Goal: Transaction & Acquisition: Purchase product/service

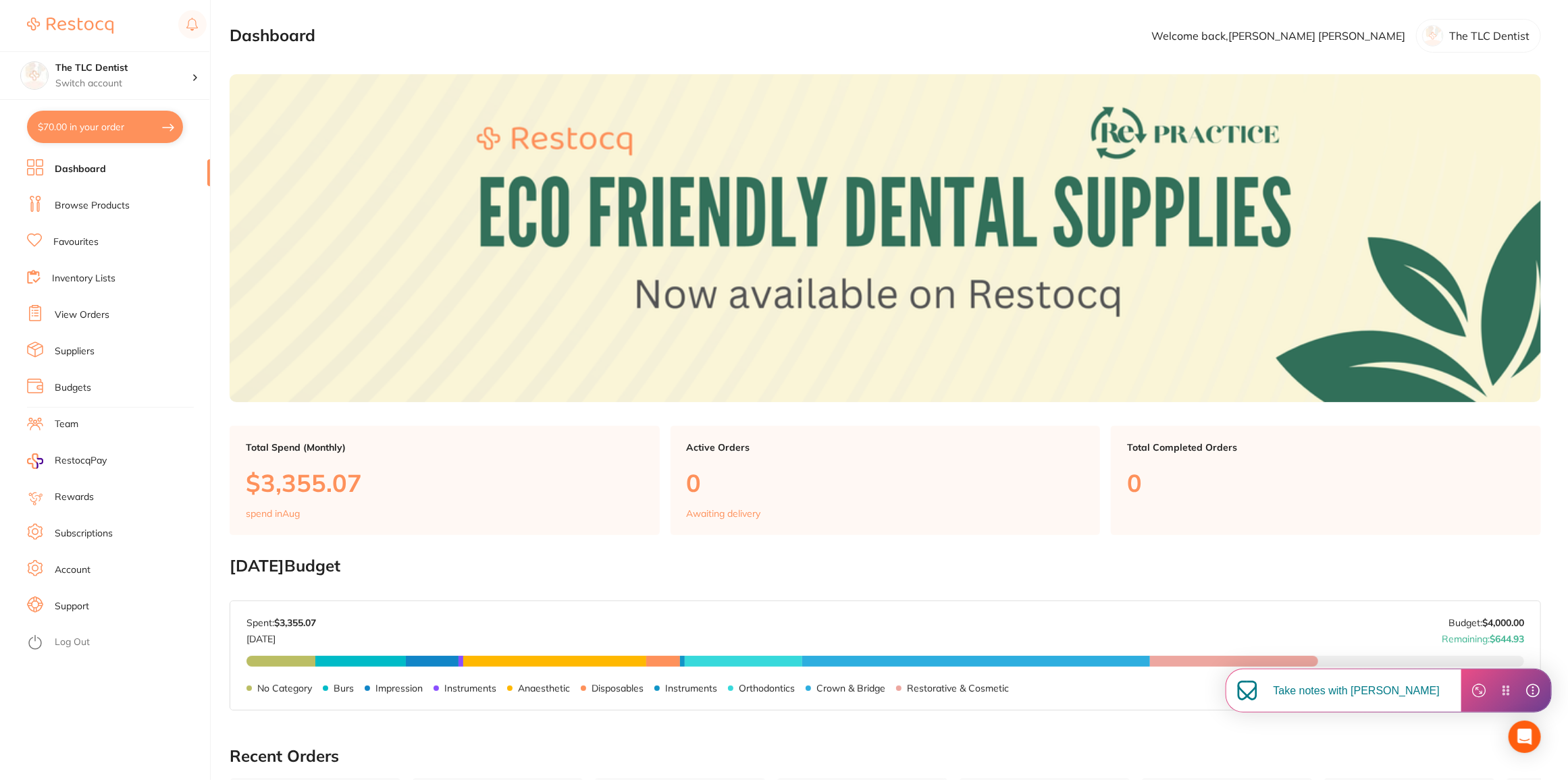
click at [111, 202] on link "Browse Products" at bounding box center [92, 206] width 75 height 13
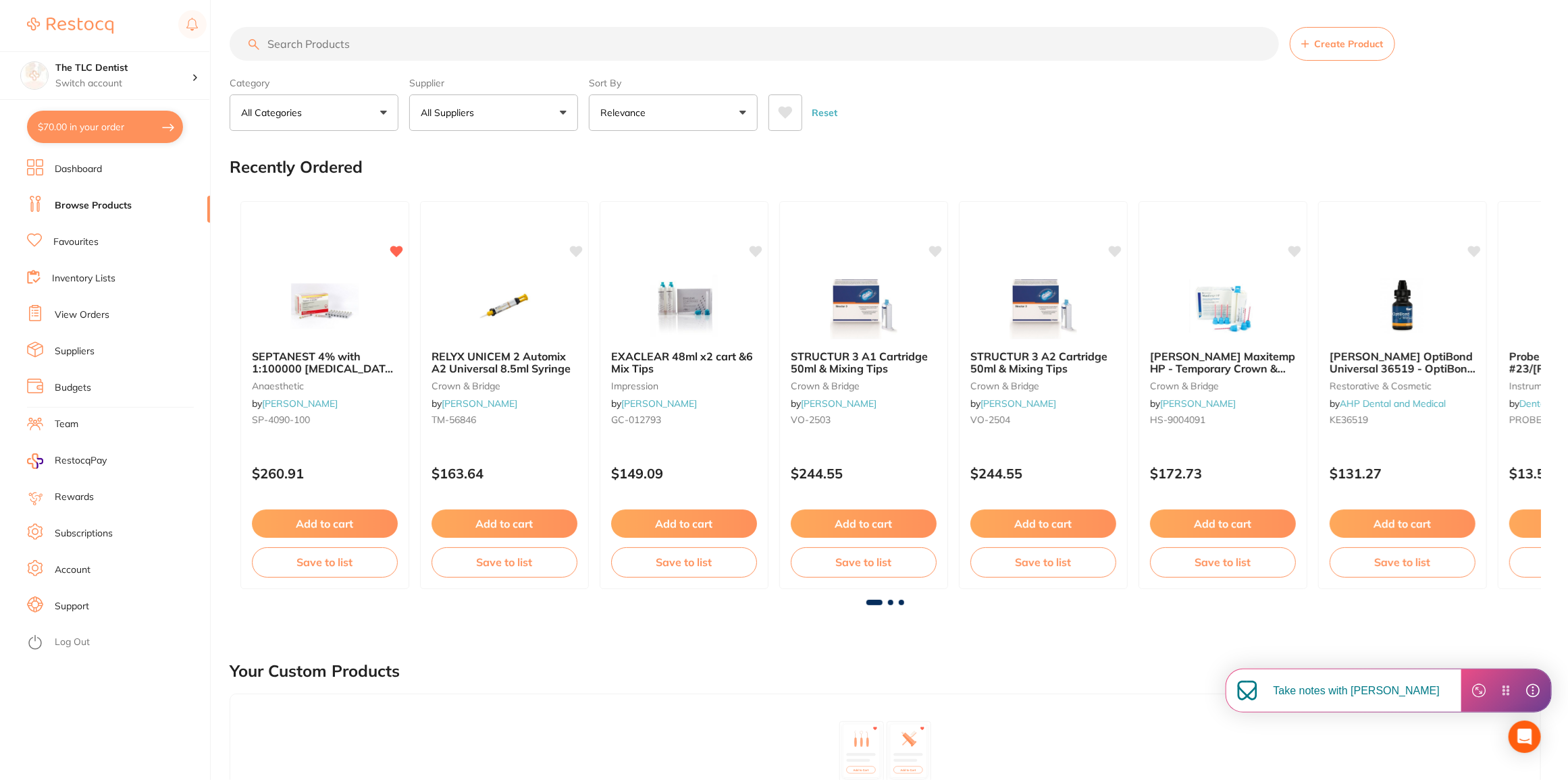
click at [507, 42] on input "search" at bounding box center [753, 44] width 1049 height 34
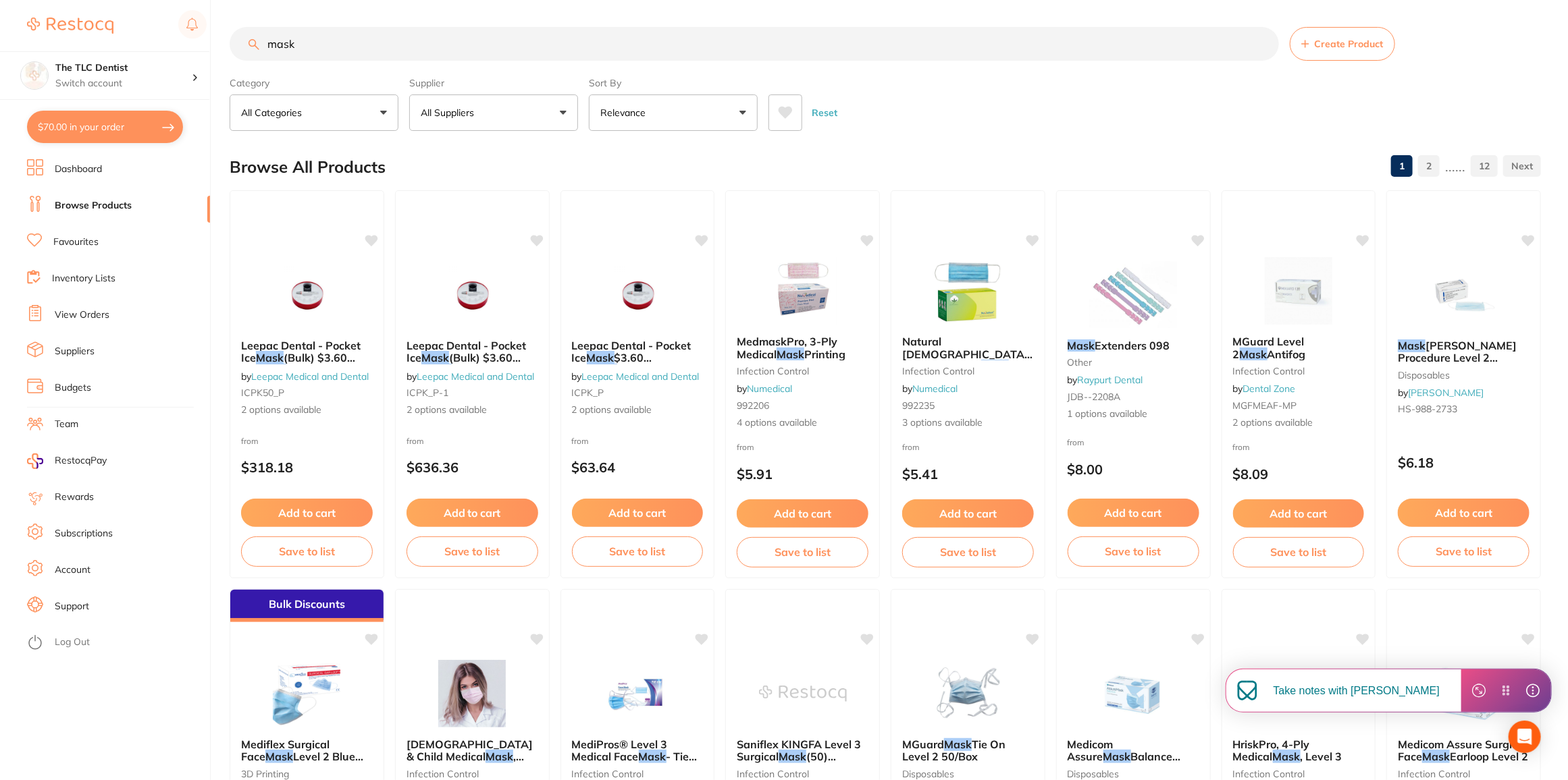
type input "mask"
click at [788, 112] on icon at bounding box center [785, 112] width 14 height 12
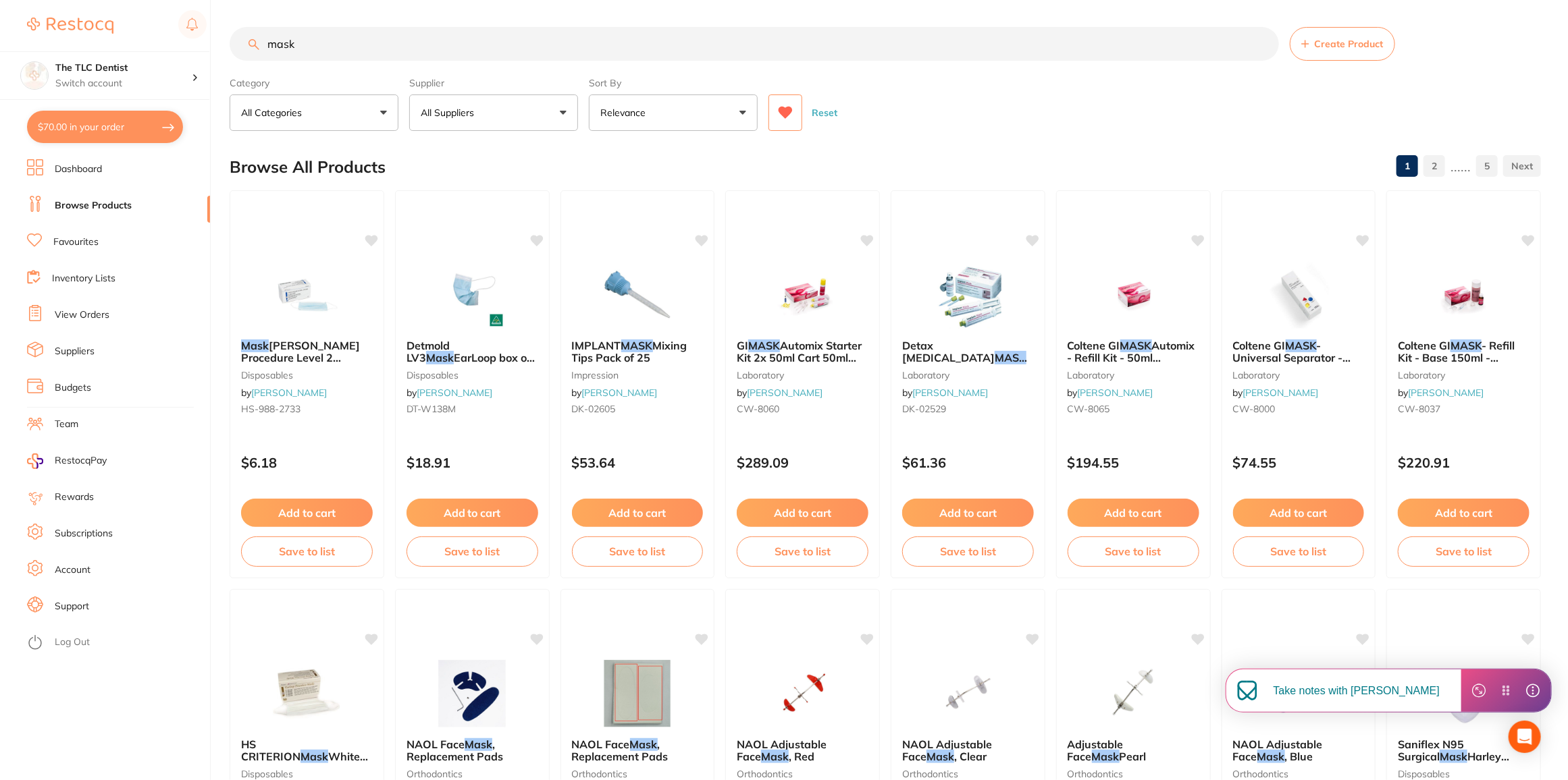
click at [715, 112] on button "Relevance" at bounding box center [673, 112] width 169 height 36
click at [723, 196] on li "Lowest Price" at bounding box center [673, 190] width 158 height 28
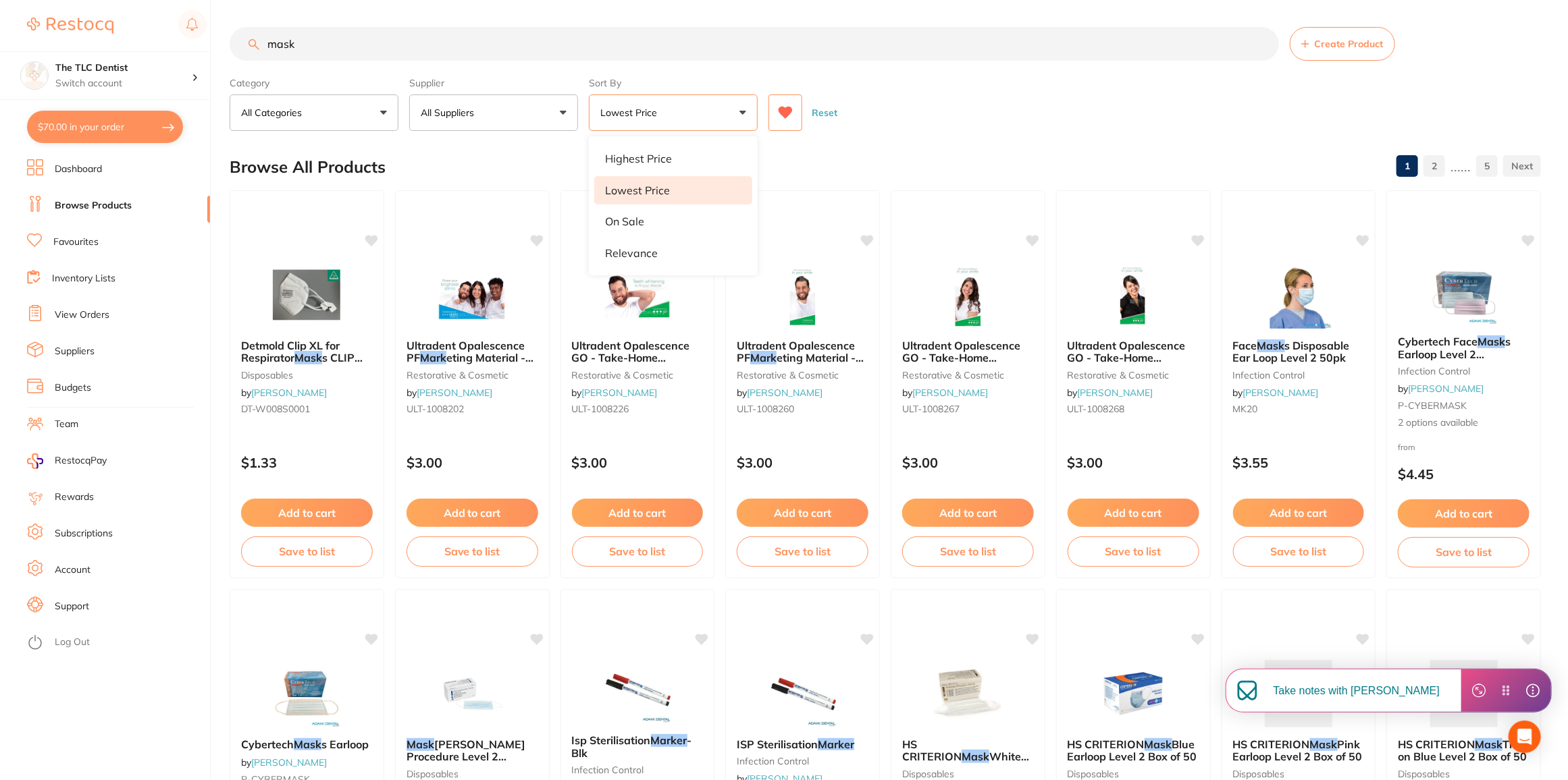
click at [933, 108] on div "Reset" at bounding box center [1149, 107] width 761 height 47
click at [789, 113] on icon at bounding box center [785, 112] width 14 height 12
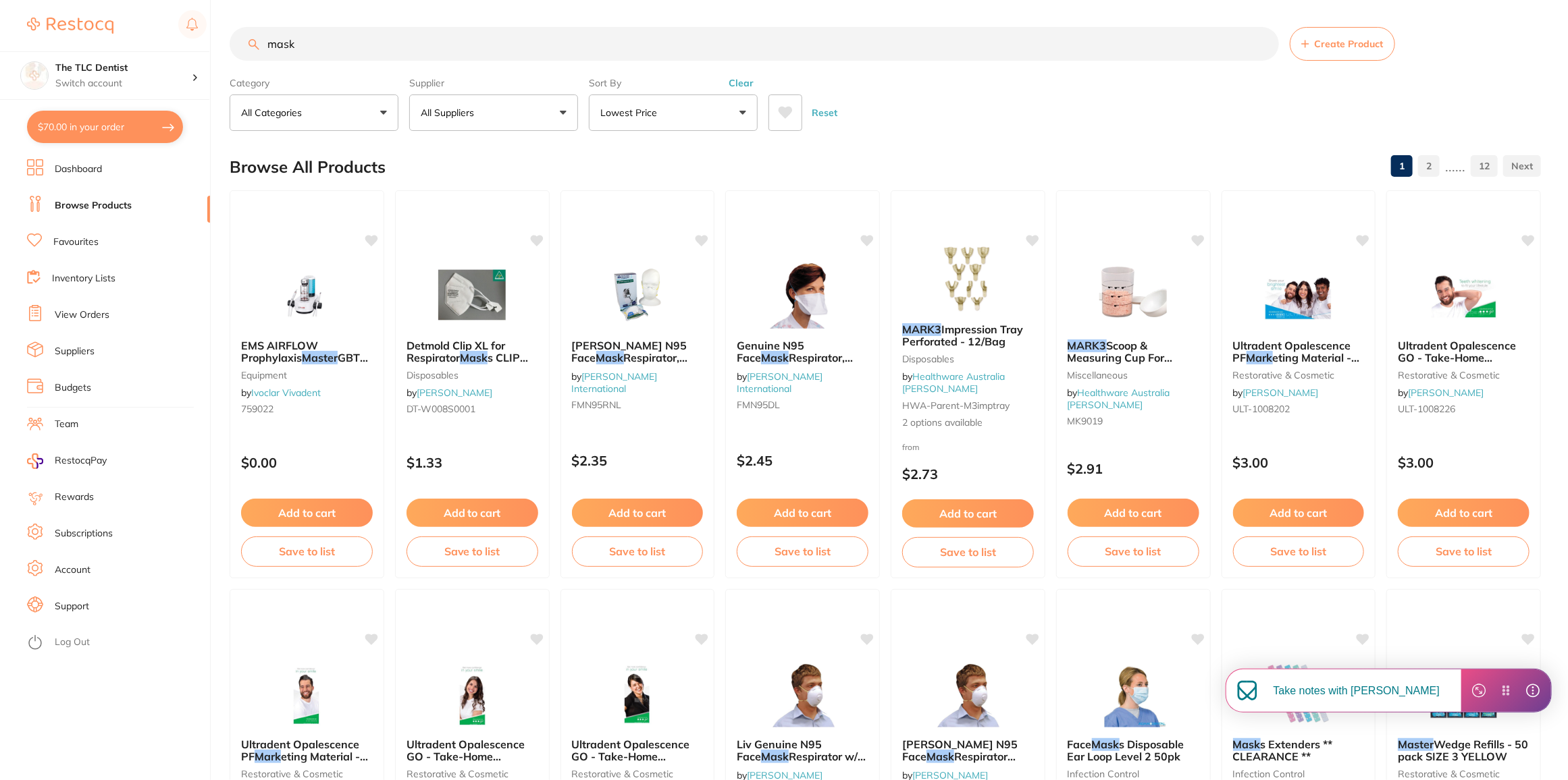
click at [789, 113] on icon at bounding box center [785, 112] width 14 height 12
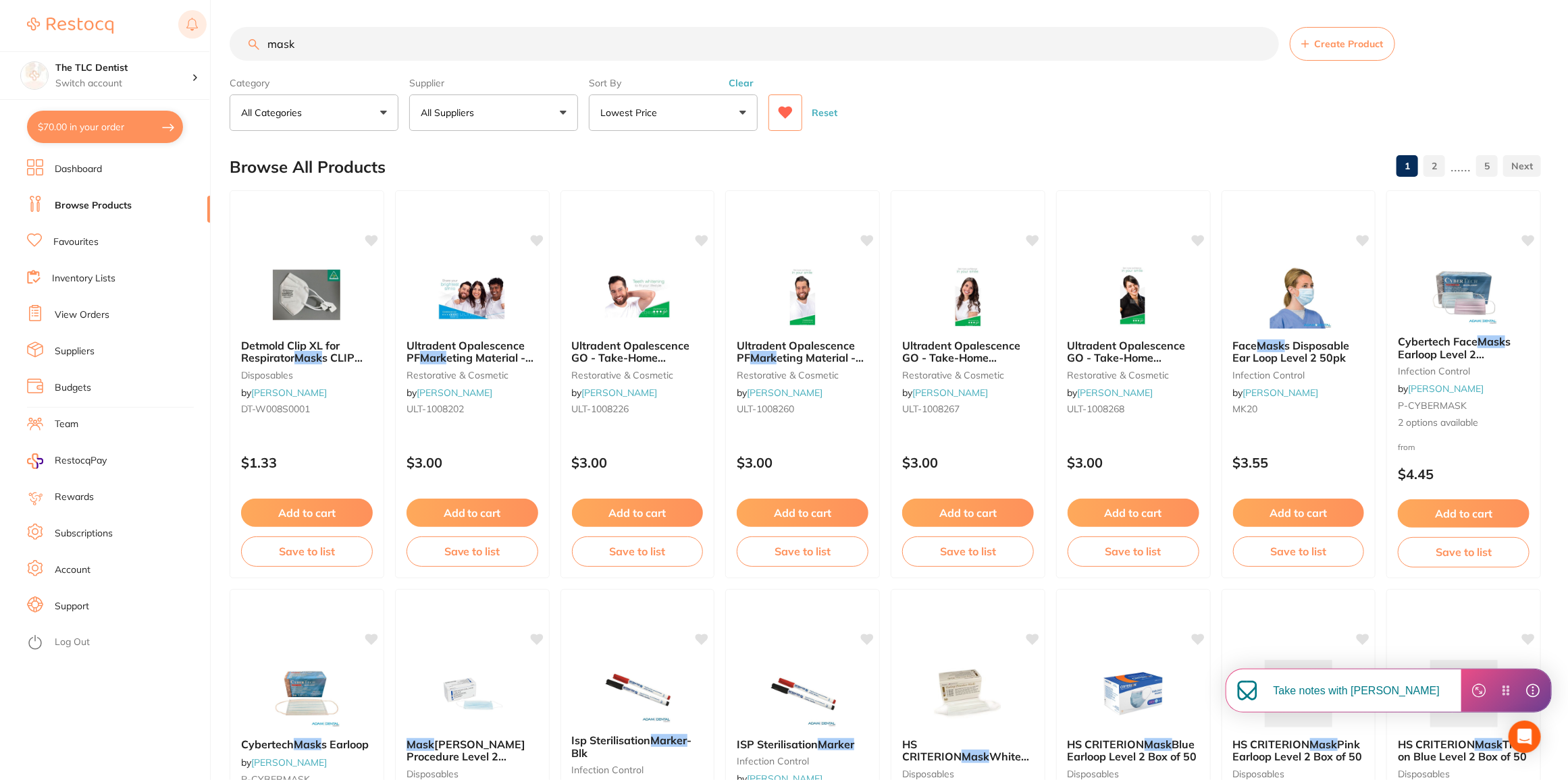
drag, startPoint x: 593, startPoint y: 42, endPoint x: 200, endPoint y: 19, distance: 393.7
click at [200, 19] on div "$70.00 The TLC Dentist Switch account The TLC Dentist $70.00 in your order Dash…" at bounding box center [784, 390] width 1568 height 780
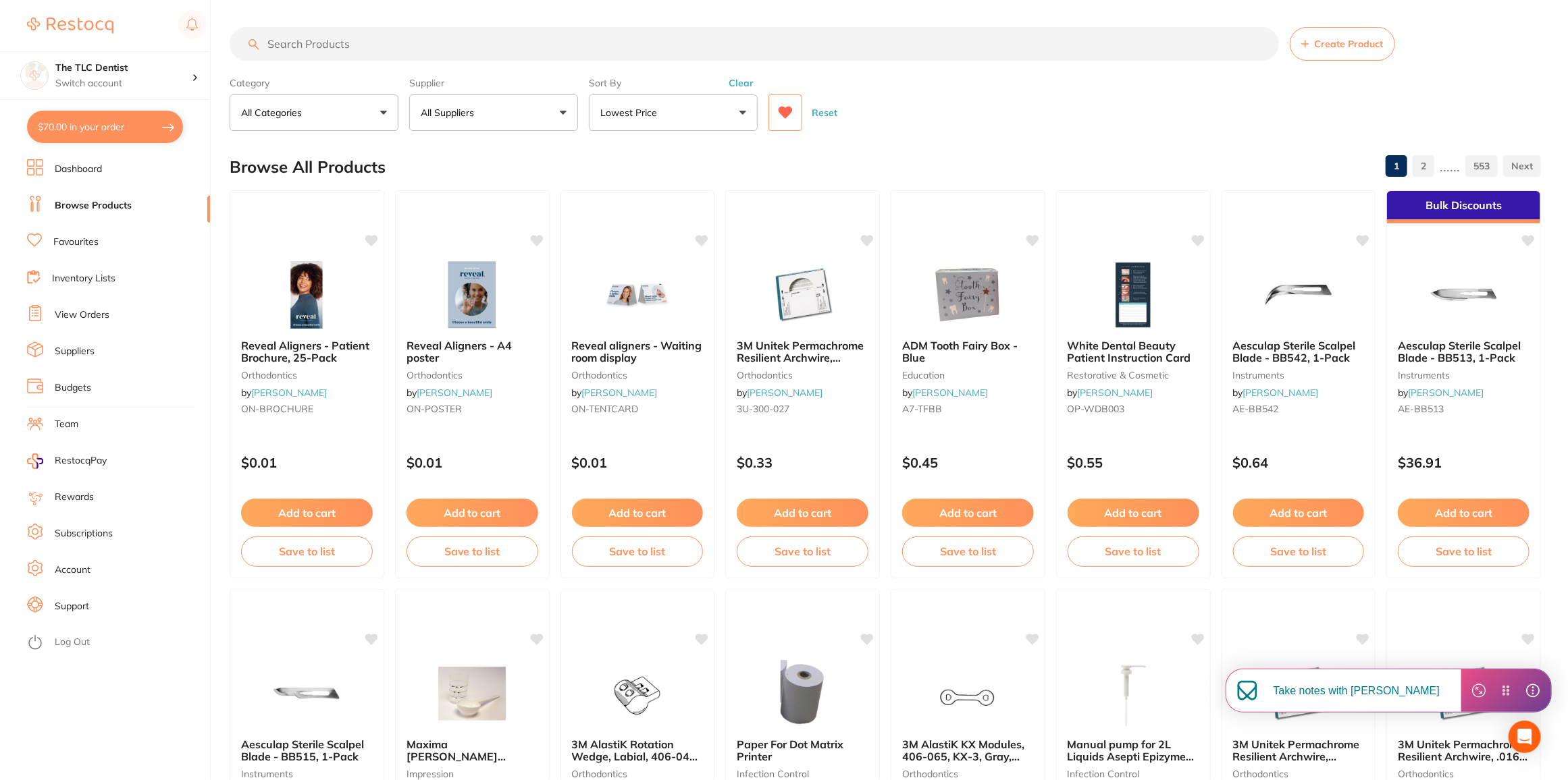
click at [779, 112] on icon at bounding box center [785, 112] width 15 height 13
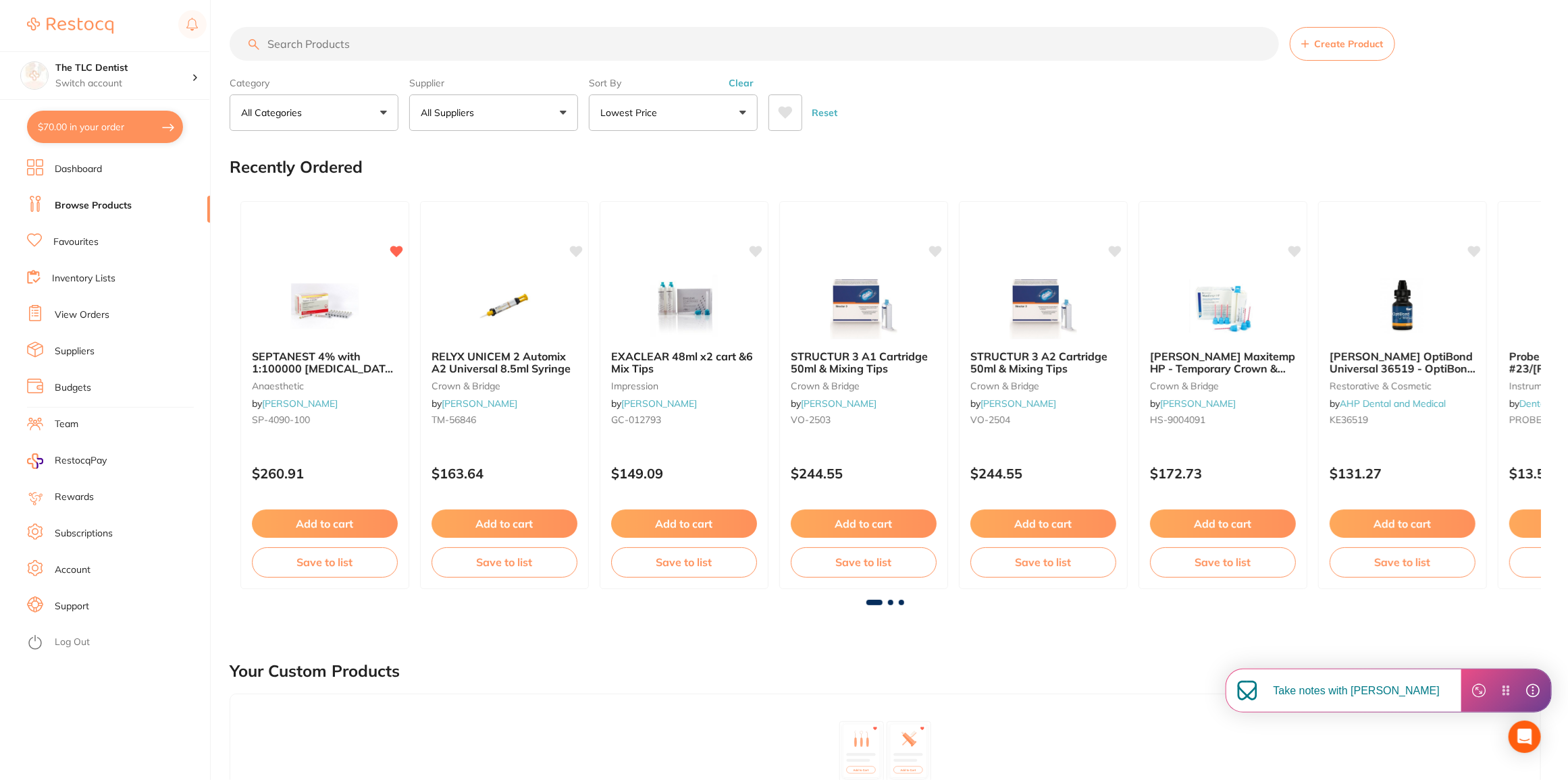
click at [797, 117] on button at bounding box center [785, 112] width 34 height 36
click at [94, 236] on link "Favourites" at bounding box center [76, 242] width 45 height 13
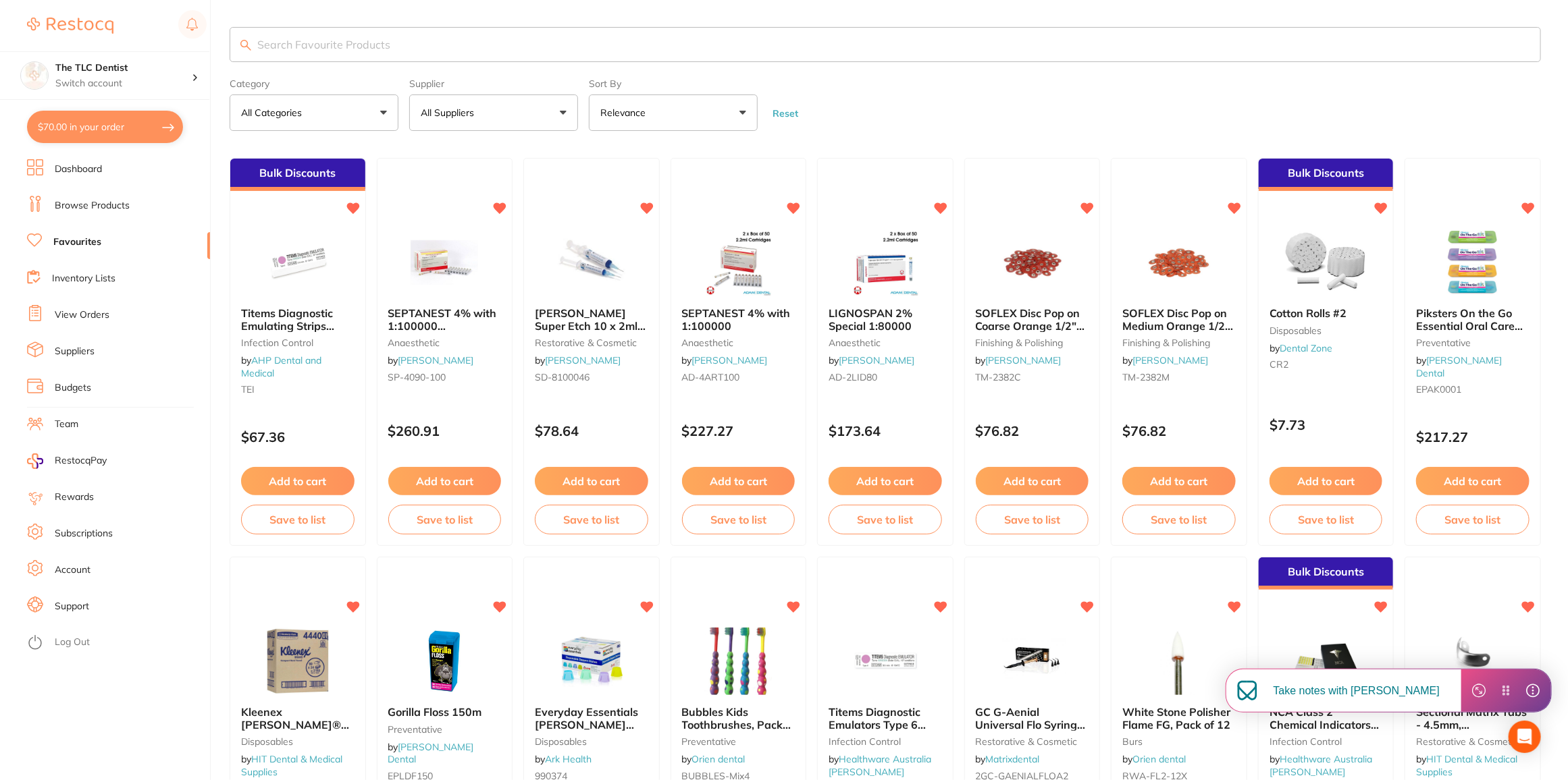
click at [493, 41] on input "search" at bounding box center [885, 45] width 1311 height 35
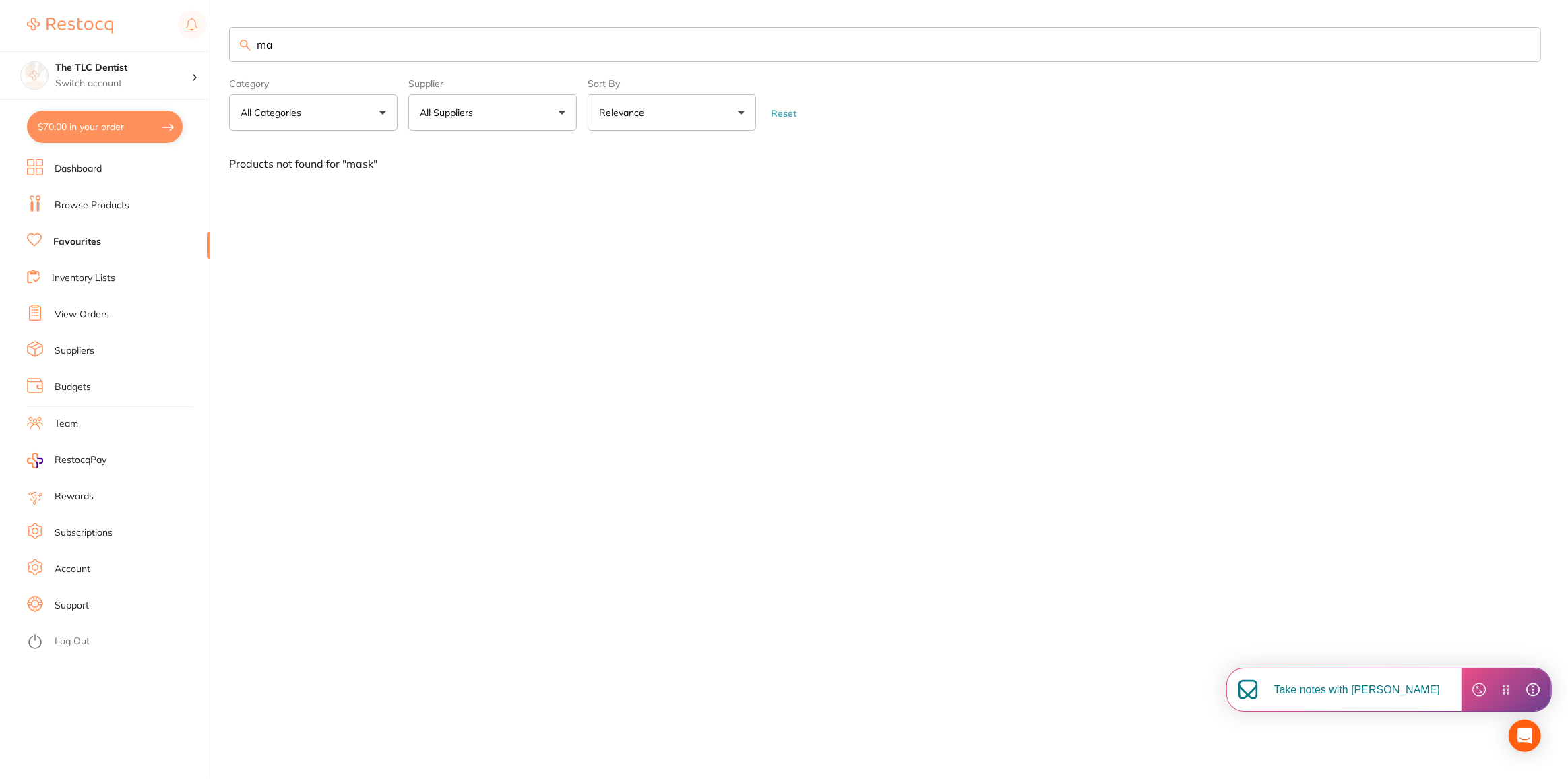
type input "m"
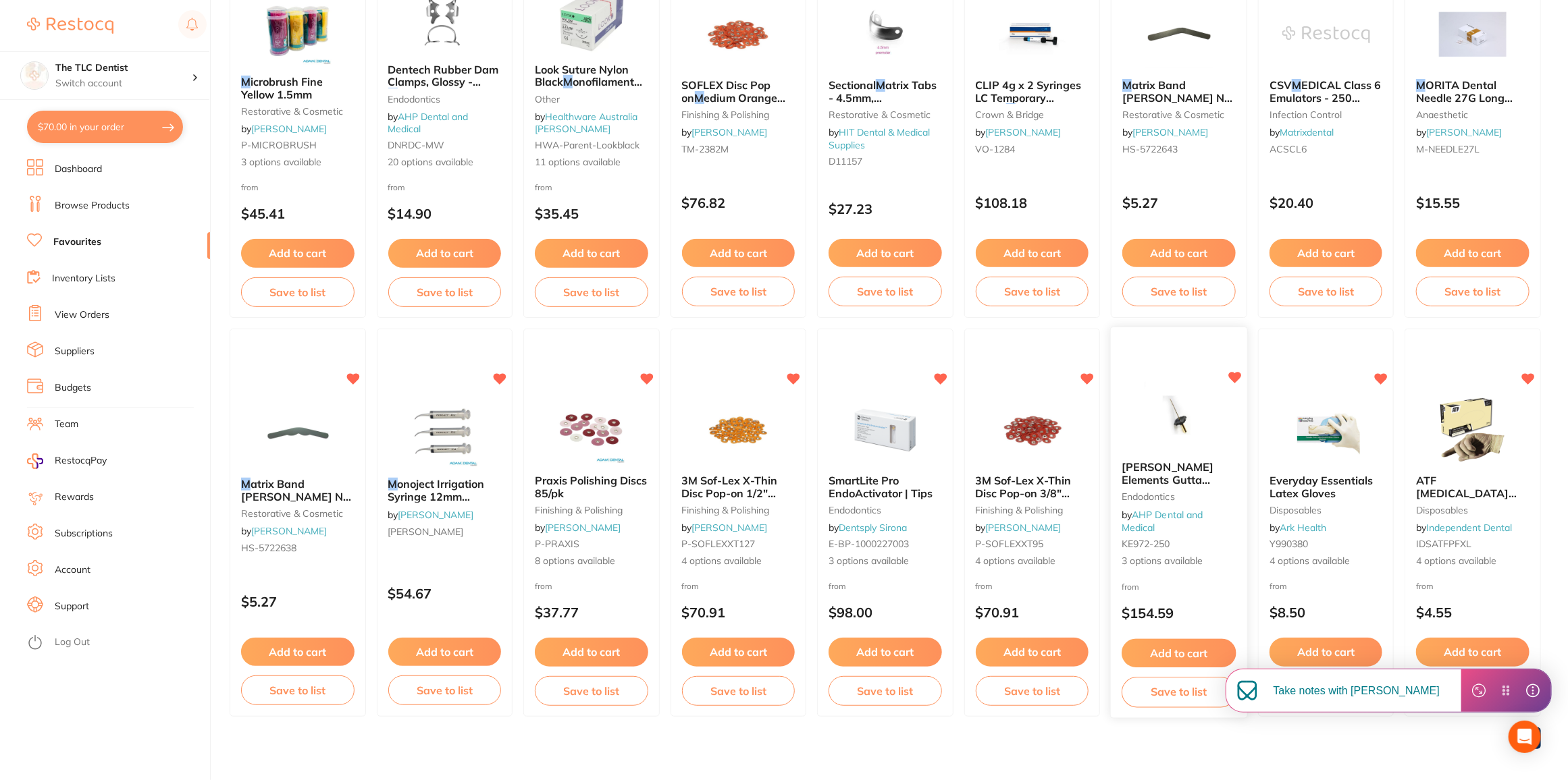
scroll to position [234, 0]
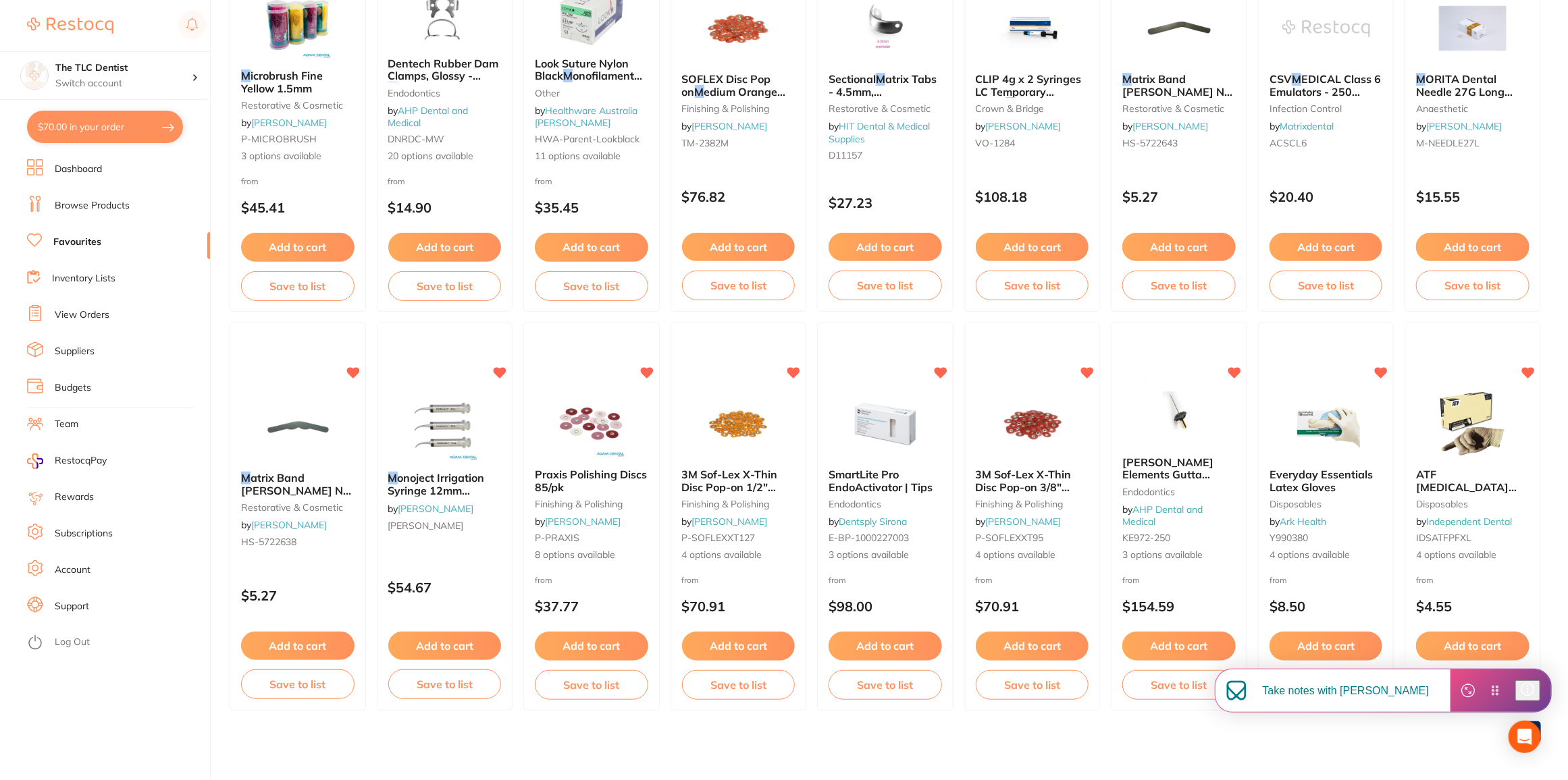
click at [1534, 687] on icon at bounding box center [1527, 689] width 14 height 14
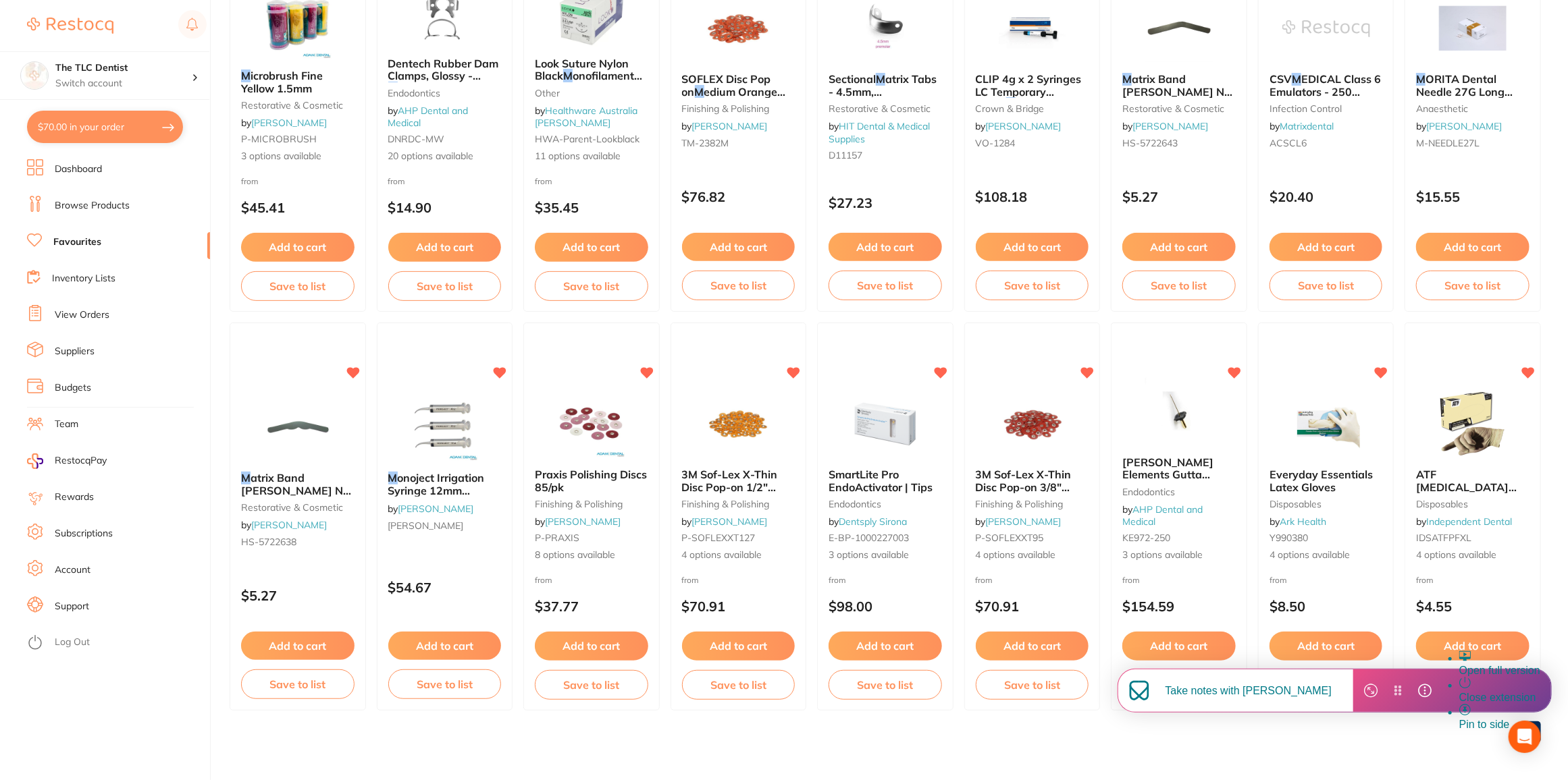
click at [1523, 692] on div "Close extension" at bounding box center [1499, 698] width 81 height 12
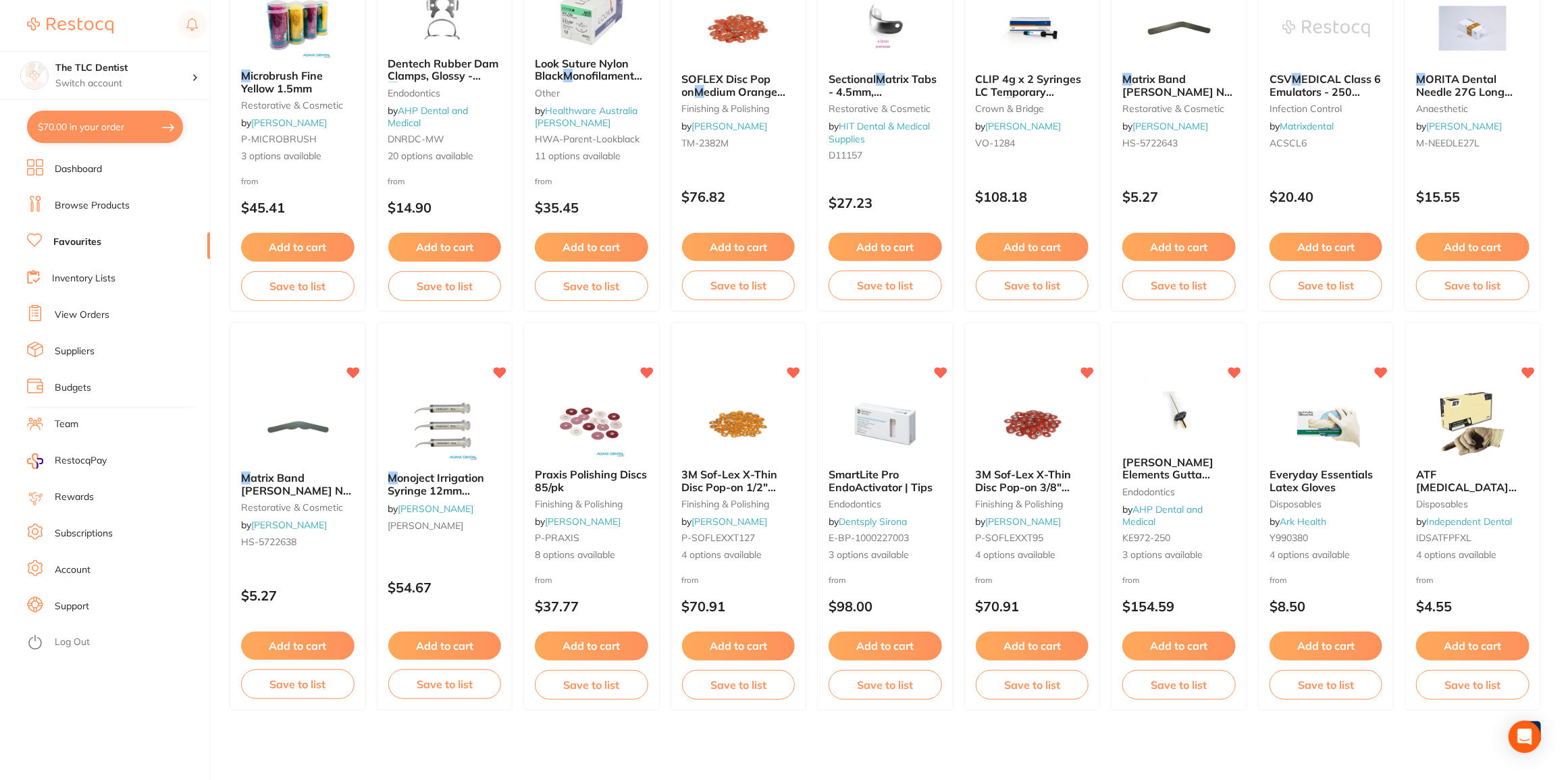
drag, startPoint x: 1538, startPoint y: 724, endPoint x: 1548, endPoint y: 705, distance: 21.5
click at [1549, 546] on body "$70.00 The TLC Dentist Switch account The TLC Dentist $70.00 in your order Dash…" at bounding box center [784, 155] width 1568 height 780
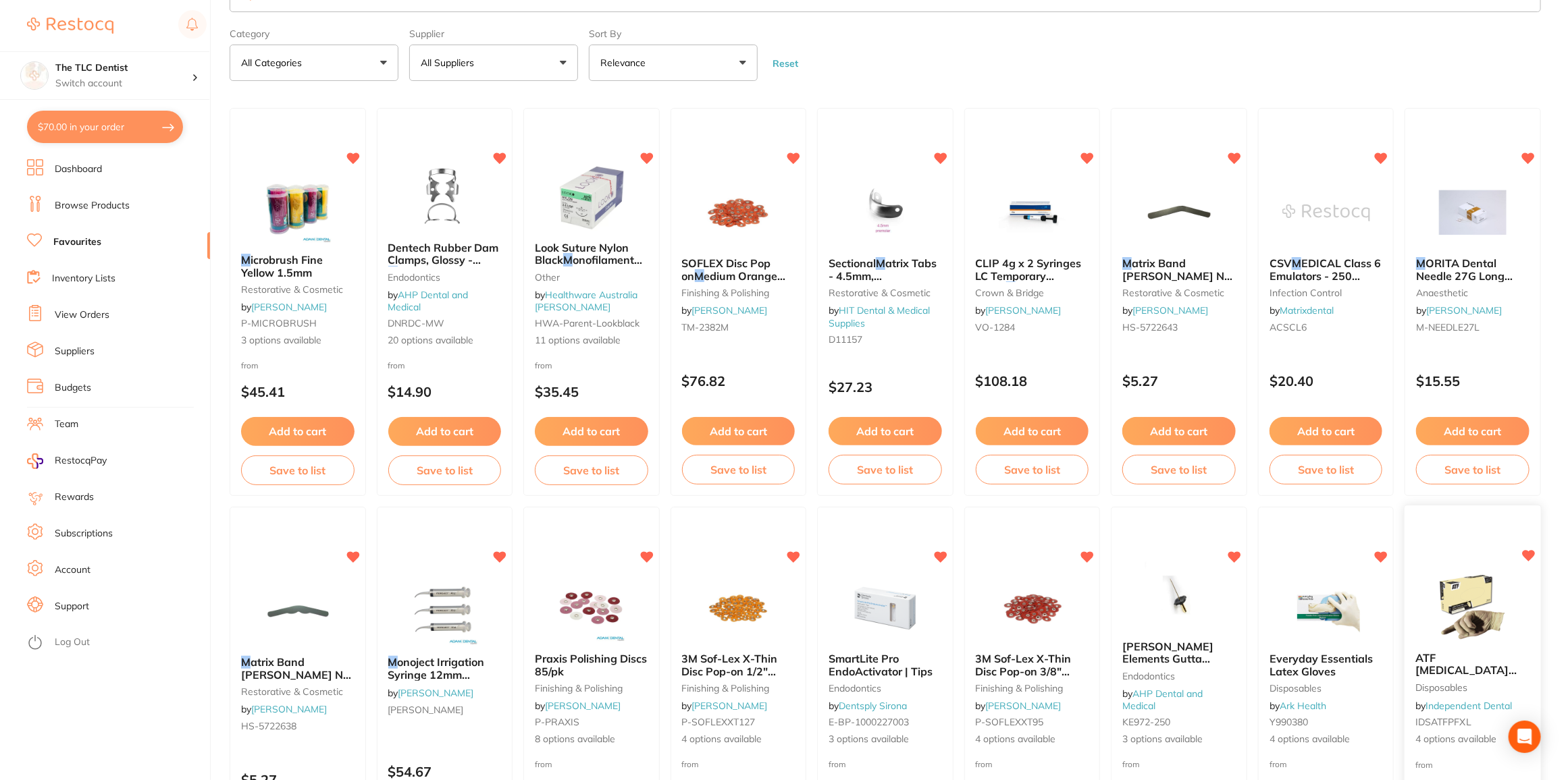
scroll to position [0, 0]
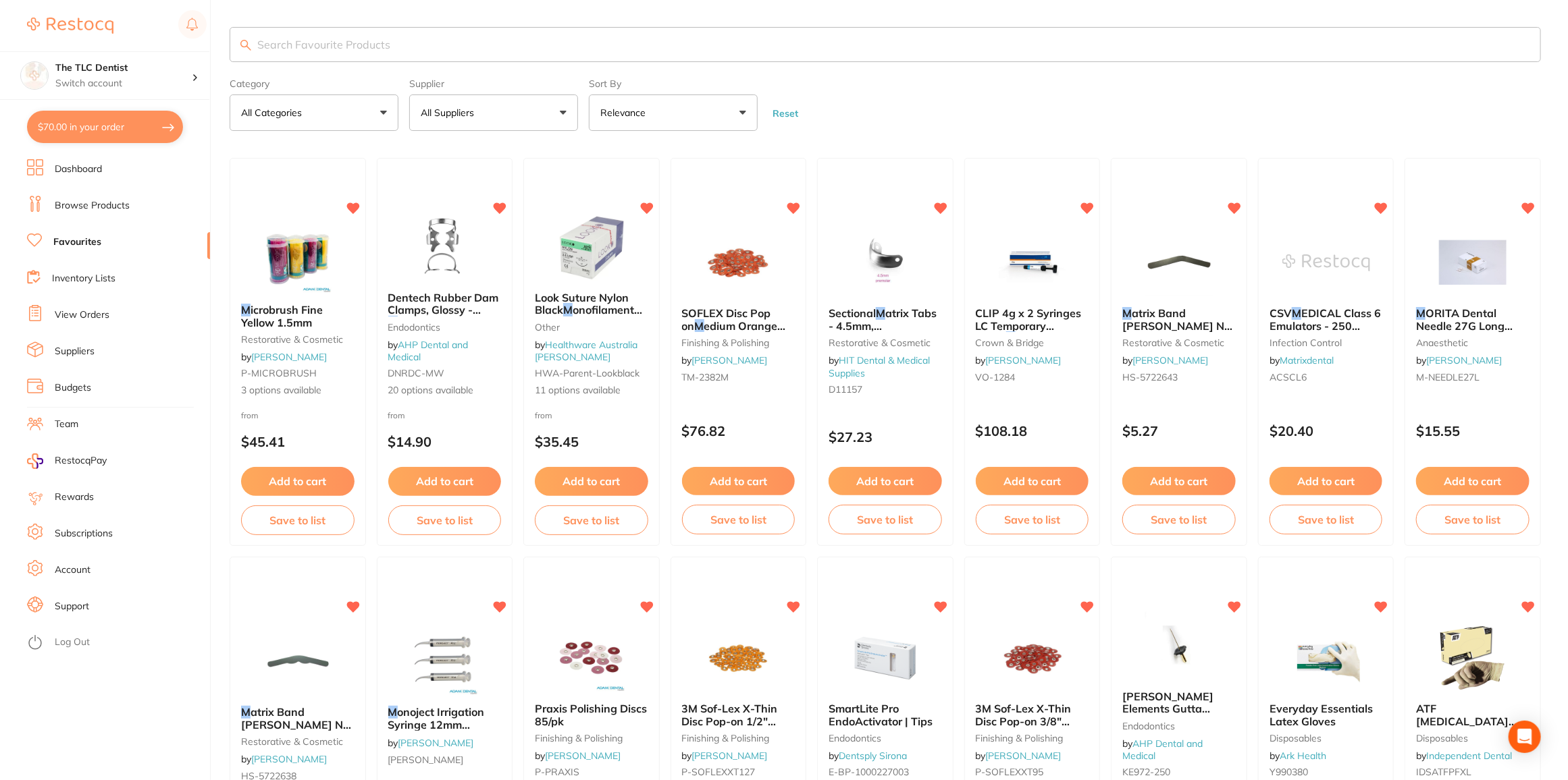
click at [83, 244] on link "Favourites" at bounding box center [77, 242] width 48 height 13
click at [99, 242] on link "Favourites" at bounding box center [77, 242] width 48 height 13
click at [90, 175] on link "Dashboard" at bounding box center [78, 169] width 47 height 13
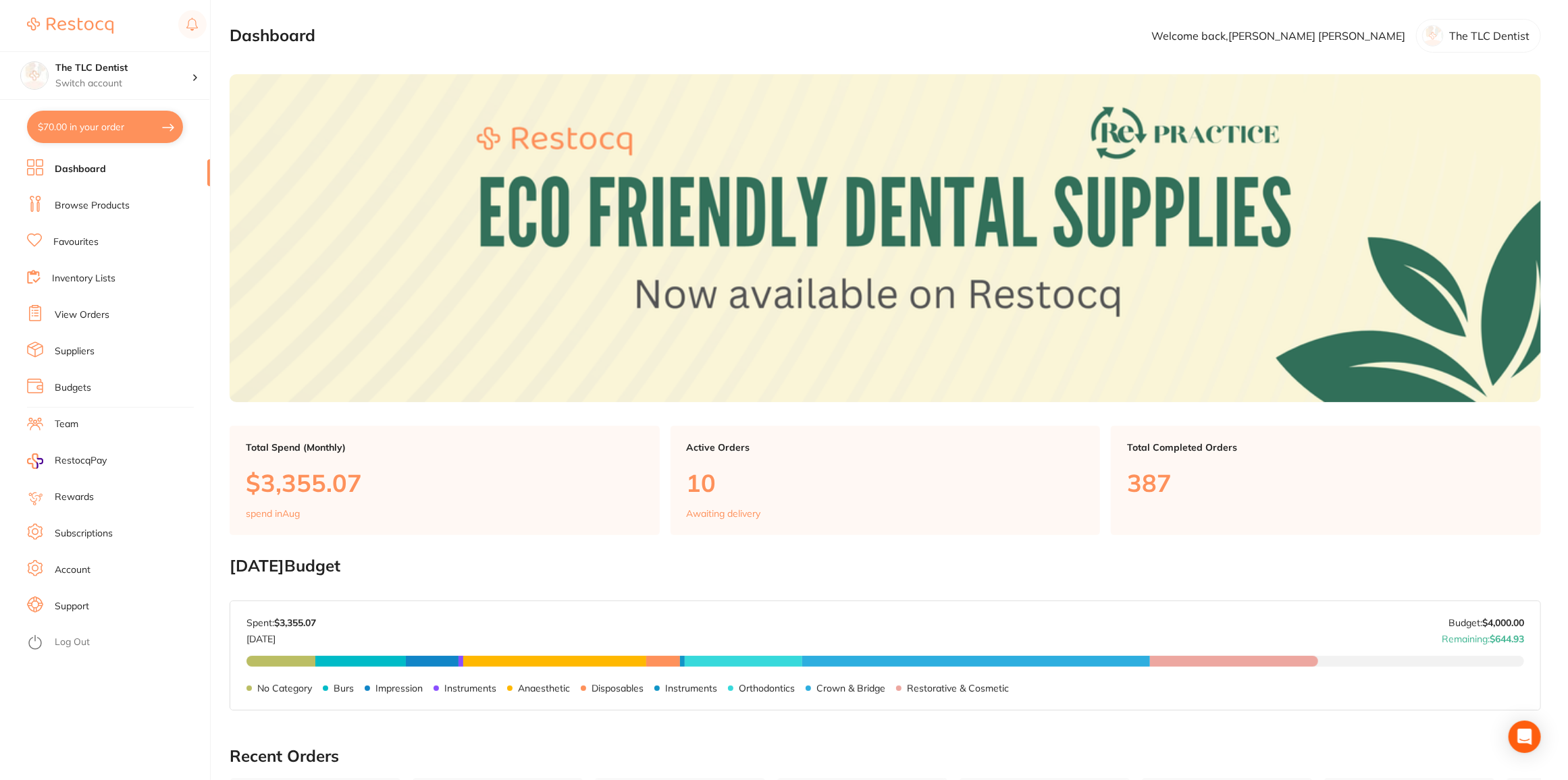
click at [69, 212] on link "Browse Products" at bounding box center [92, 206] width 75 height 13
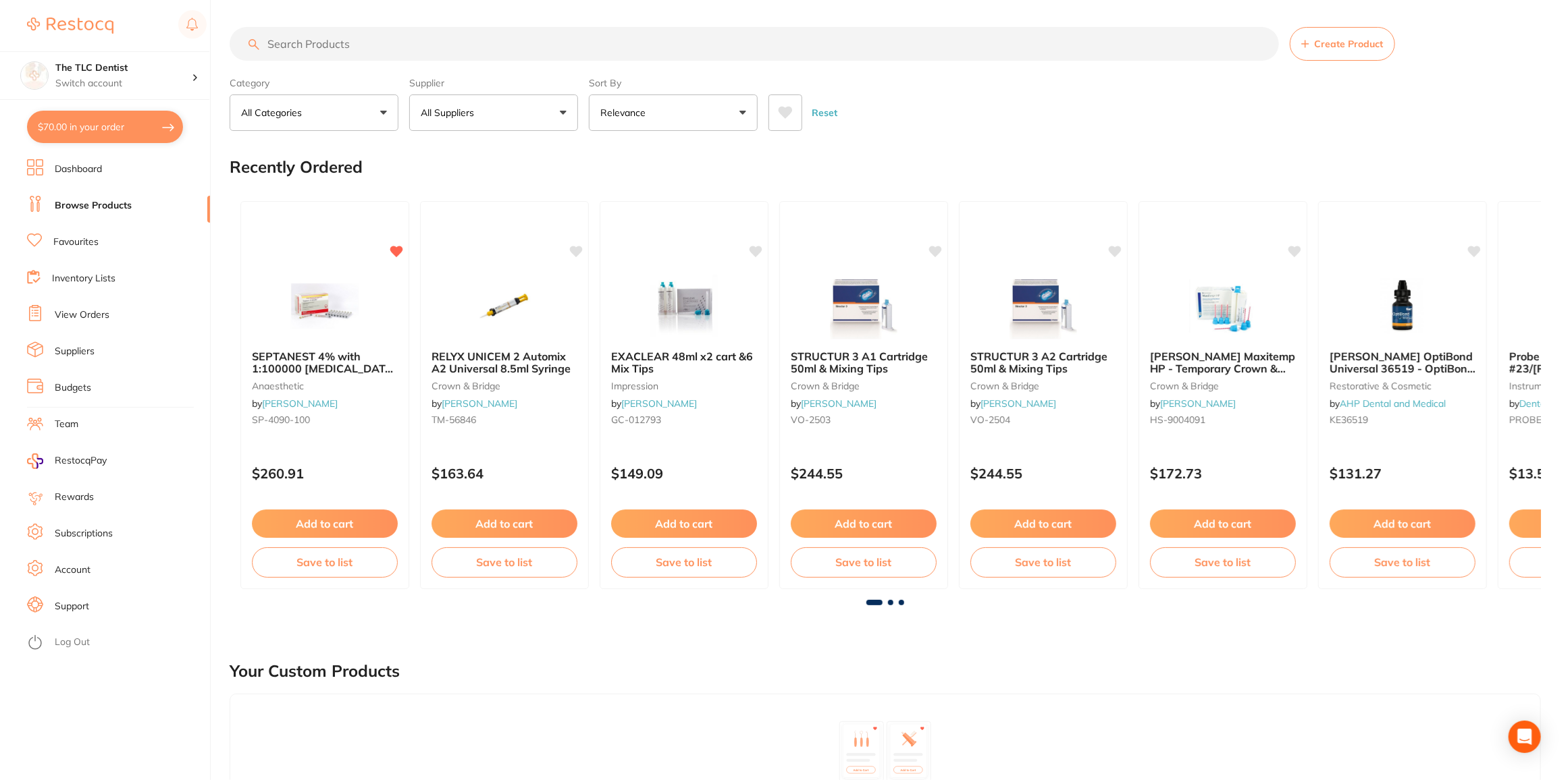
click at [515, 45] on input "search" at bounding box center [753, 44] width 1049 height 34
type input "mask"
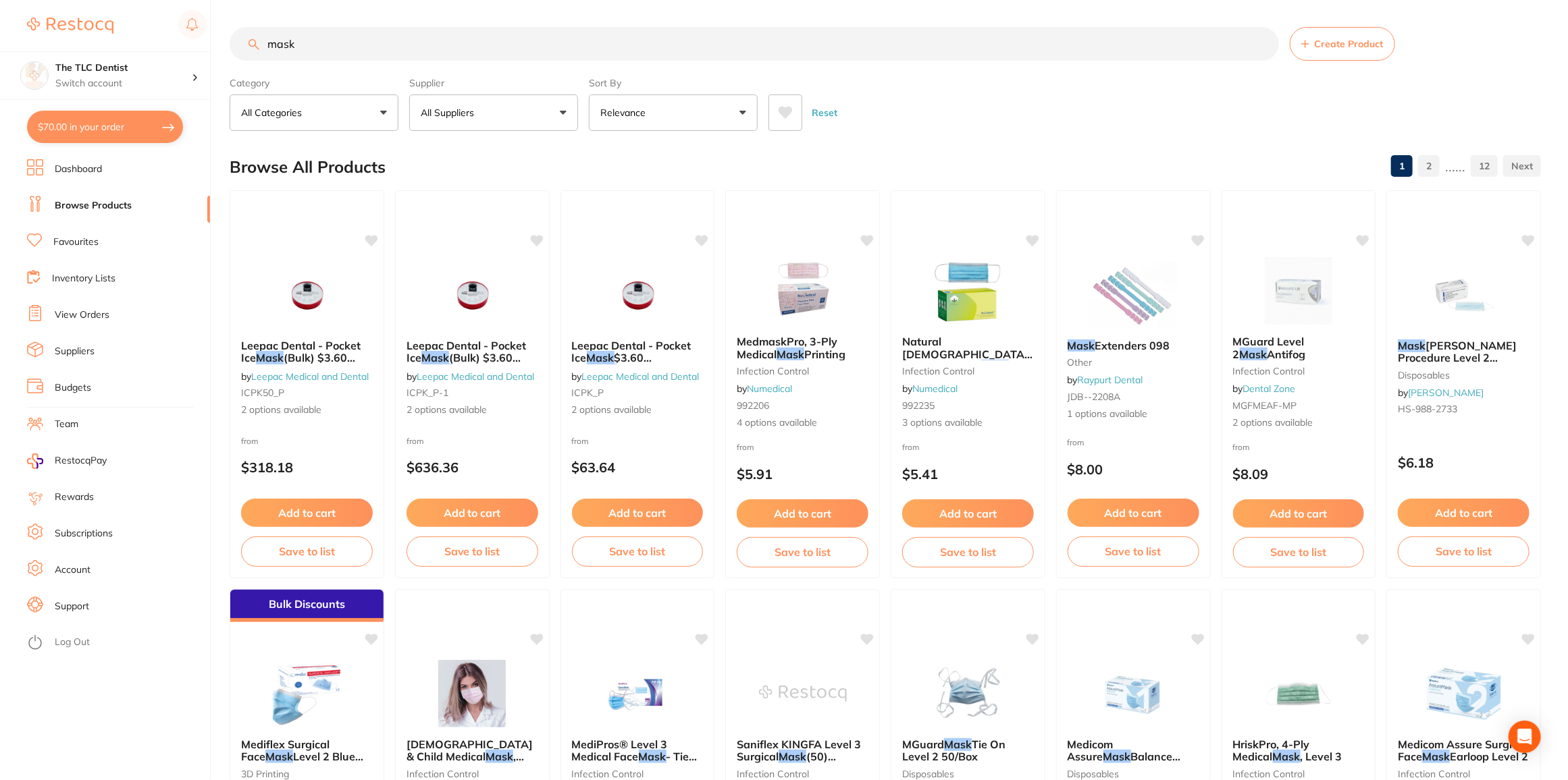
click at [721, 109] on button "Relevance" at bounding box center [673, 112] width 169 height 36
drag, startPoint x: 620, startPoint y: 185, endPoint x: 767, endPoint y: 188, distance: 147.0
click at [620, 185] on p "Lowest Price" at bounding box center [637, 190] width 65 height 12
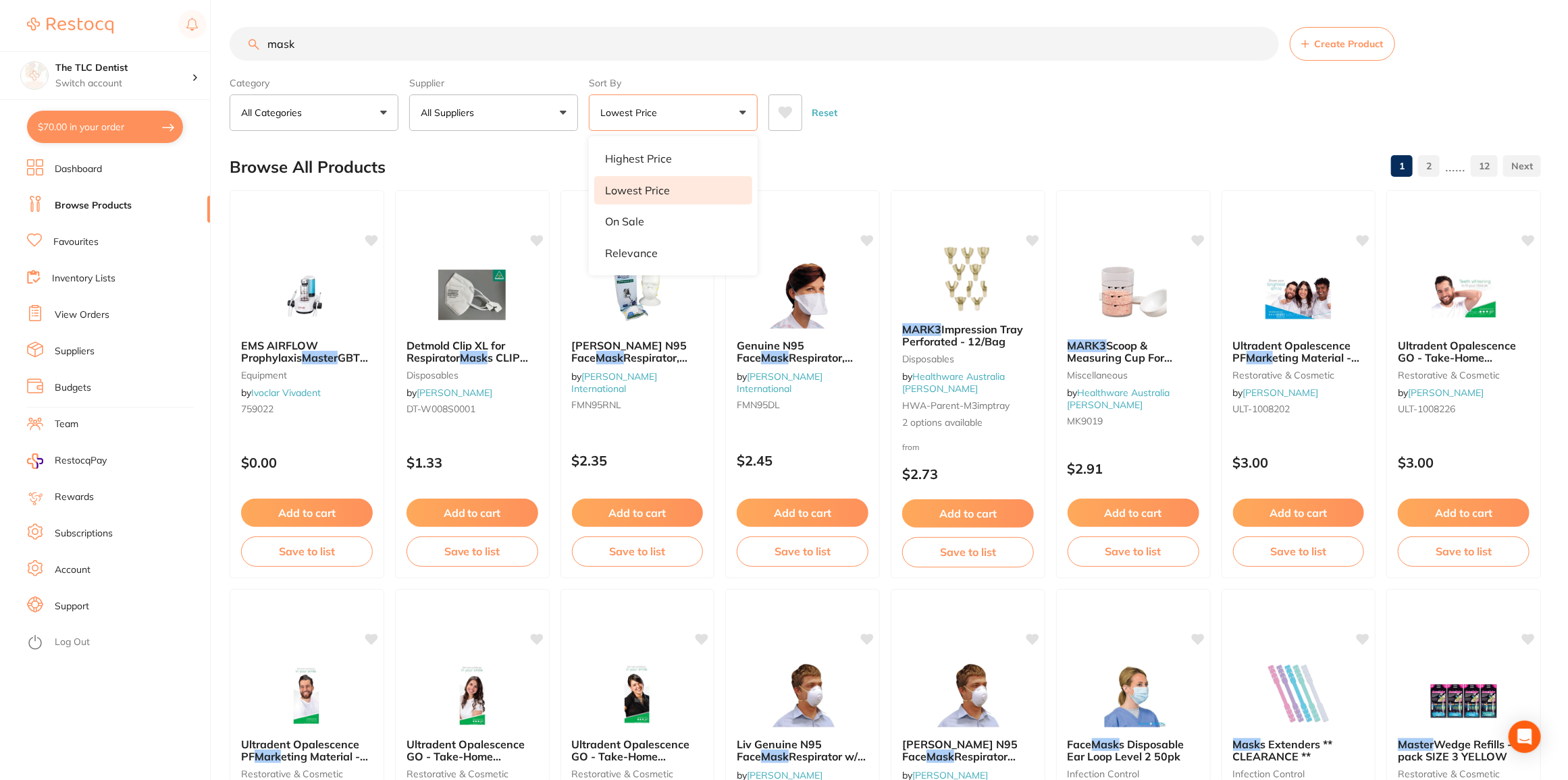
click at [958, 120] on div "Reset" at bounding box center [1149, 107] width 761 height 47
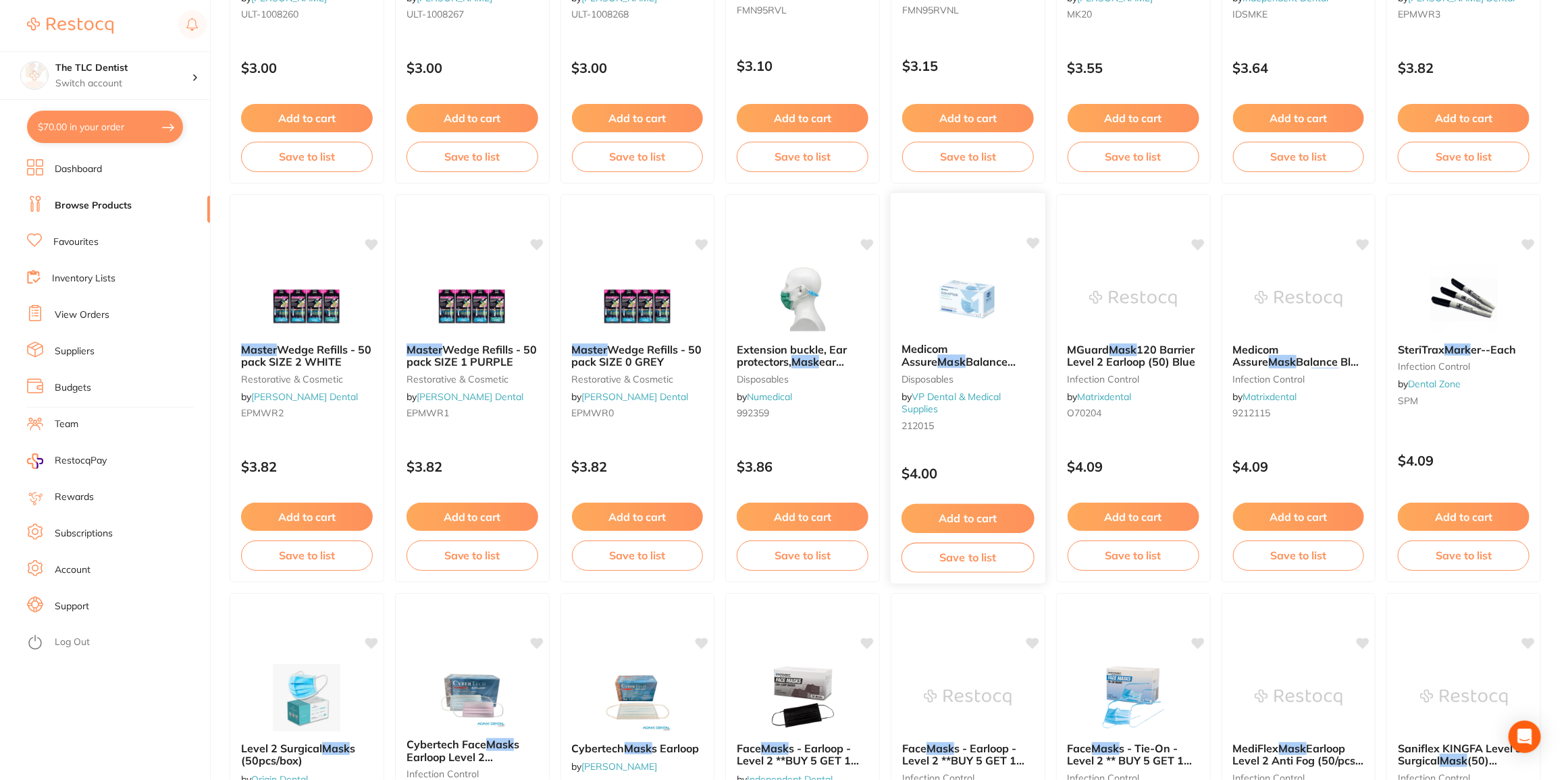
scroll to position [859, 0]
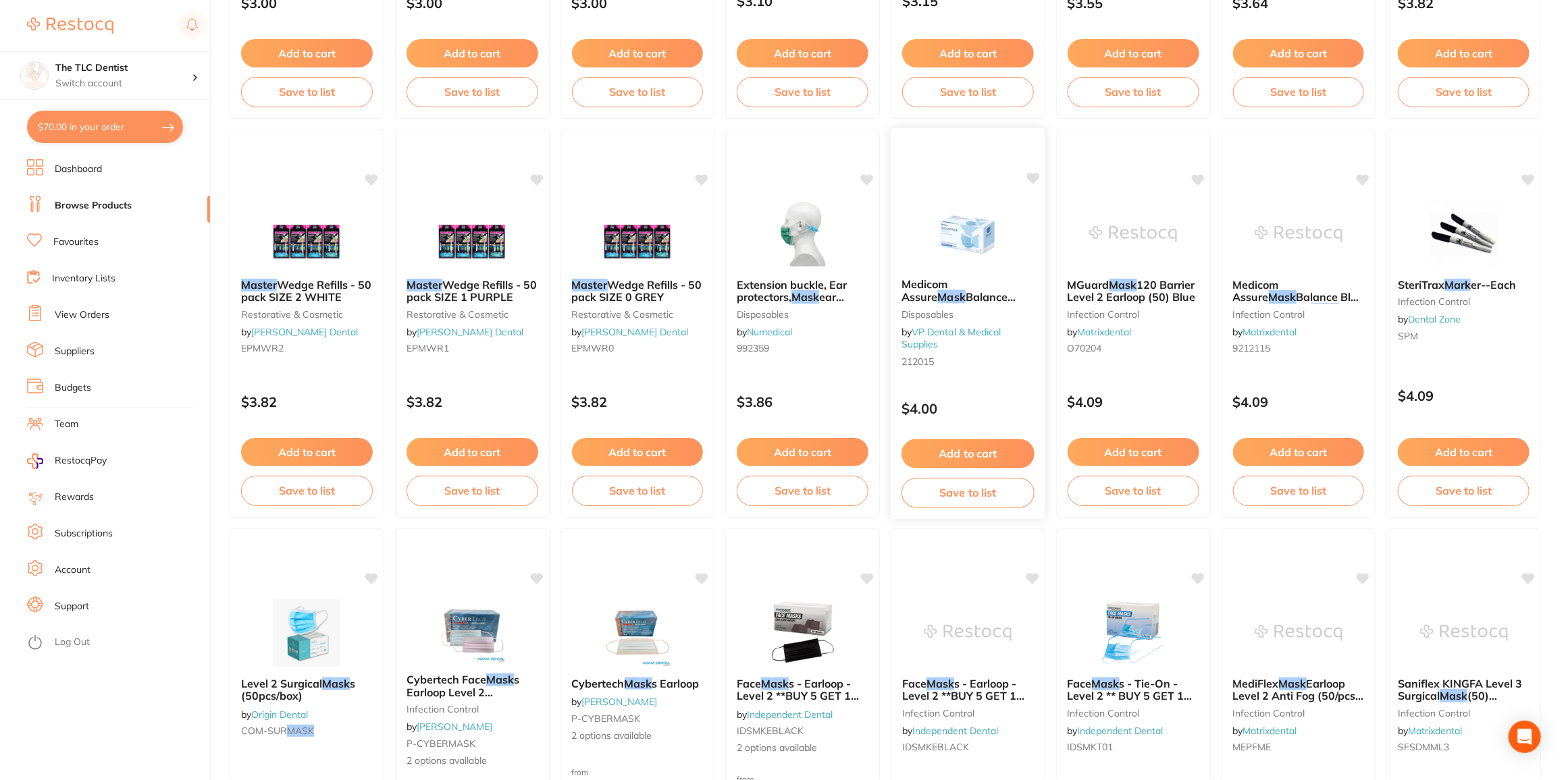
click at [1002, 451] on button "Add to cart" at bounding box center [968, 454] width 133 height 29
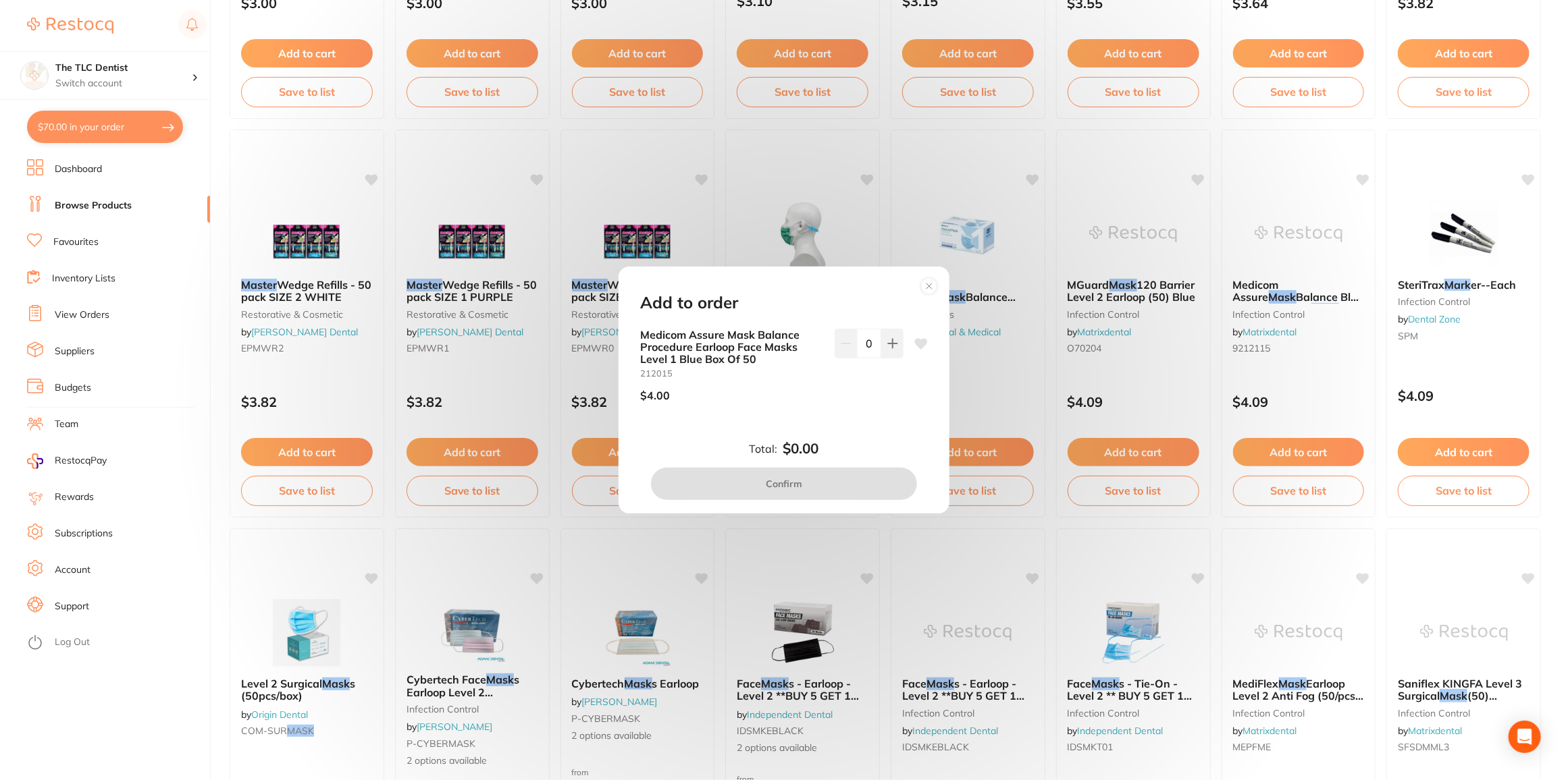
click at [923, 283] on circle at bounding box center [929, 286] width 15 height 15
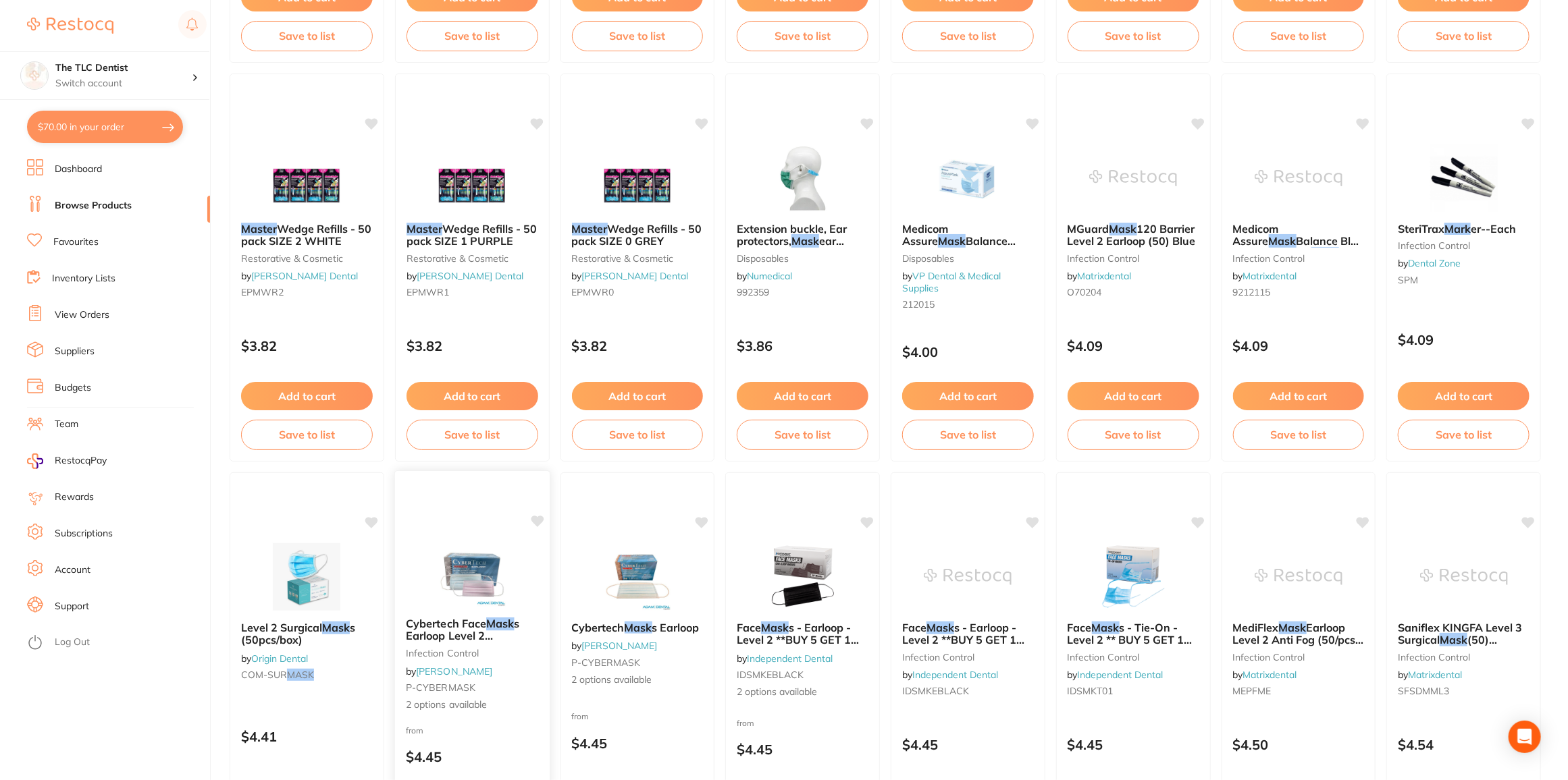
scroll to position [981, 0]
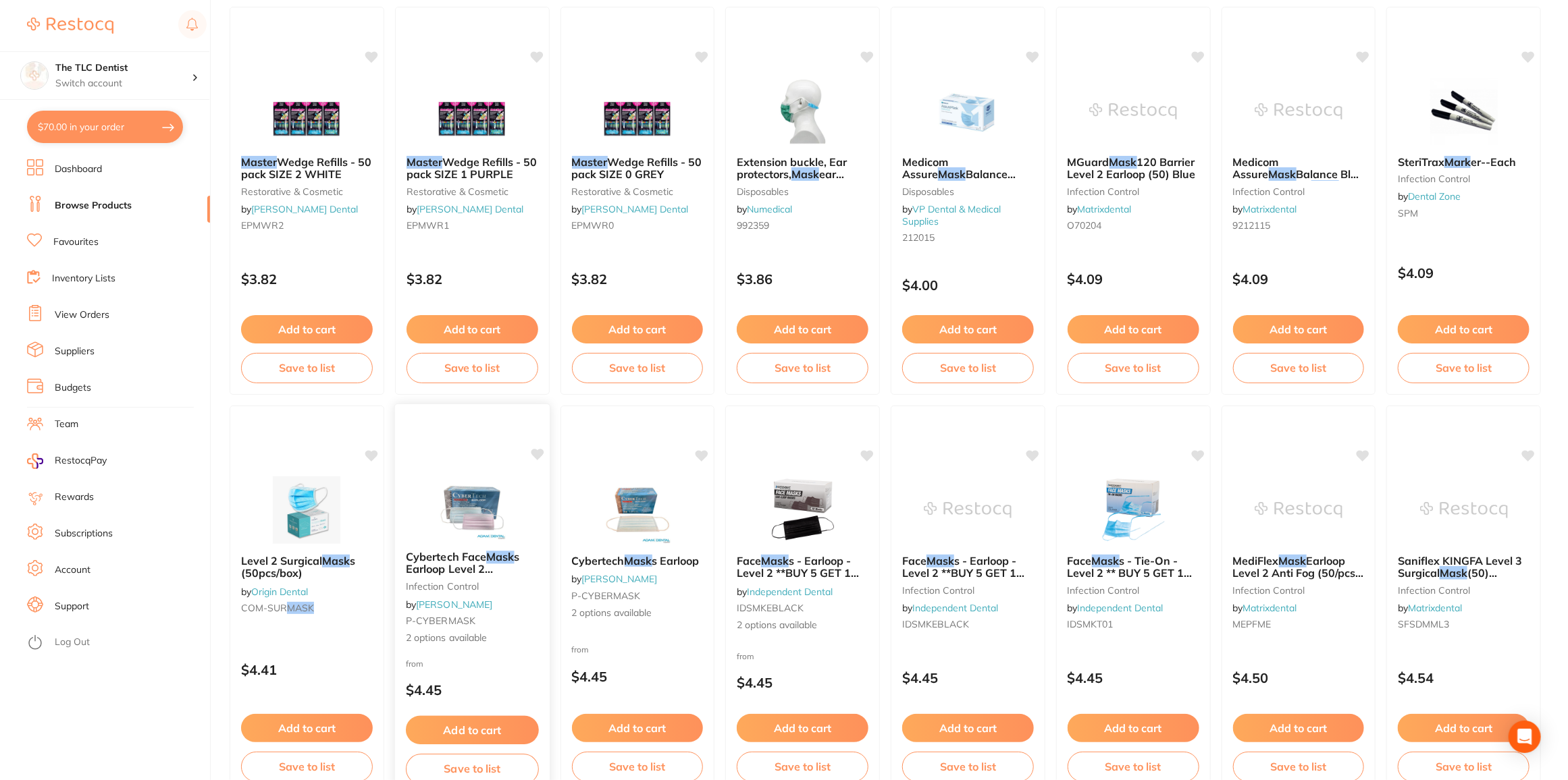
click at [492, 641] on span "2 options available" at bounding box center [472, 638] width 133 height 13
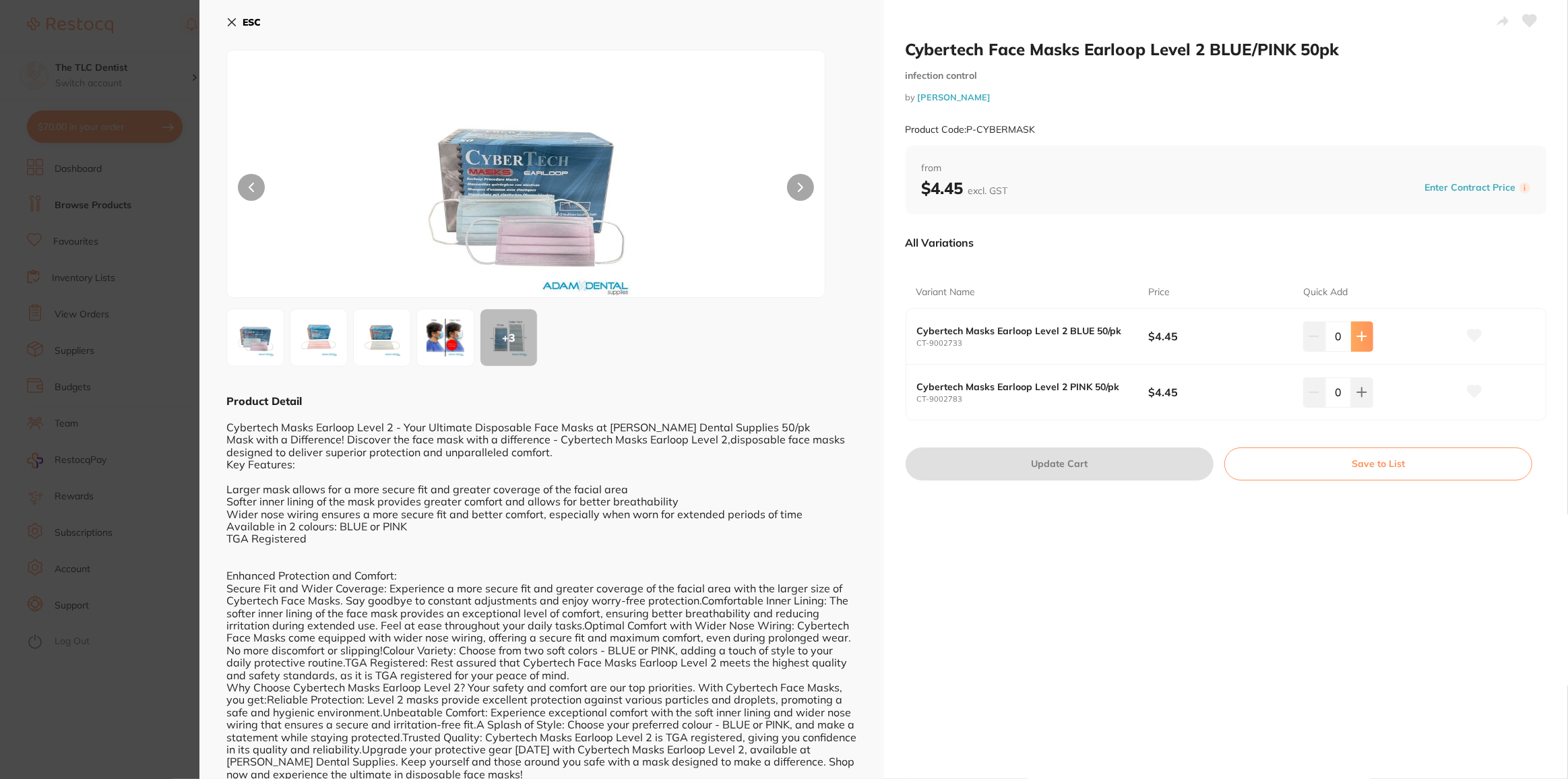
click at [1370, 337] on button at bounding box center [1363, 336] width 23 height 30
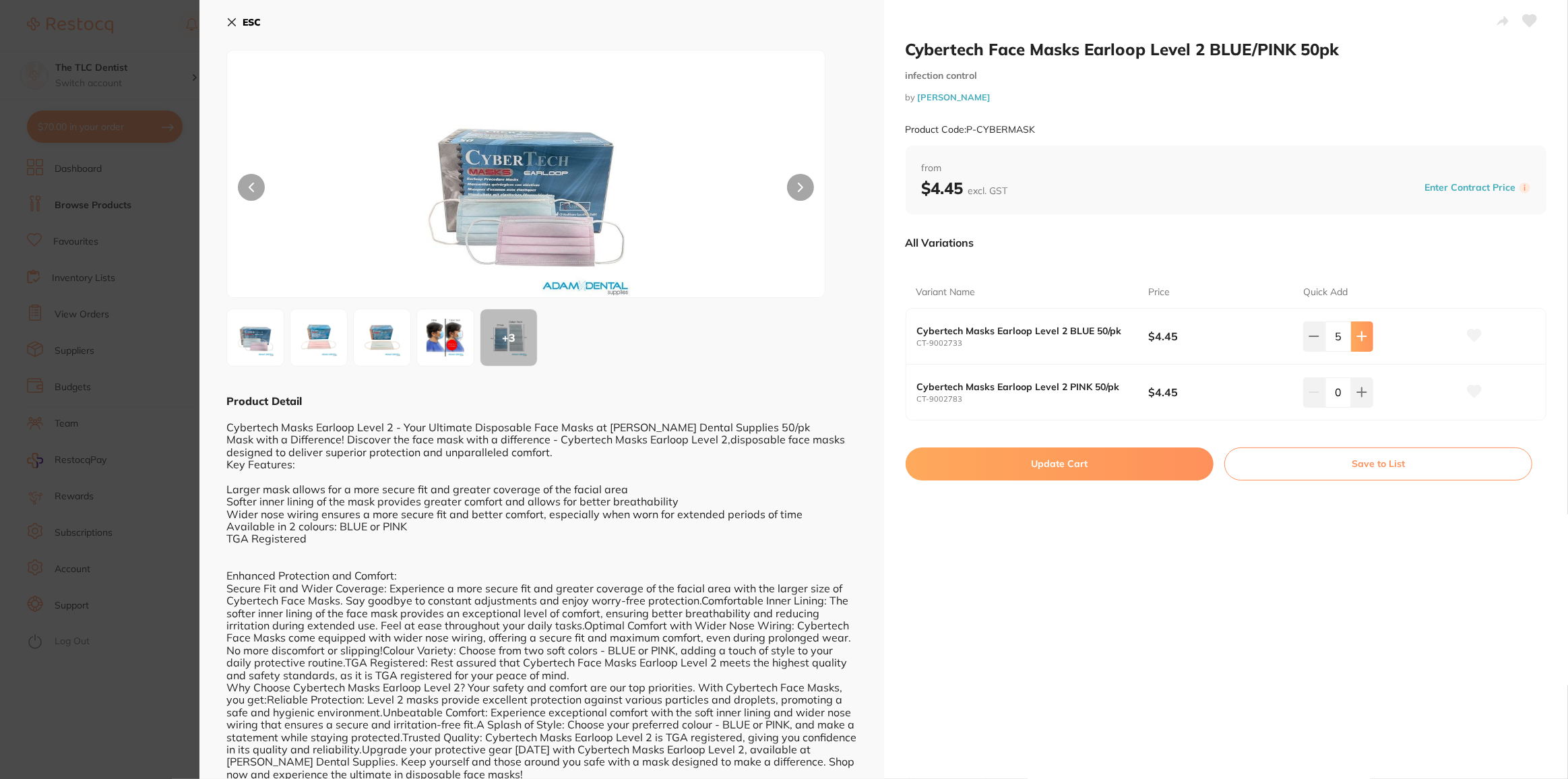
click at [1370, 337] on button at bounding box center [1363, 336] width 23 height 30
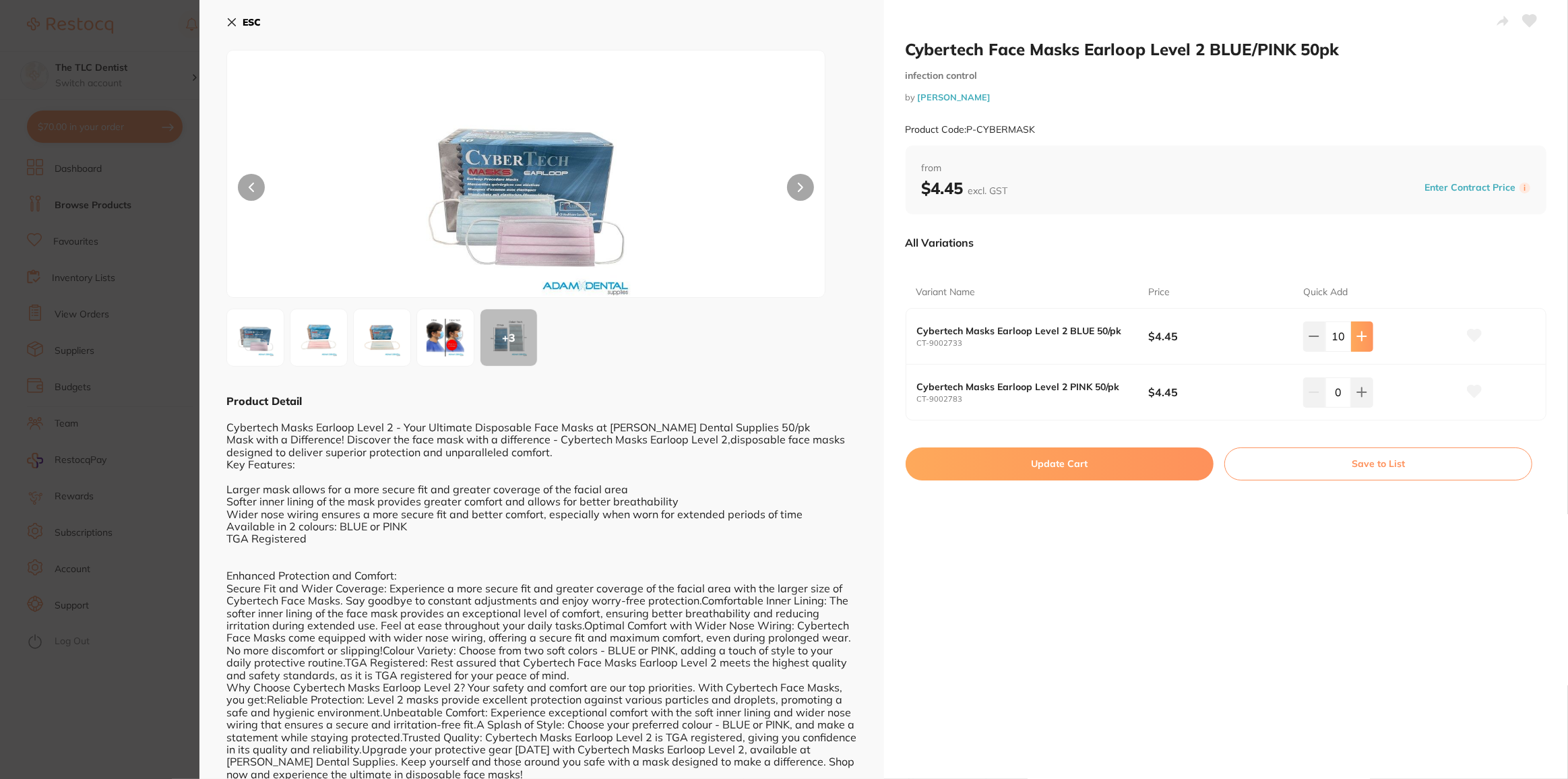
click at [1370, 337] on button at bounding box center [1363, 336] width 23 height 30
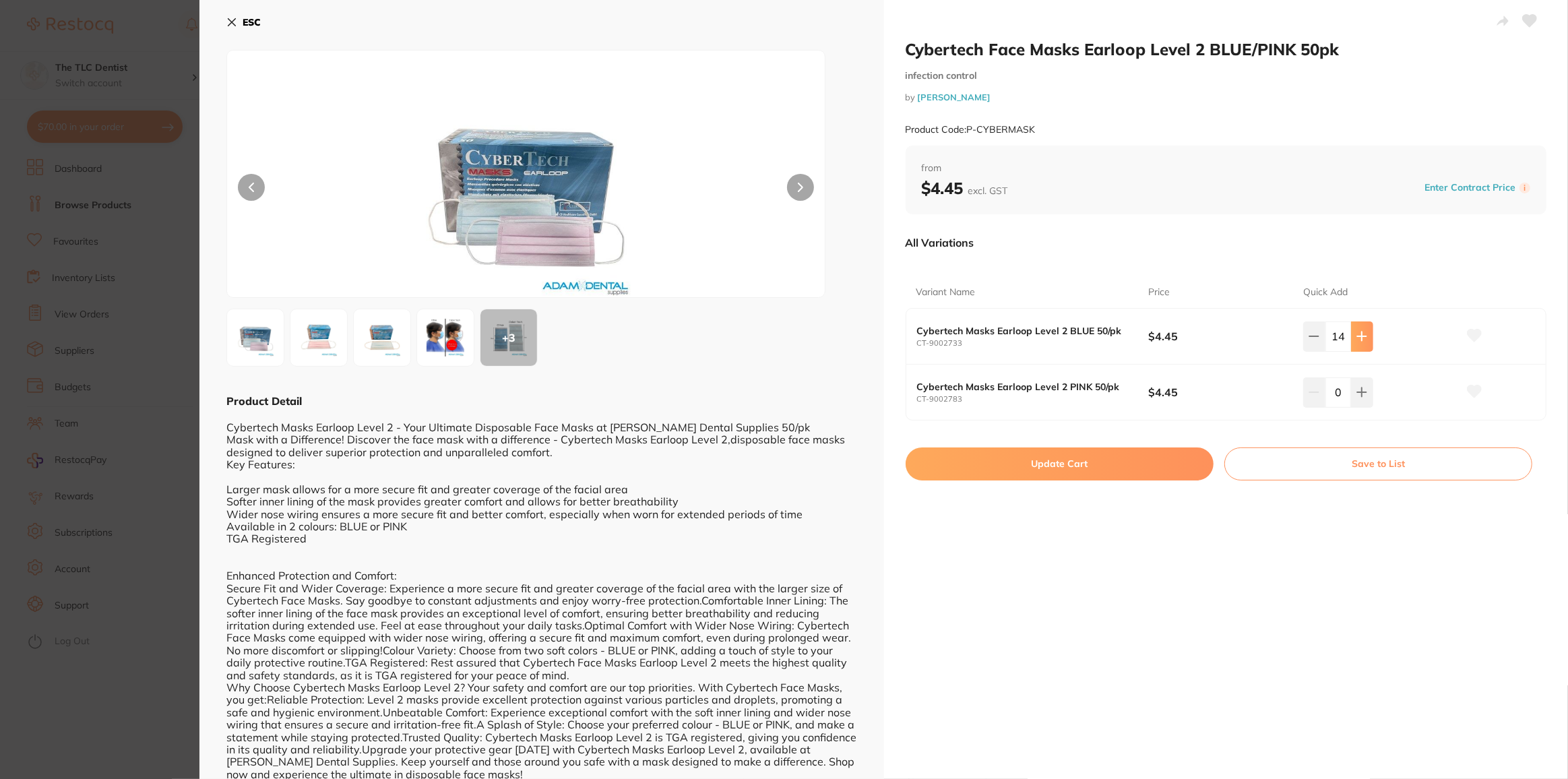
type input "15"
drag, startPoint x: 1160, startPoint y: 460, endPoint x: 931, endPoint y: 353, distance: 252.8
click at [1159, 460] on button "Update Cart" at bounding box center [1059, 463] width 308 height 32
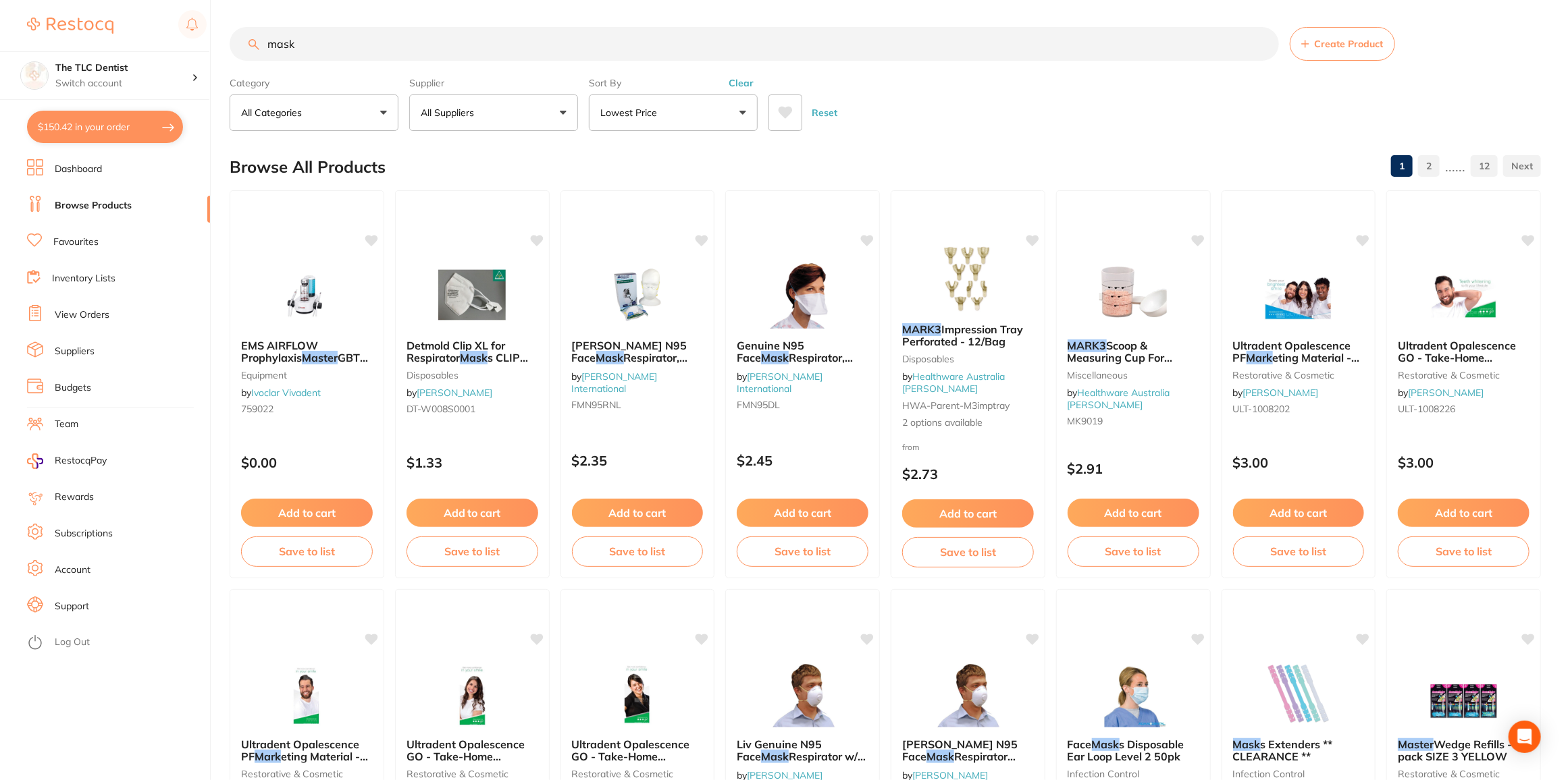
click at [119, 124] on button "$150.42 in your order" at bounding box center [105, 127] width 156 height 32
checkbox input "true"
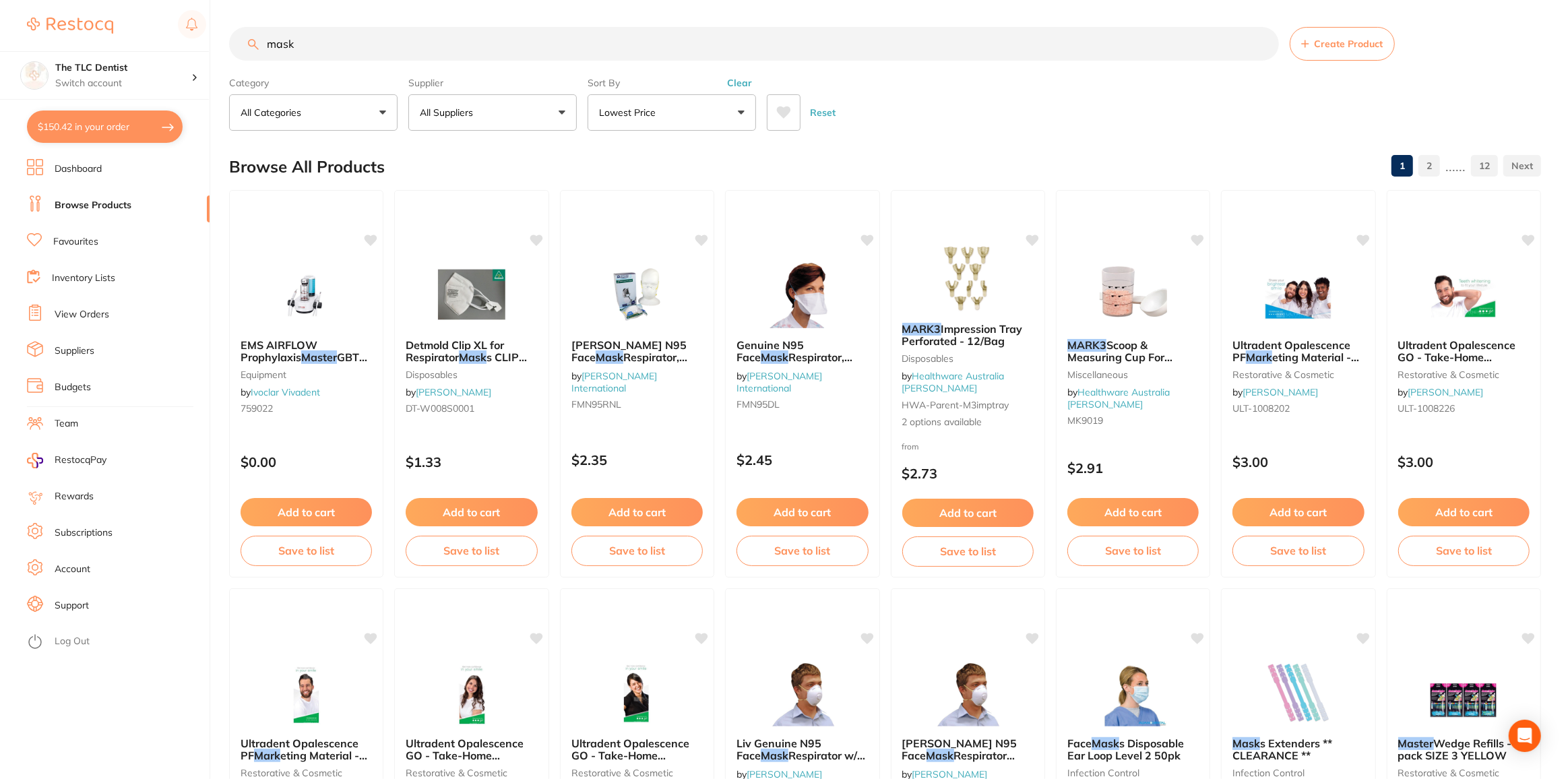
checkbox input "true"
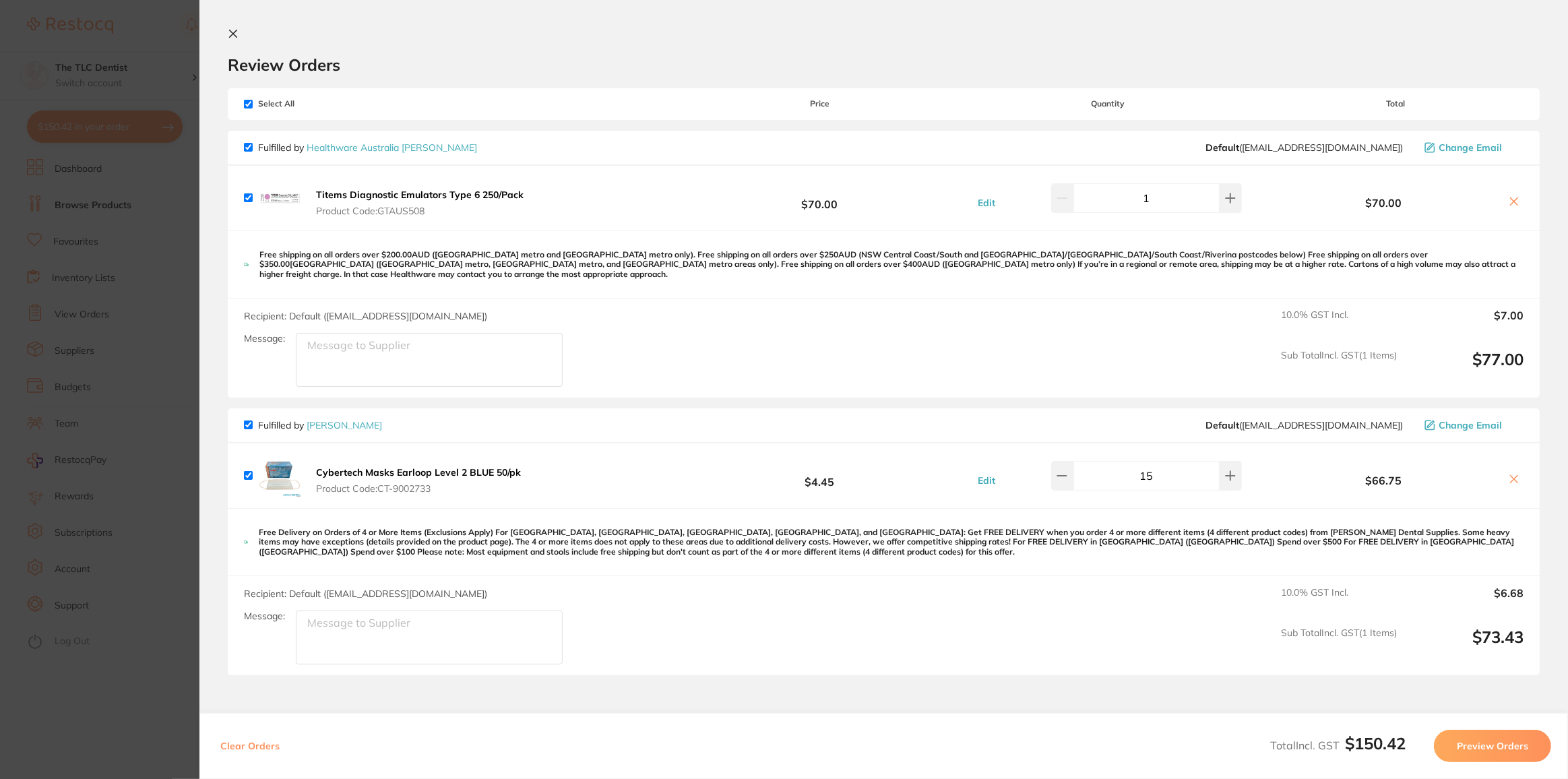
click at [131, 302] on section "Update RRP Set your pre negotiated price for this item. Item Agreed RRP (excl. …" at bounding box center [784, 389] width 1568 height 779
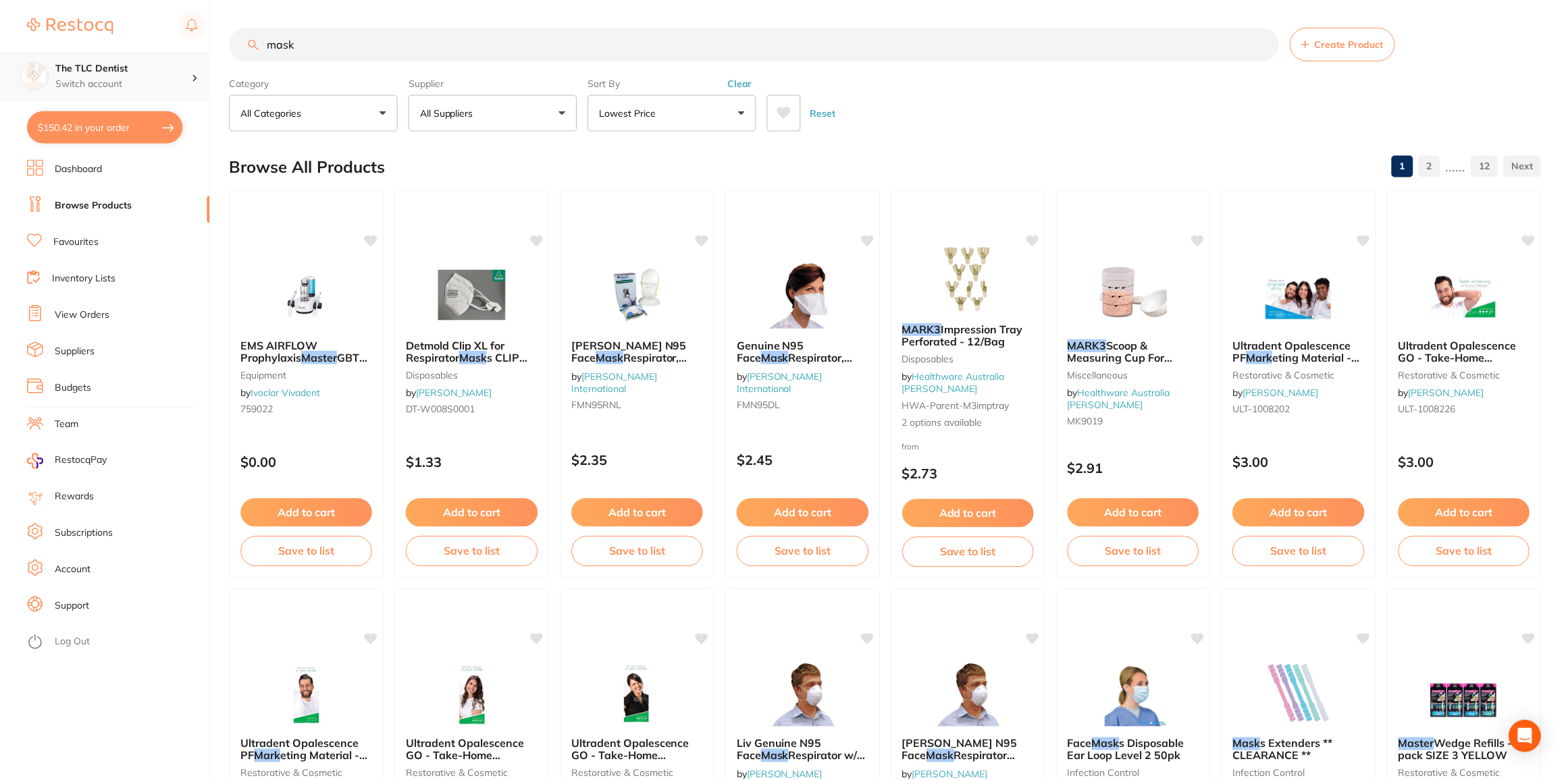
scroll to position [2, 0]
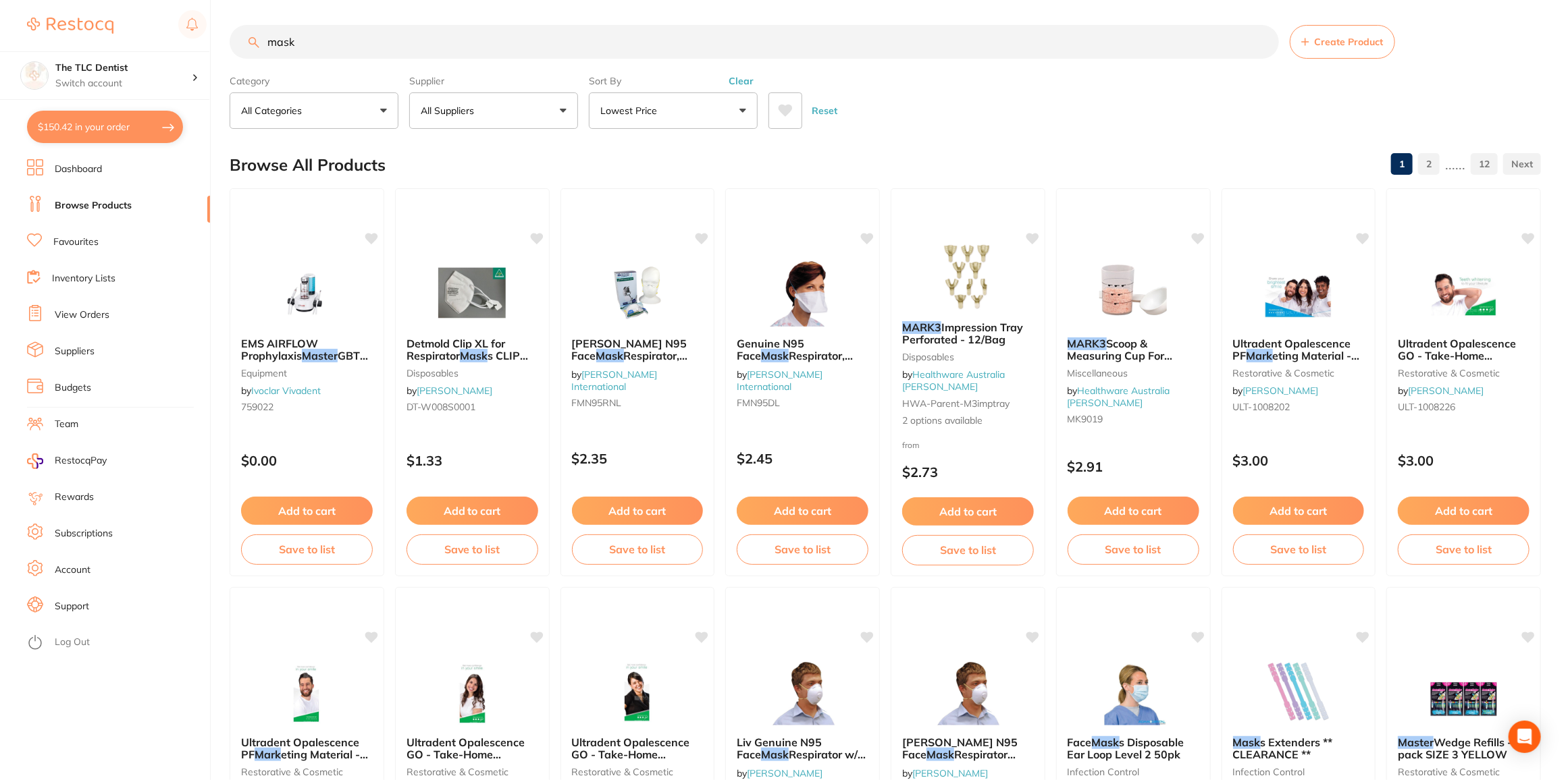
drag, startPoint x: 366, startPoint y: 49, endPoint x: 41, endPoint y: 39, distance: 325.2
click at [50, 39] on div "$150.42 The TLC Dentist Switch account The TLC Dentist $150.42 in your order Da…" at bounding box center [784, 387] width 1568 height 780
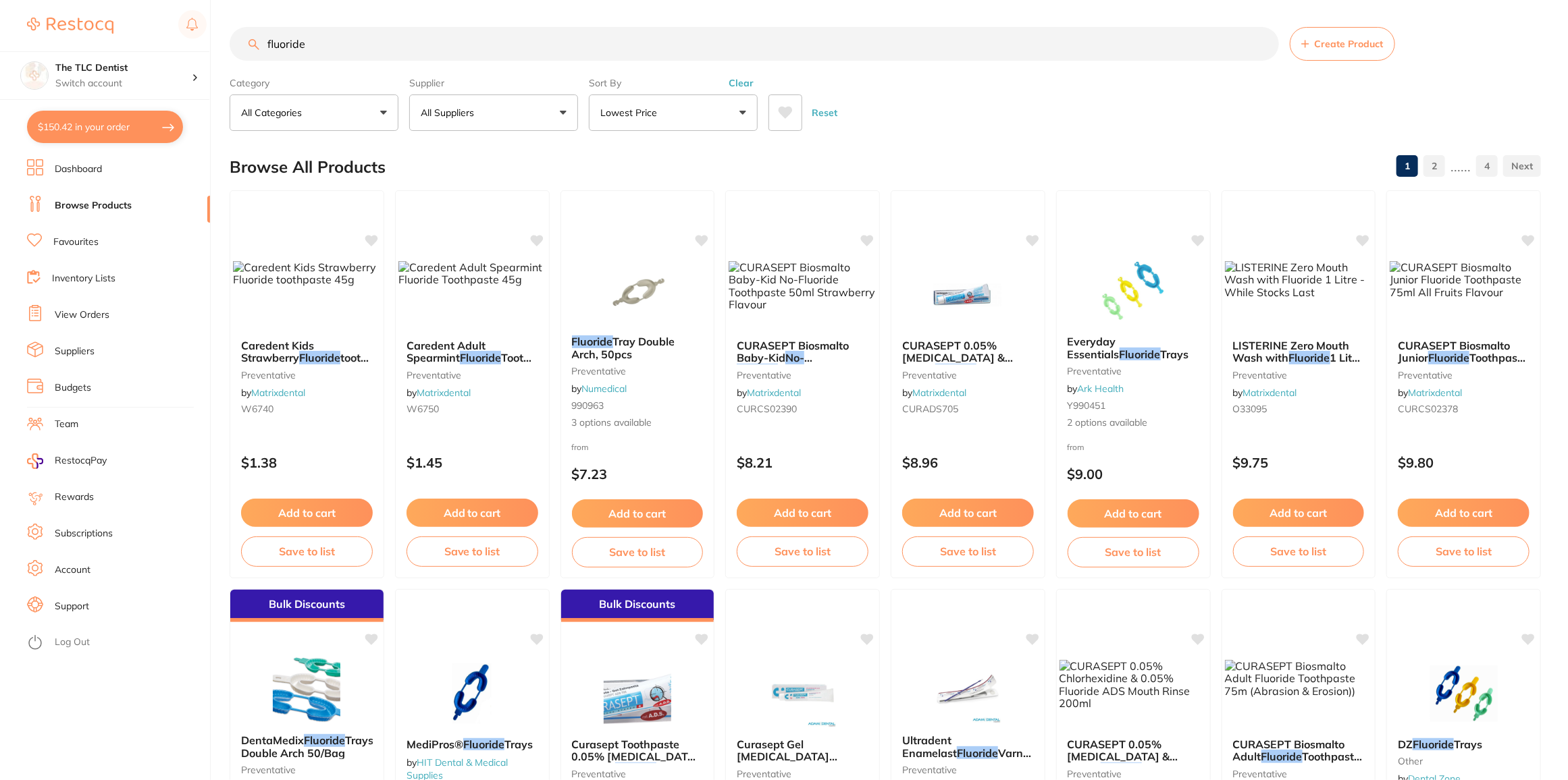
click at [782, 109] on icon at bounding box center [785, 112] width 14 height 12
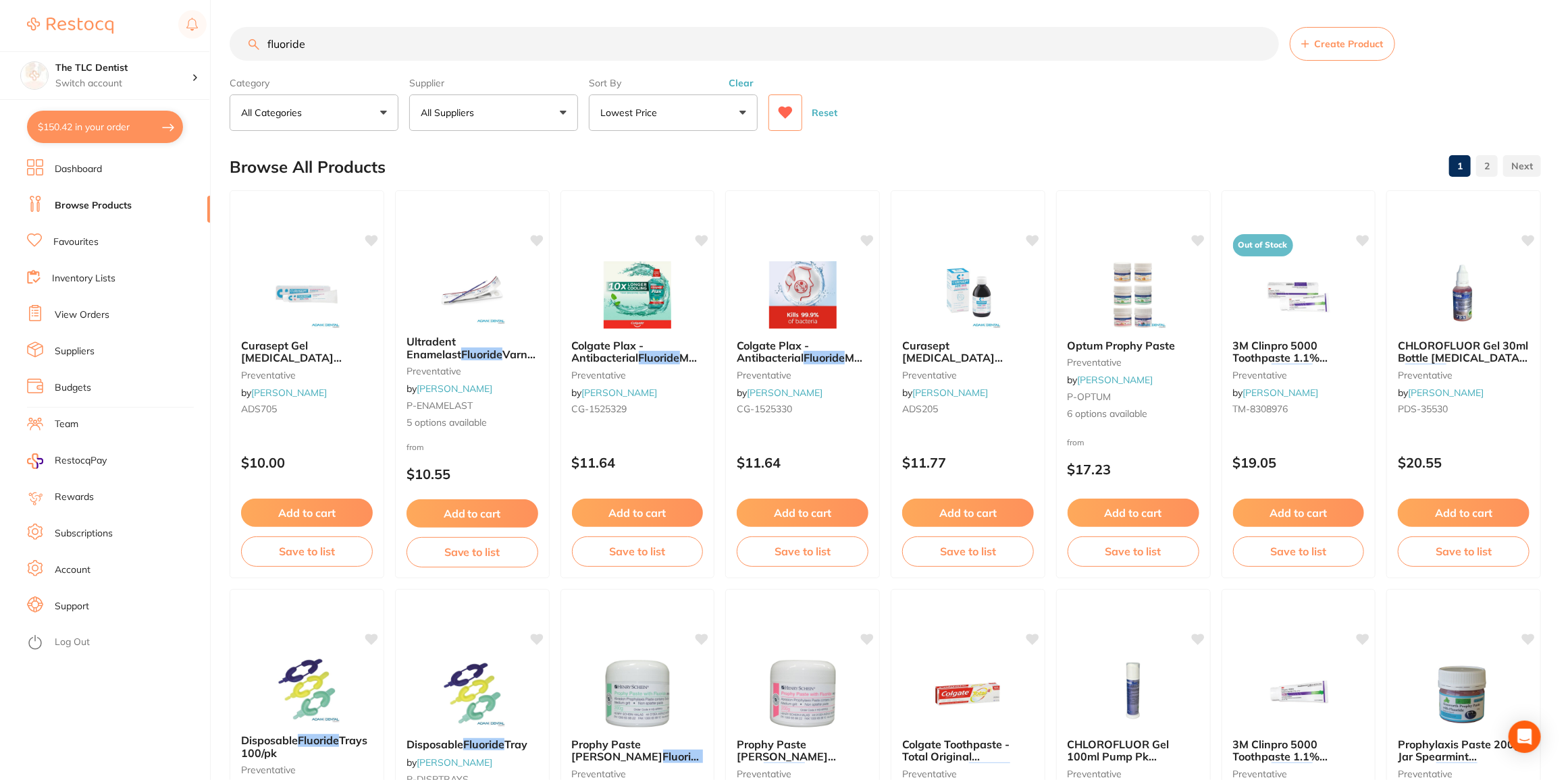
click at [531, 54] on input "fluoride" at bounding box center [753, 44] width 1049 height 34
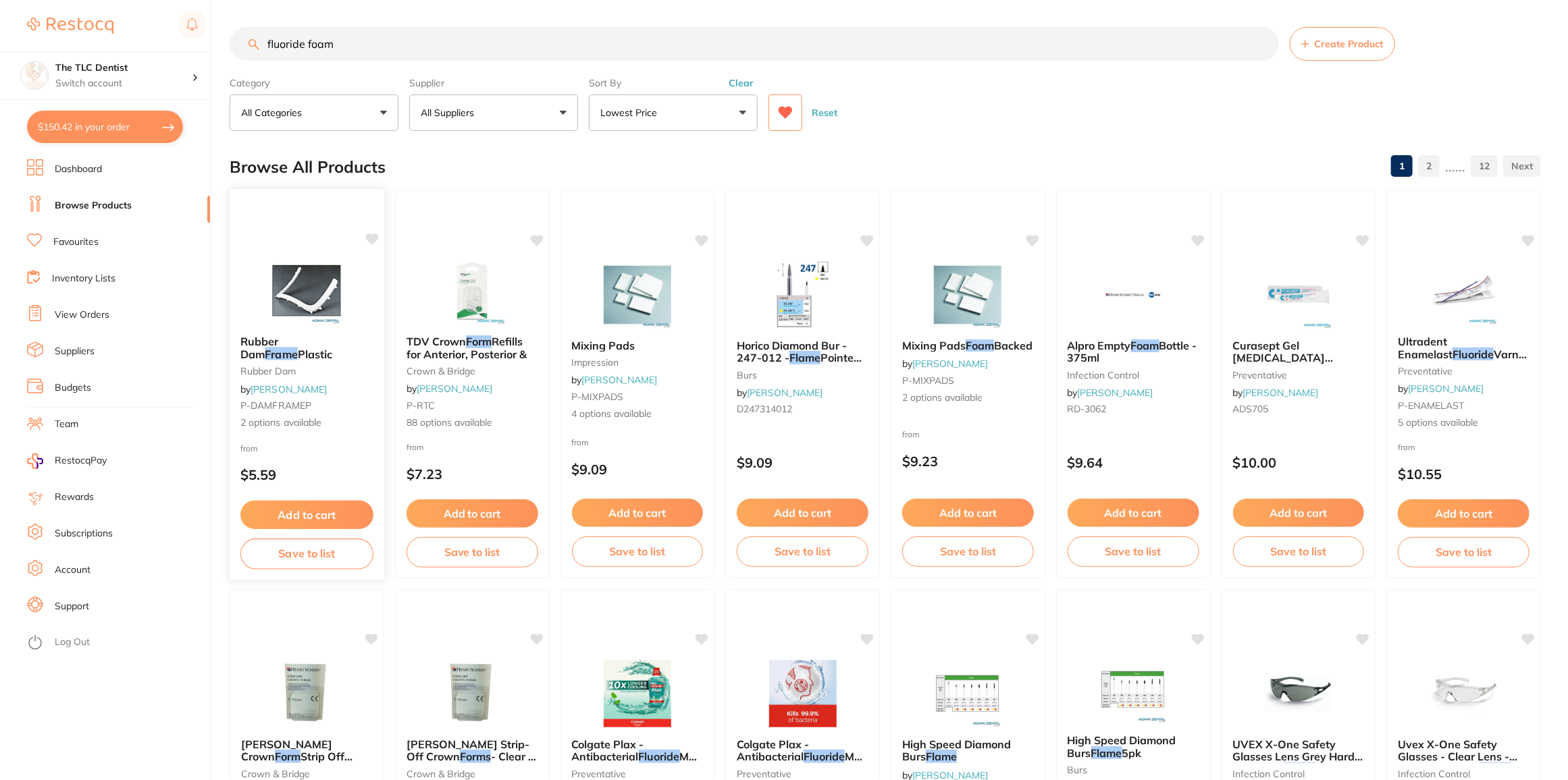
type input "fluoride foam"
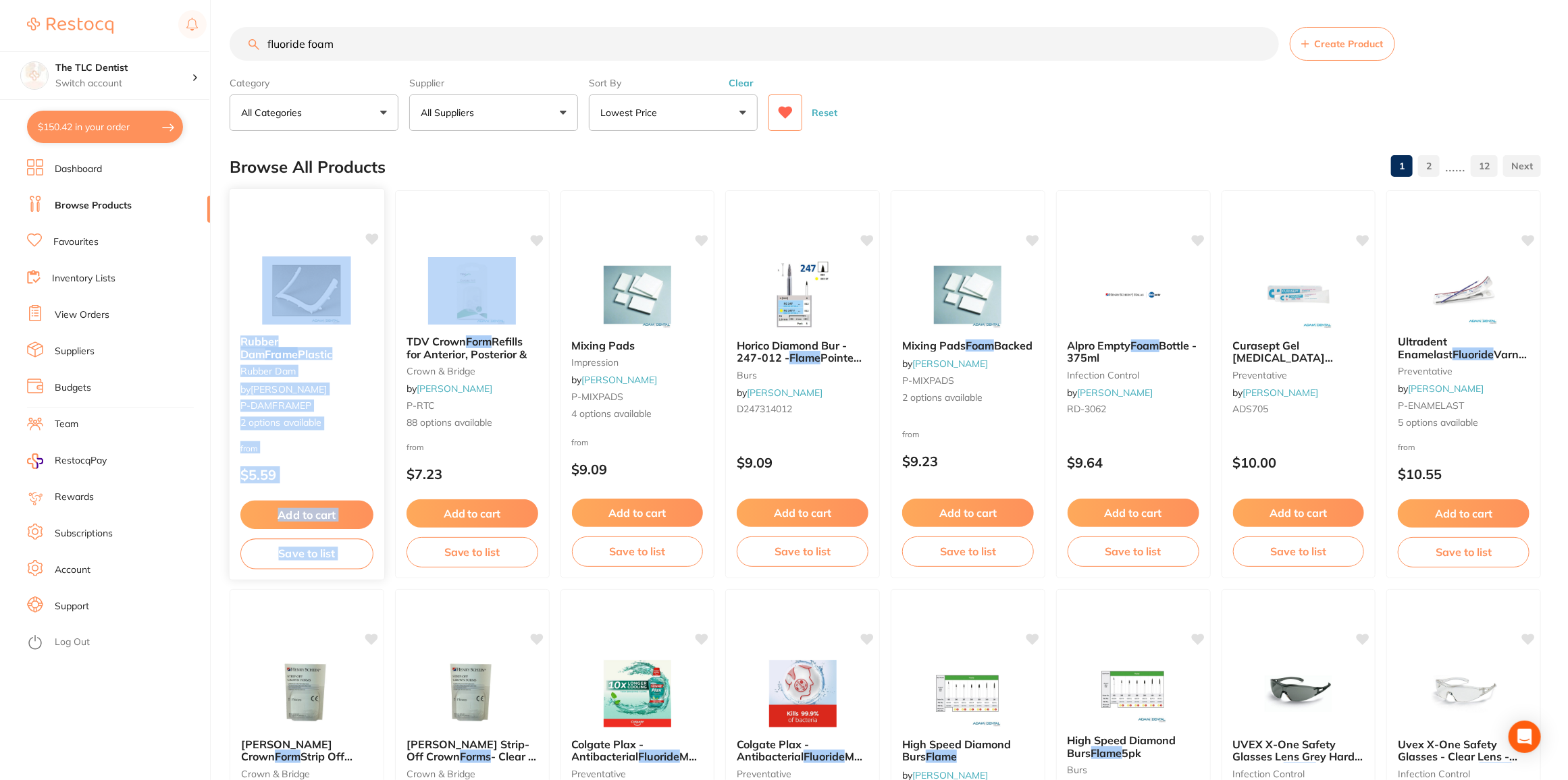
drag, startPoint x: 372, startPoint y: 274, endPoint x: 347, endPoint y: 267, distance: 26.0
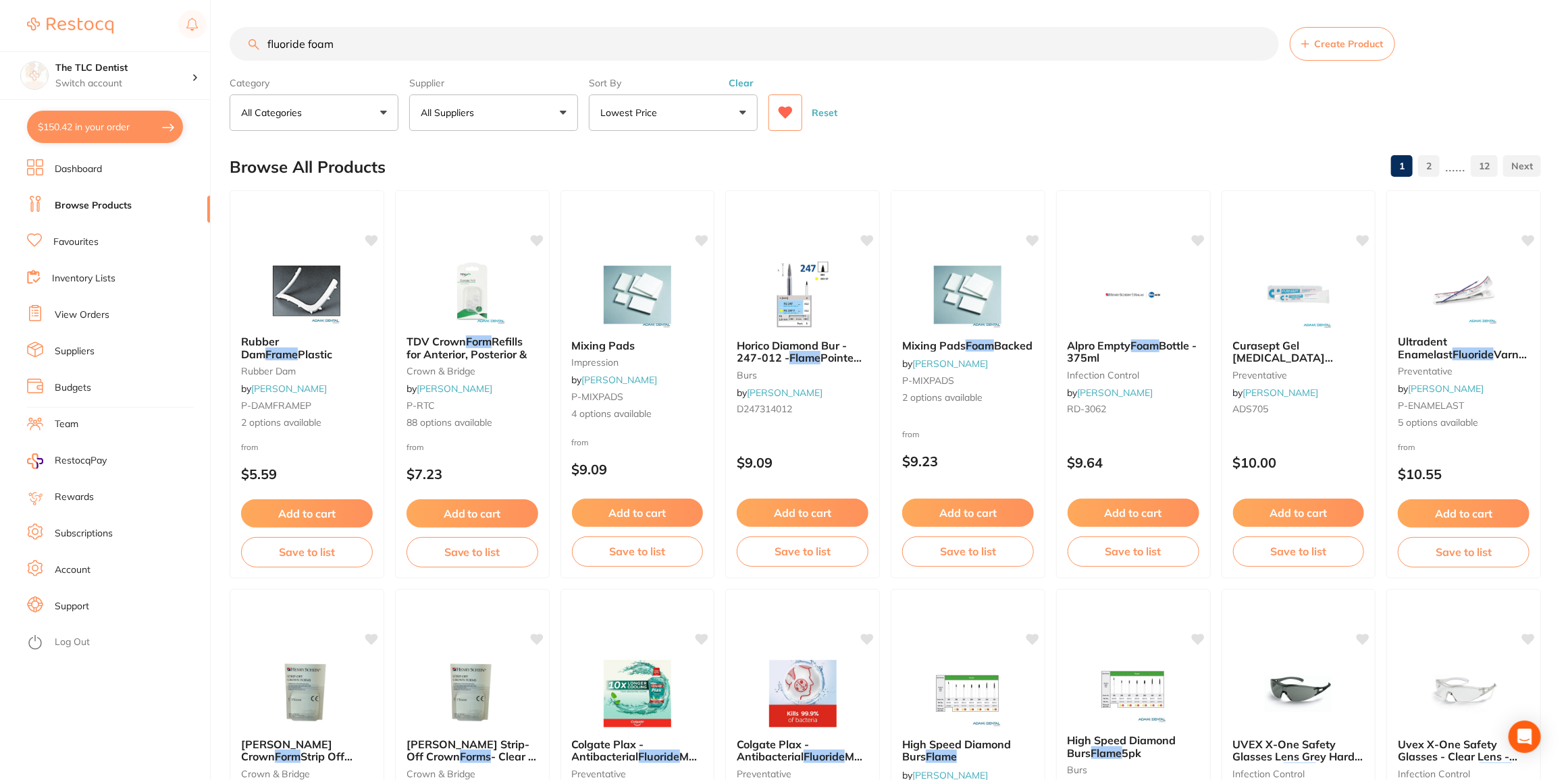
click at [69, 231] on ul "Dashboard Browse Products Favourites Inventory Lists View Orders Suppliers Budg…" at bounding box center [118, 469] width 183 height 621
click at [107, 239] on li "Favourites" at bounding box center [118, 242] width 183 height 20
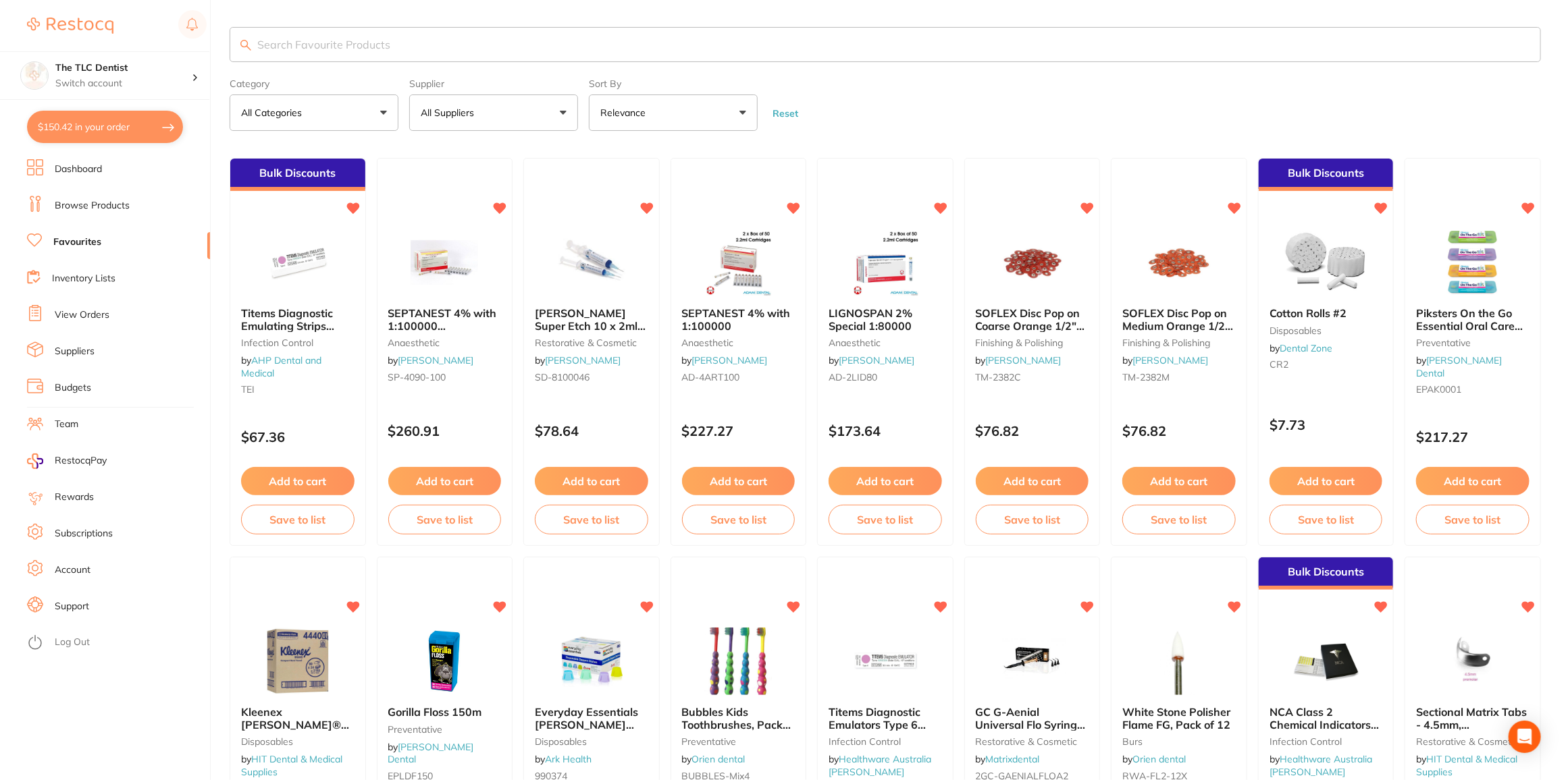
click at [391, 34] on input "search" at bounding box center [885, 45] width 1311 height 35
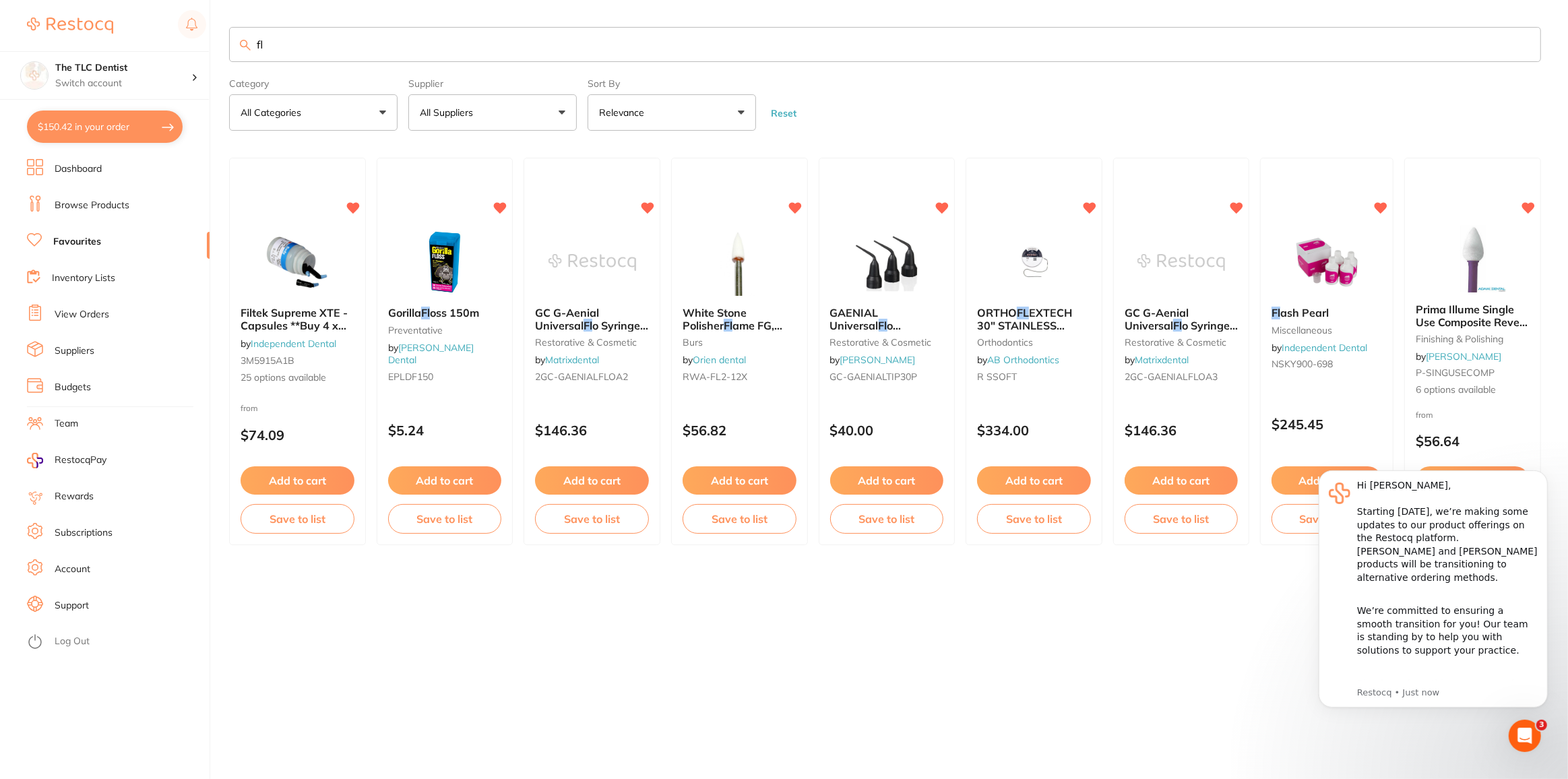
type input "fl"
click at [88, 216] on ul "Dashboard Browse Products Favourites Inventory Lists View Orders Suppliers Budg…" at bounding box center [118, 469] width 183 height 620
drag, startPoint x: 87, startPoint y: 210, endPoint x: 137, endPoint y: 150, distance: 78.1
click at [87, 209] on link "Browse Products" at bounding box center [92, 205] width 75 height 13
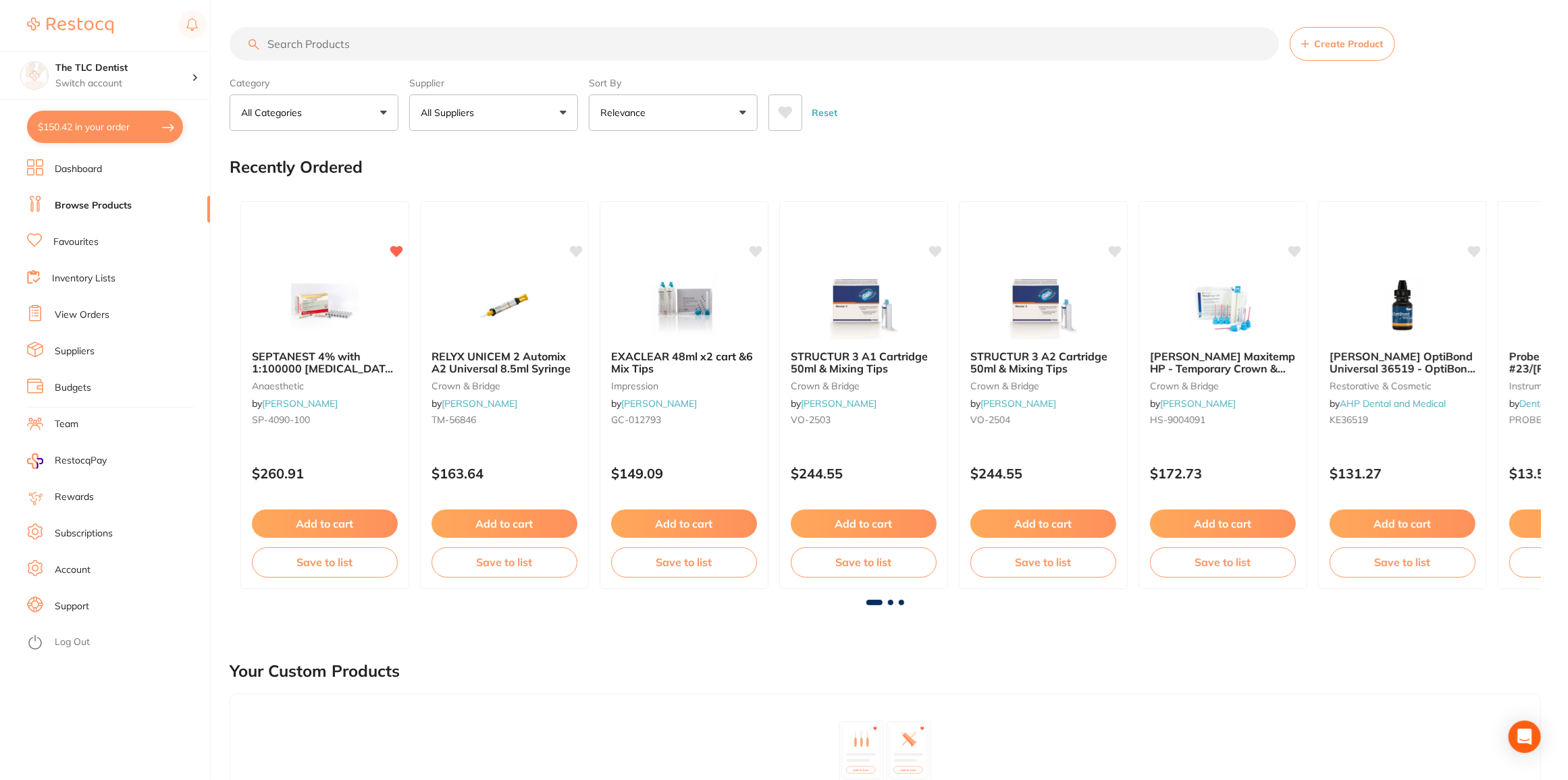
click at [394, 48] on input "search" at bounding box center [753, 44] width 1049 height 34
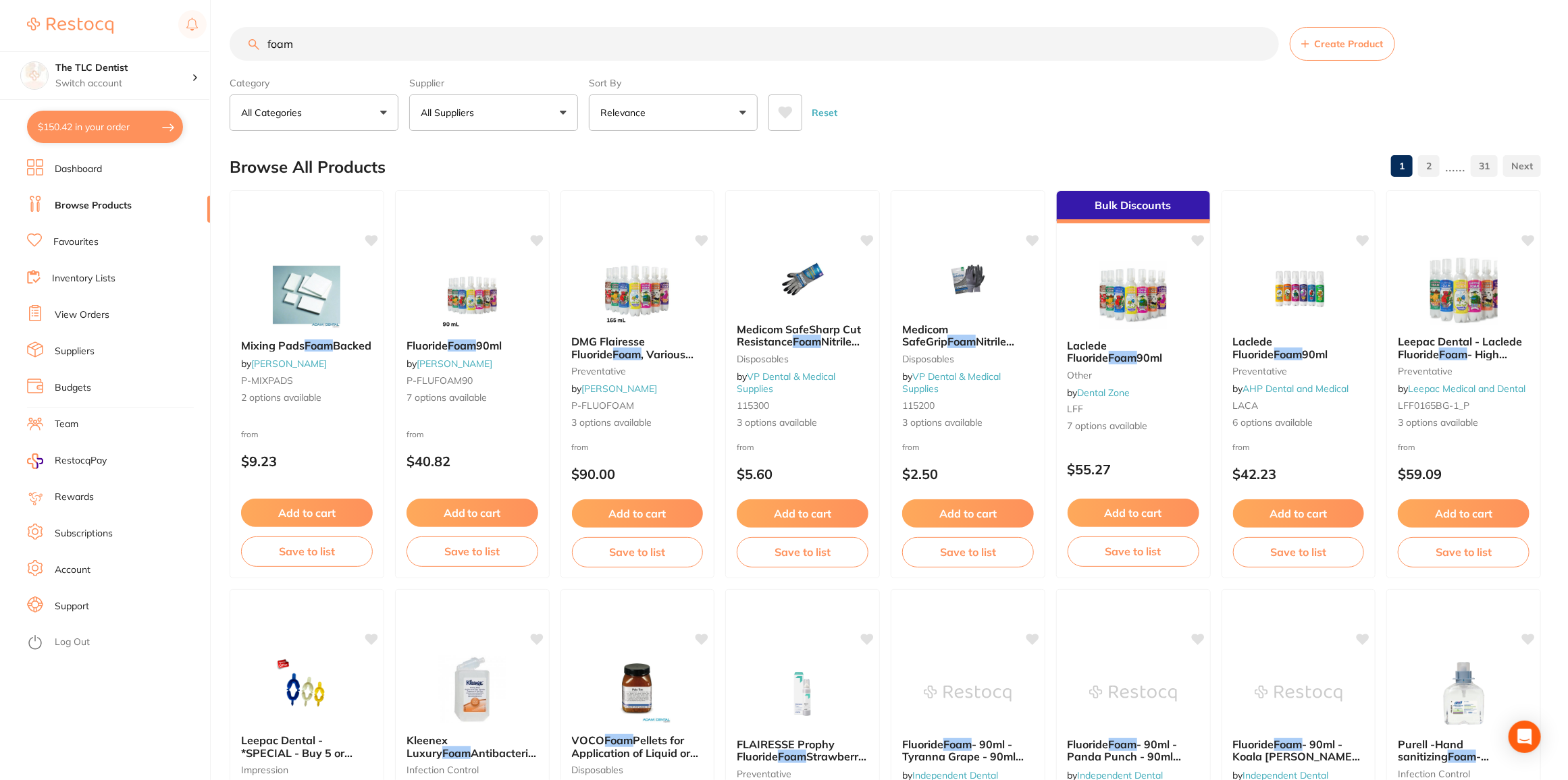
click at [652, 101] on button "Relevance" at bounding box center [673, 112] width 169 height 36
click at [619, 185] on p "Lowest Price" at bounding box center [637, 190] width 65 height 12
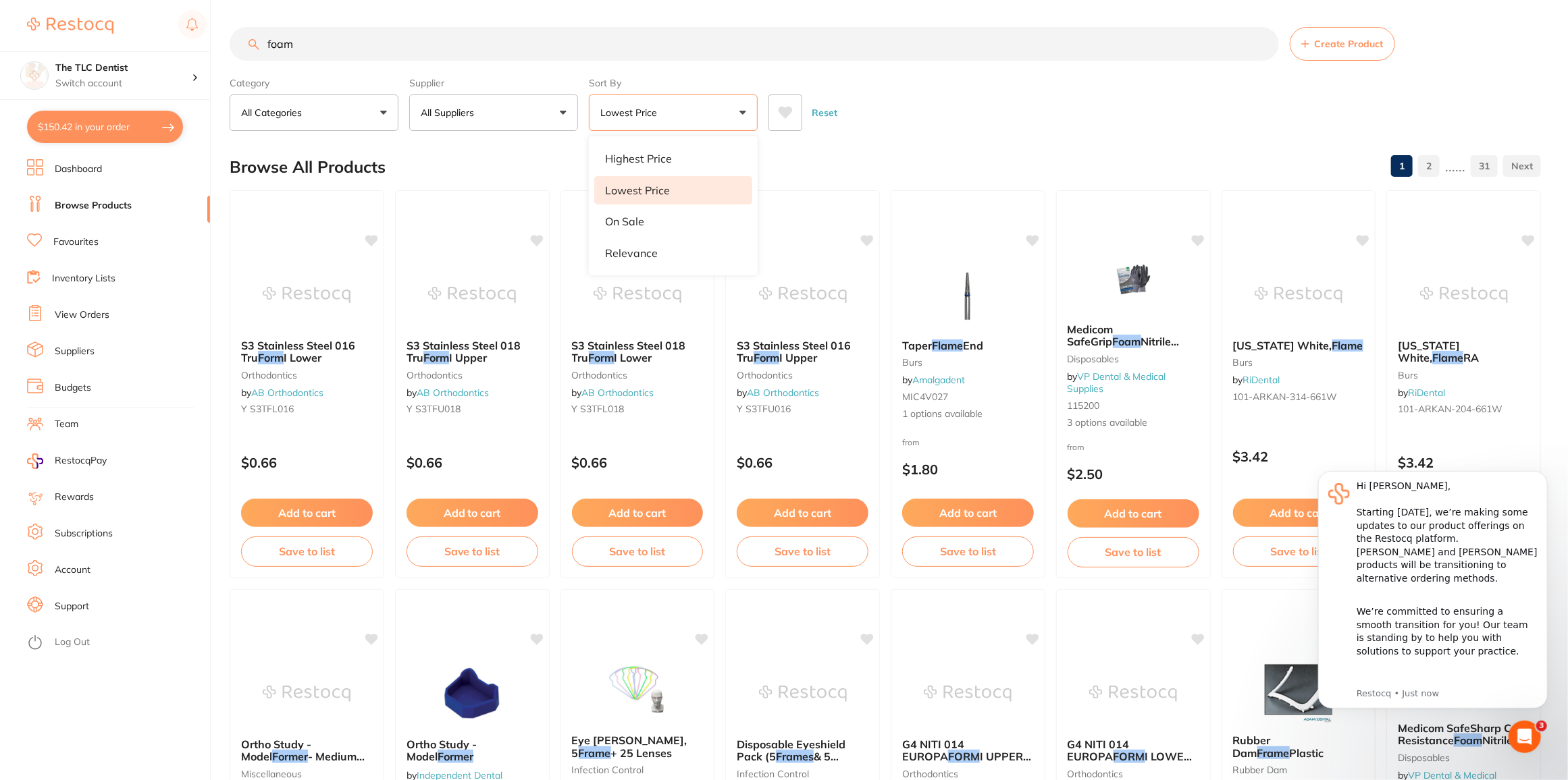
click at [269, 46] on input "foam" at bounding box center [753, 44] width 1049 height 34
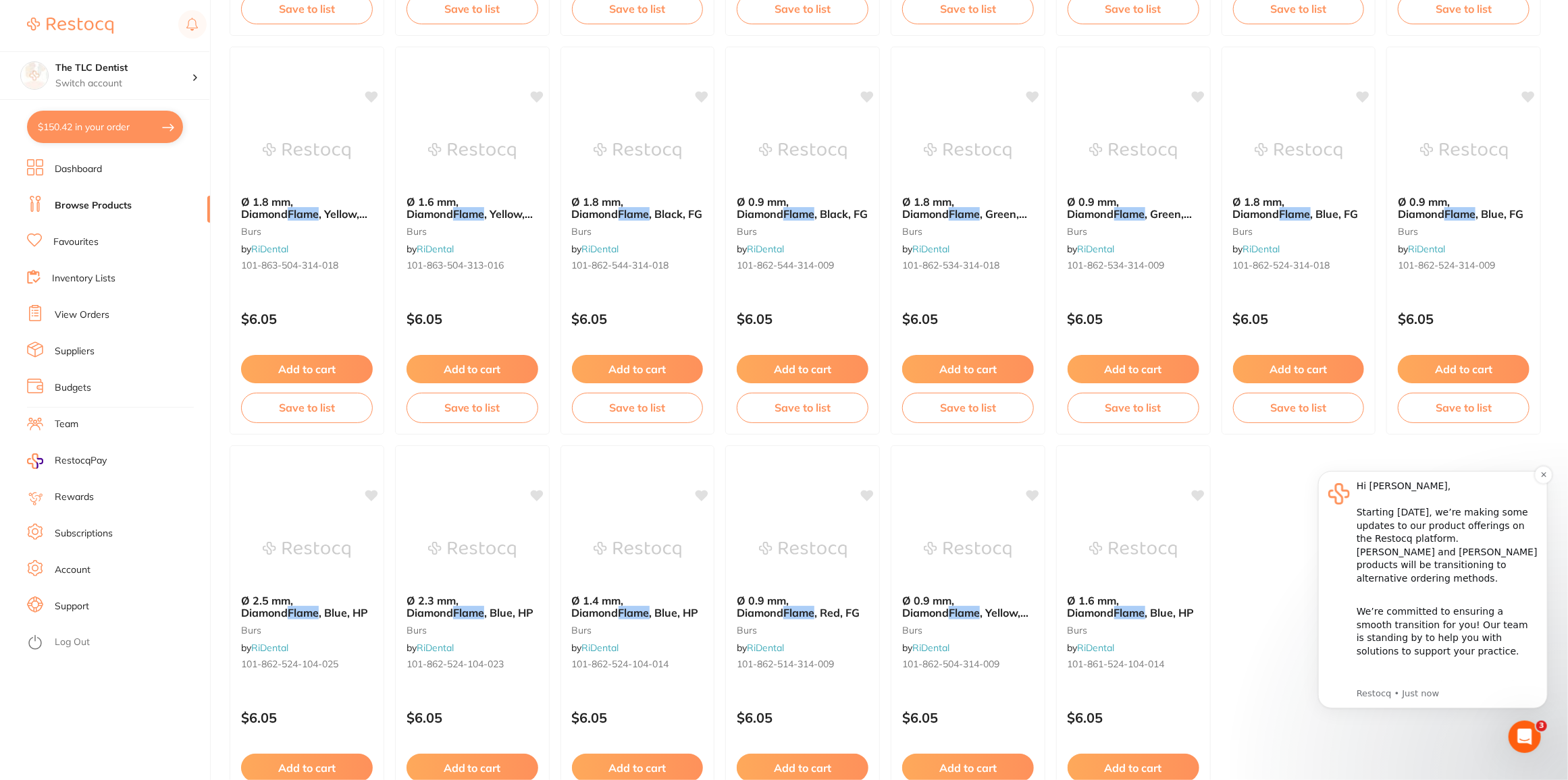
scroll to position [2261, 0]
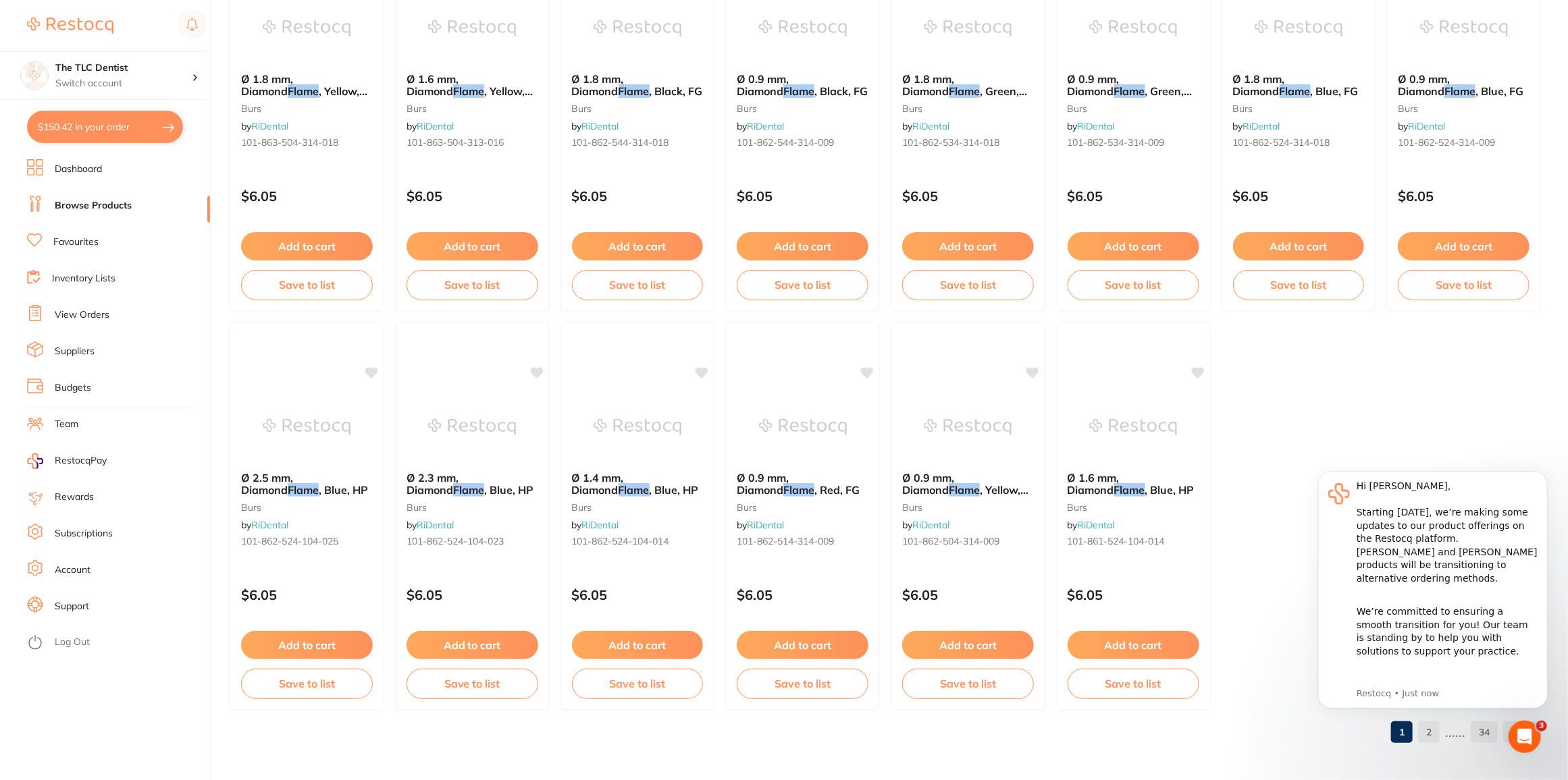
click at [1438, 733] on body "Hi [PERSON_NAME], Starting [DATE], we’re making some updates to our product off…" at bounding box center [1431, 597] width 259 height 282
click at [1437, 730] on body "Hi [PERSON_NAME], Starting [DATE], we’re making some updates to our product off…" at bounding box center [1431, 597] width 259 height 282
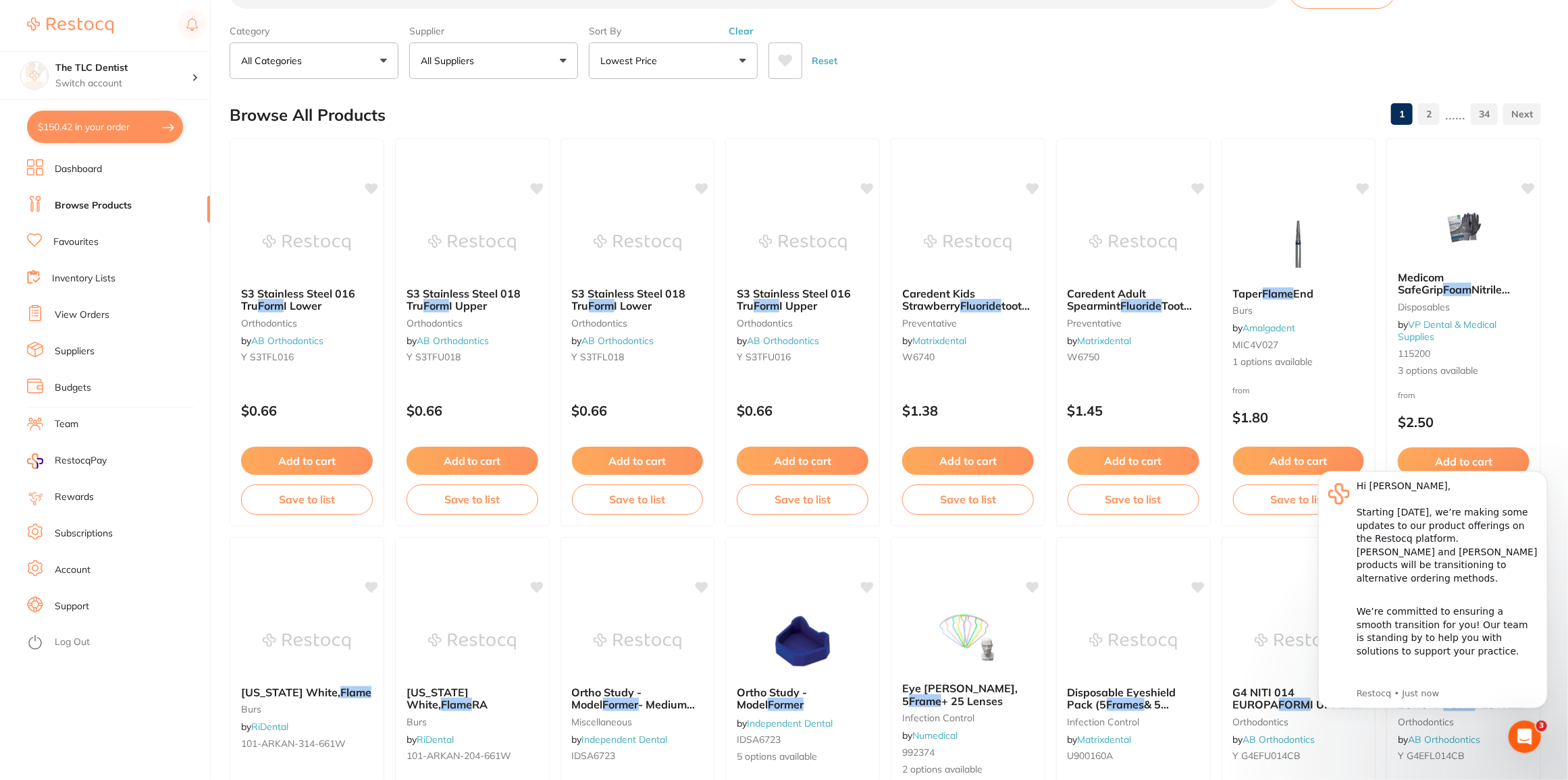
scroll to position [0, 0]
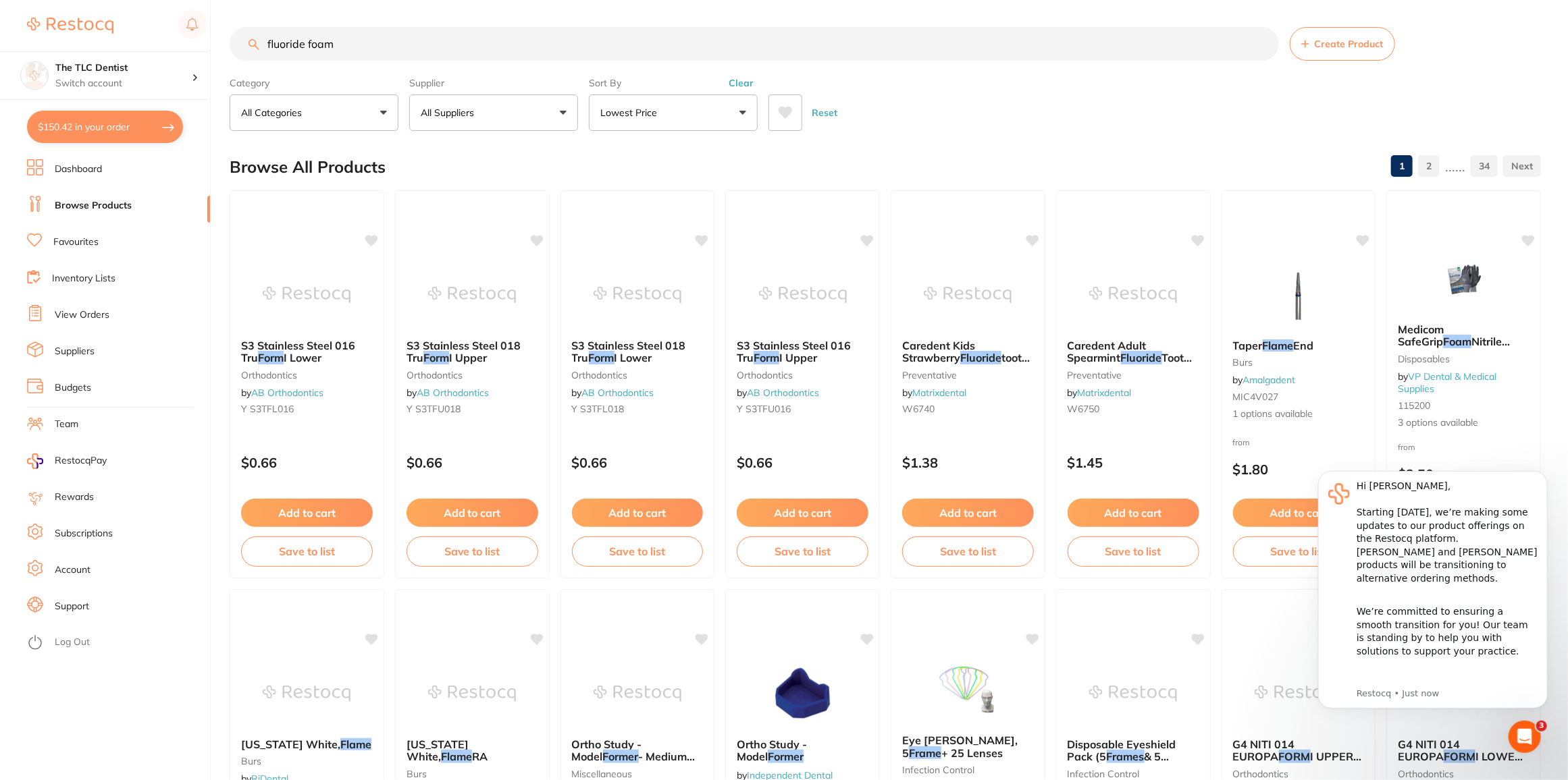
drag, startPoint x: 391, startPoint y: 47, endPoint x: 0, endPoint y: -32, distance: 398.9
click at [0, 0] on html "$150.42 The TLC Dentist Switch account The TLC Dentist $150.42 in your order Da…" at bounding box center [784, 390] width 1568 height 780
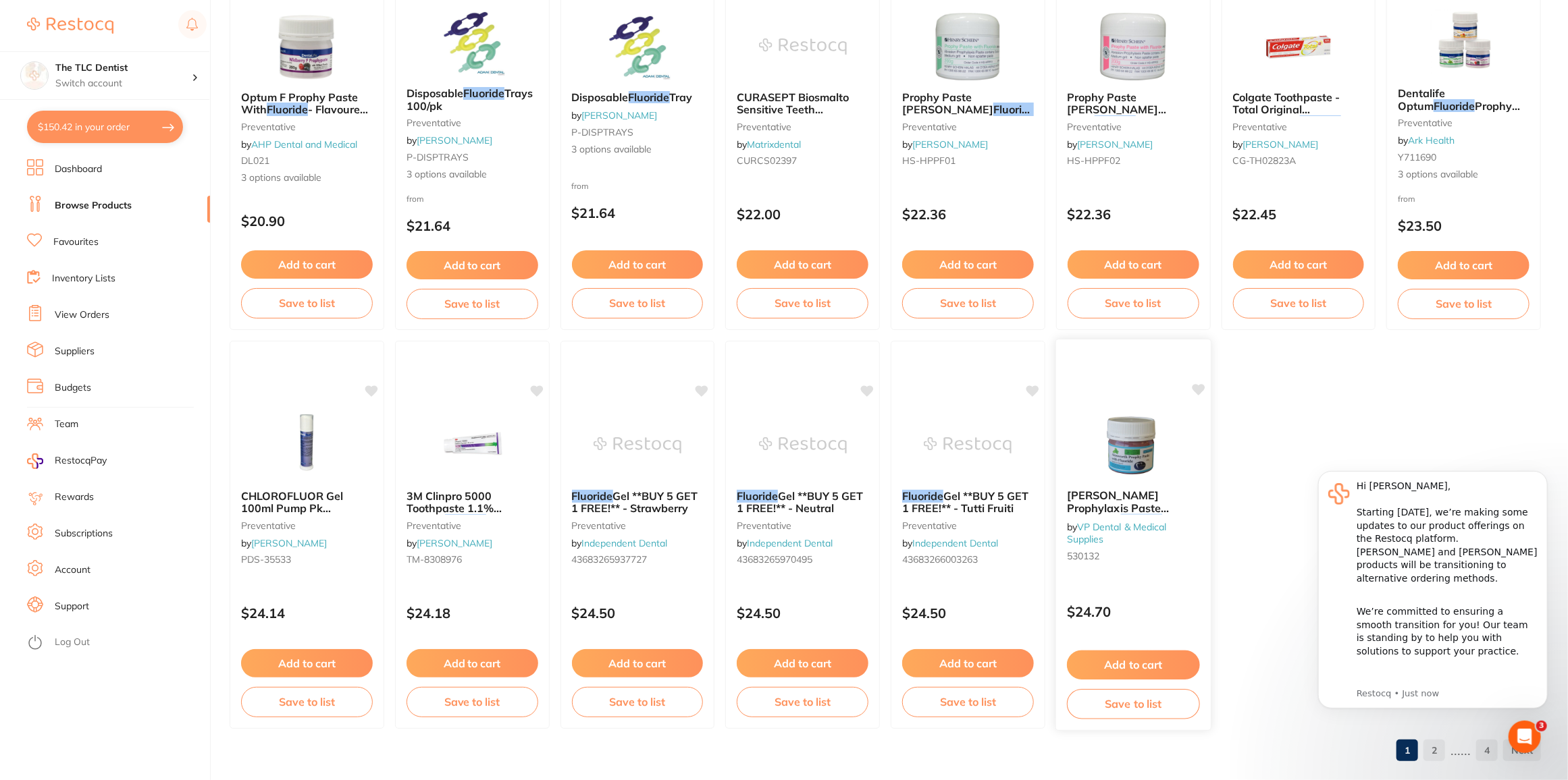
scroll to position [2261, 0]
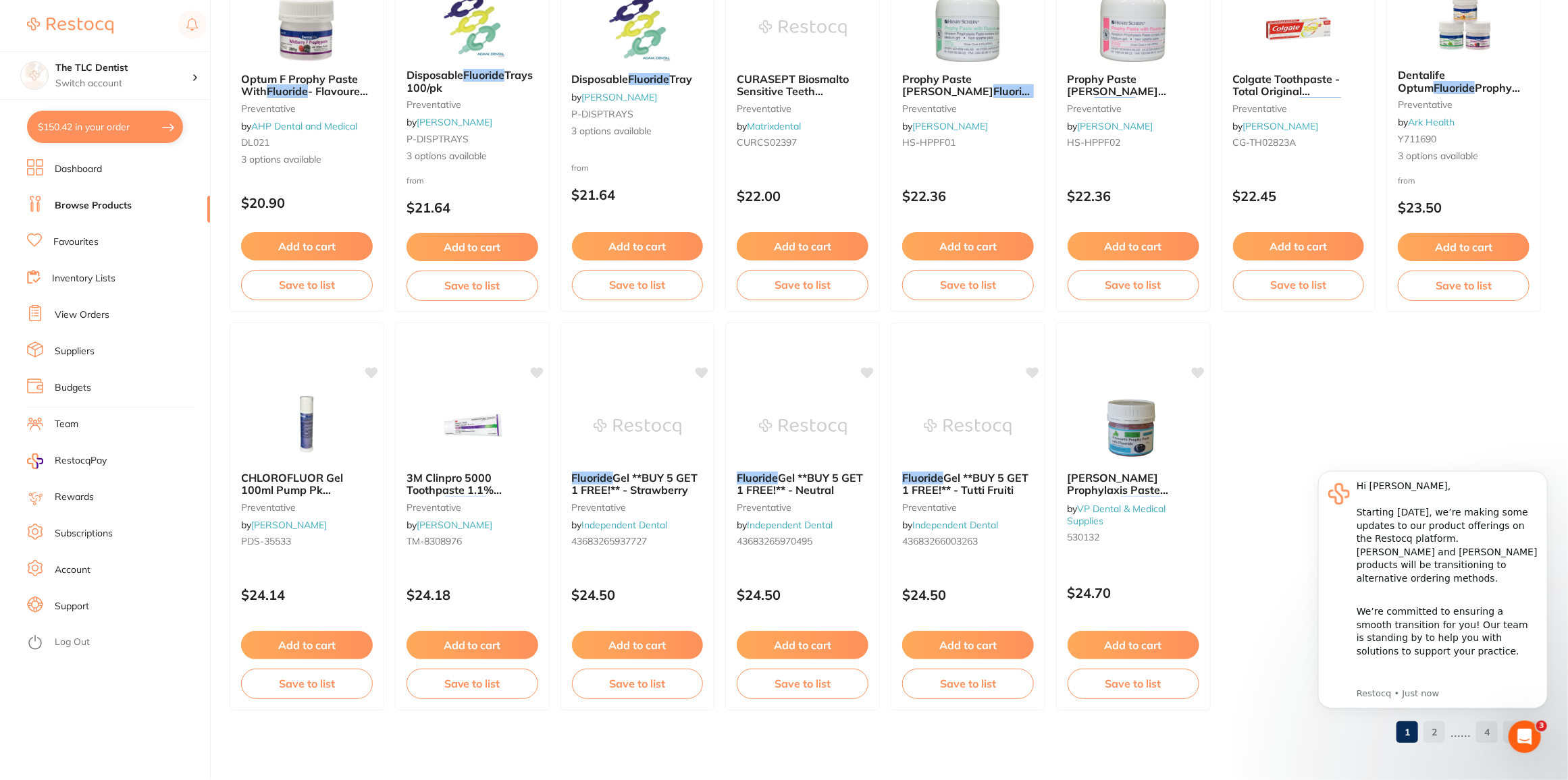
type input "fluoride"
click at [1445, 730] on body "Hi [PERSON_NAME], Starting [DATE], we’re making some updates to our product off…" at bounding box center [1431, 597] width 259 height 282
click at [1441, 733] on body "Hi [PERSON_NAME], Starting [DATE], we’re making some updates to our product off…" at bounding box center [1431, 597] width 259 height 282
click at [1431, 728] on body "Hi [PERSON_NAME], Starting [DATE], we’re making some updates to our product off…" at bounding box center [1431, 597] width 259 height 282
click at [1421, 671] on div "Simply reply to this message and we’ll be in touch to guide you through these n…" at bounding box center [1446, 704] width 181 height 80
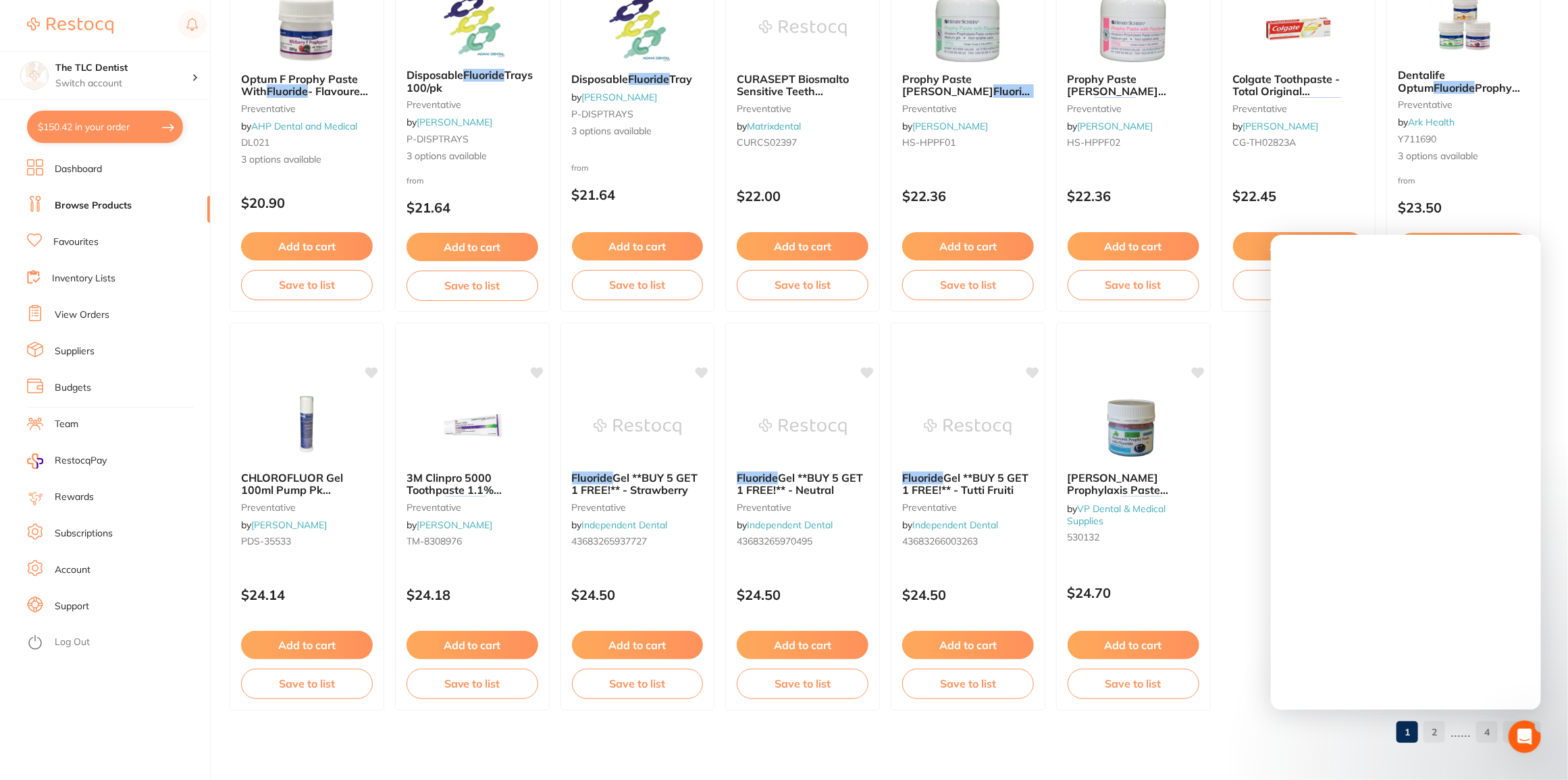
scroll to position [0, 0]
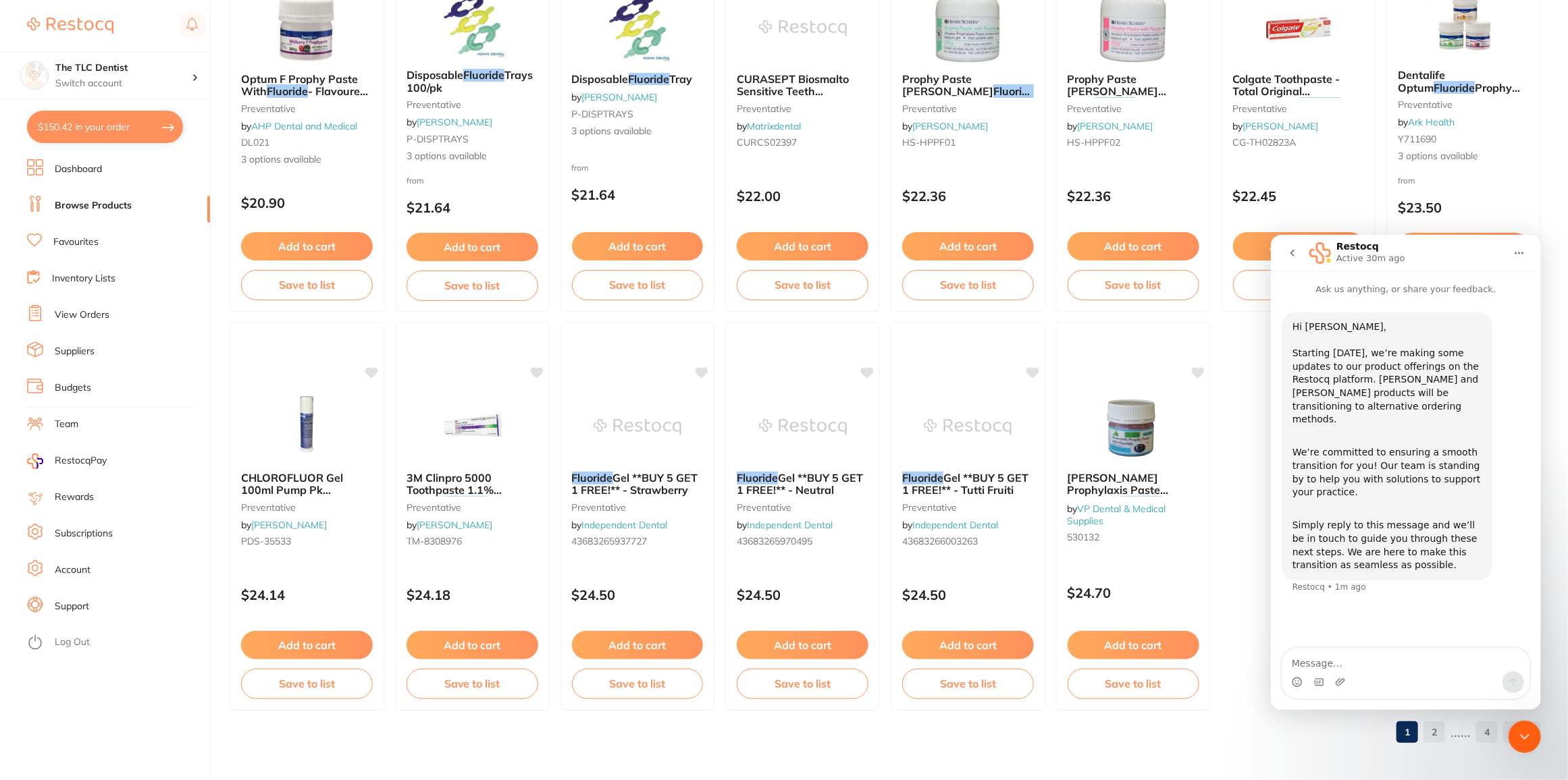
click at [1523, 255] on icon "Home" at bounding box center [1518, 252] width 11 height 11
click at [1435, 734] on link "2" at bounding box center [1434, 732] width 22 height 27
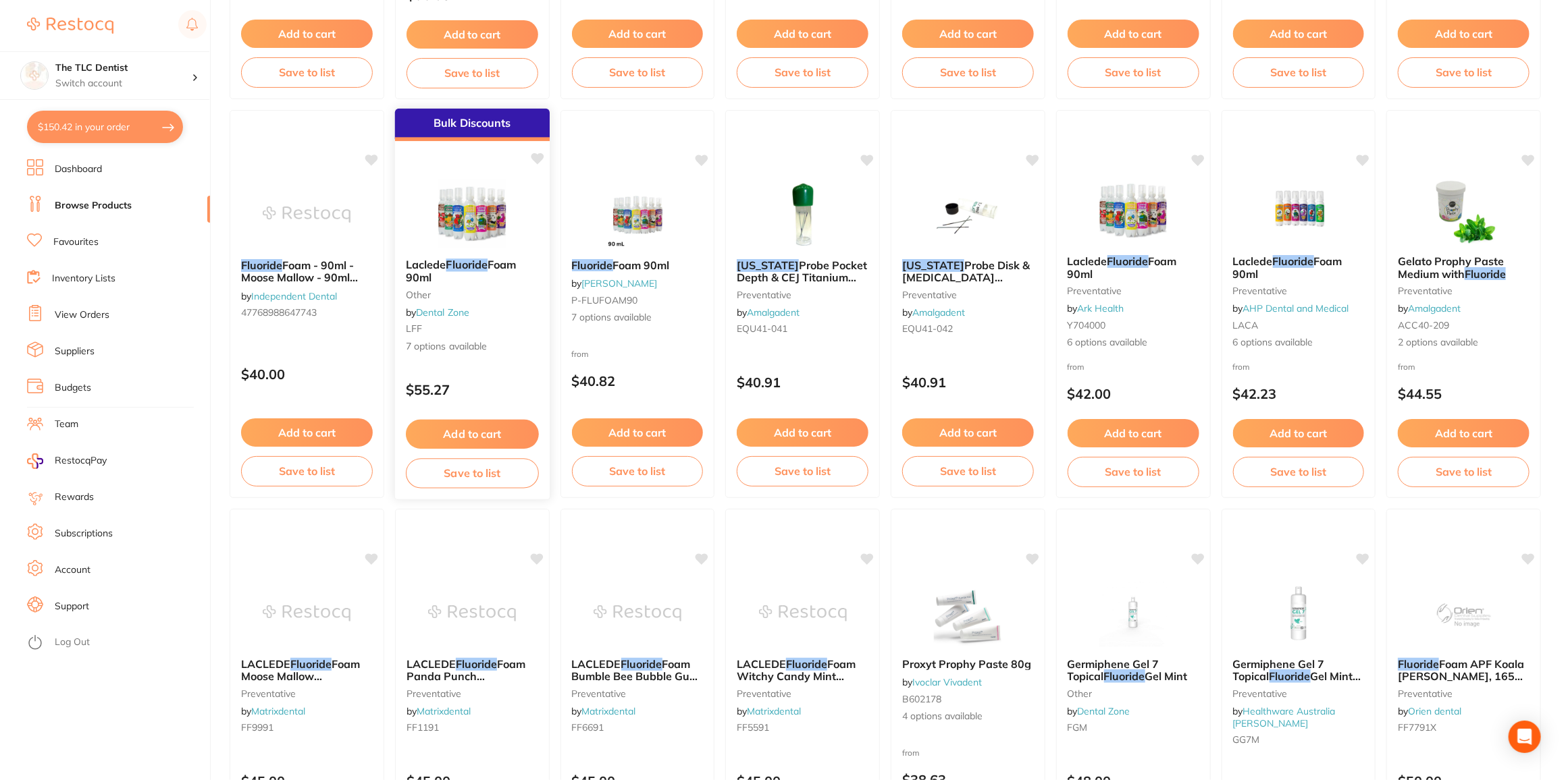
scroll to position [1289, 0]
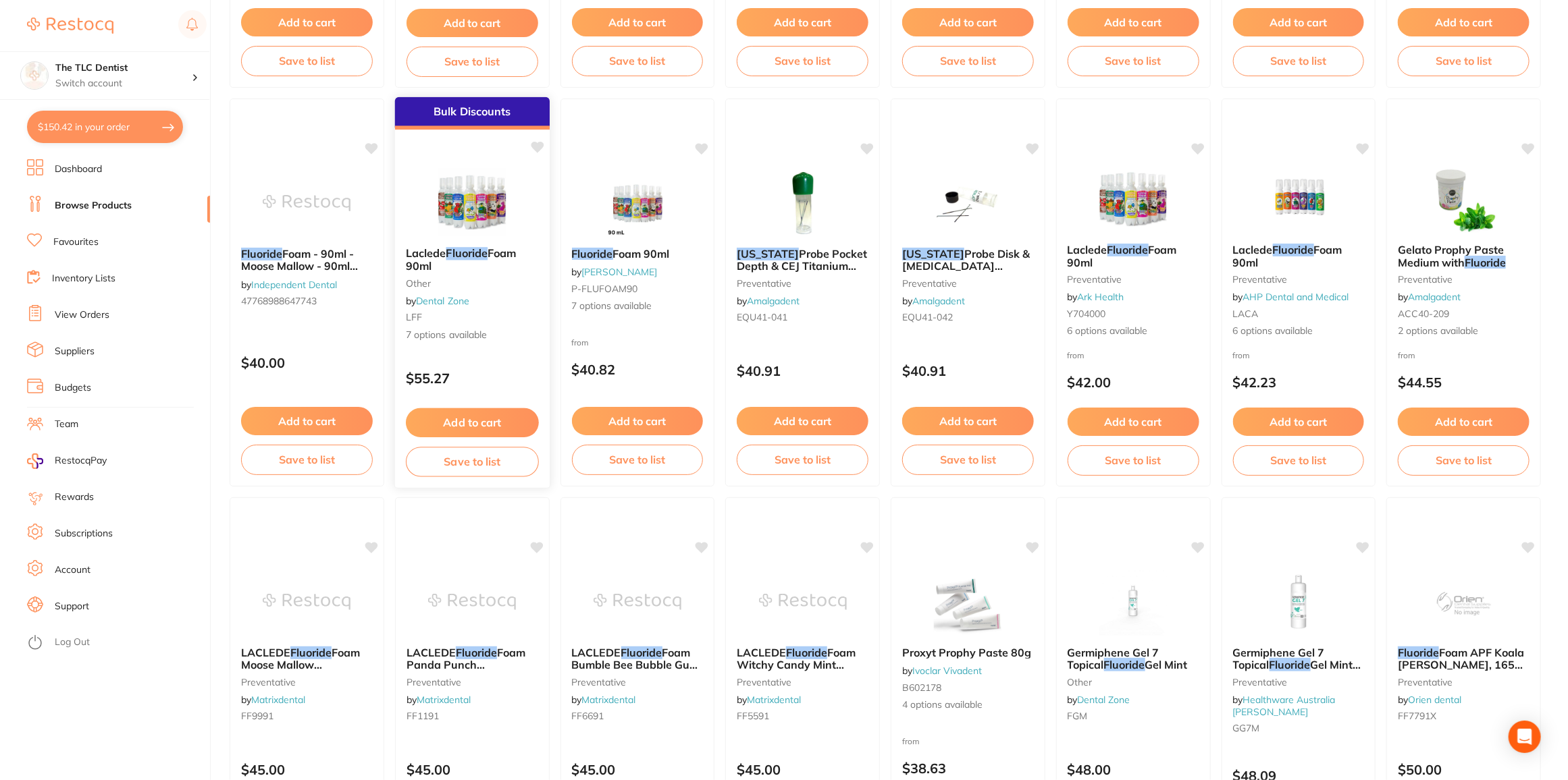
click at [497, 352] on div "Bulk Discounts Laclede Fluoride Foam 90ml other by Dental Zone LFF 7 options av…" at bounding box center [472, 292] width 156 height 392
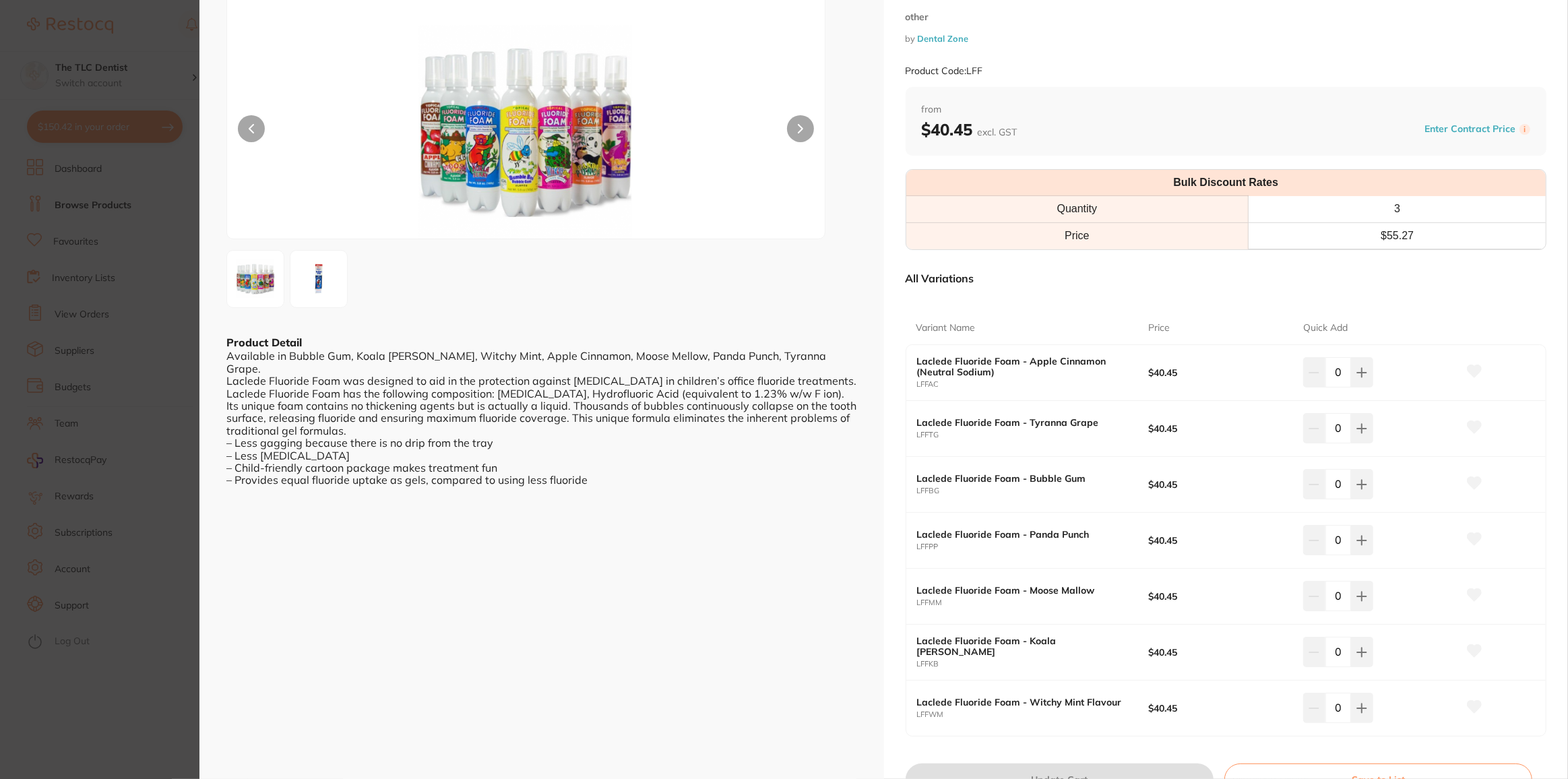
scroll to position [122, 0]
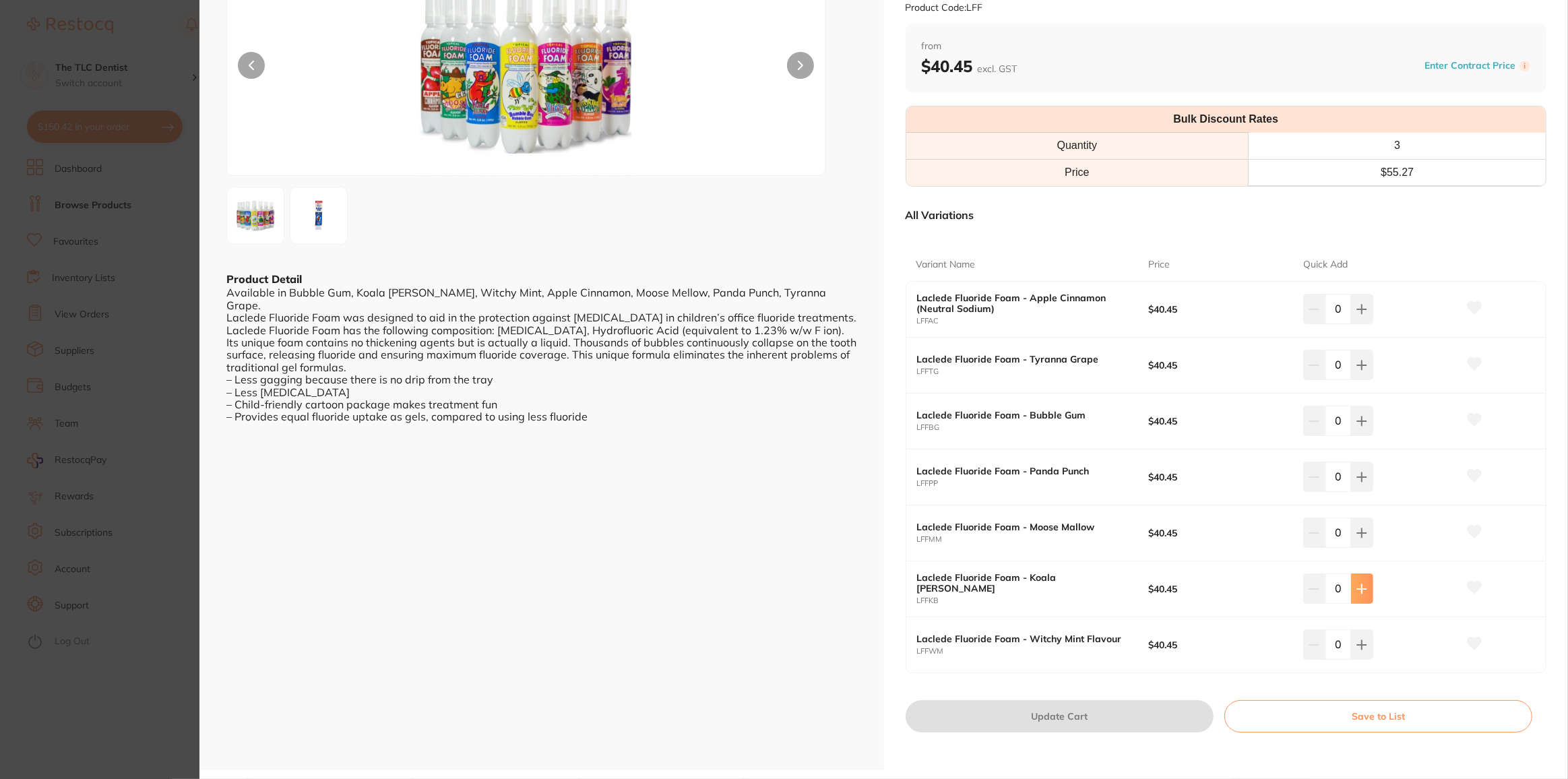
click at [1357, 315] on icon at bounding box center [1362, 309] width 11 height 11
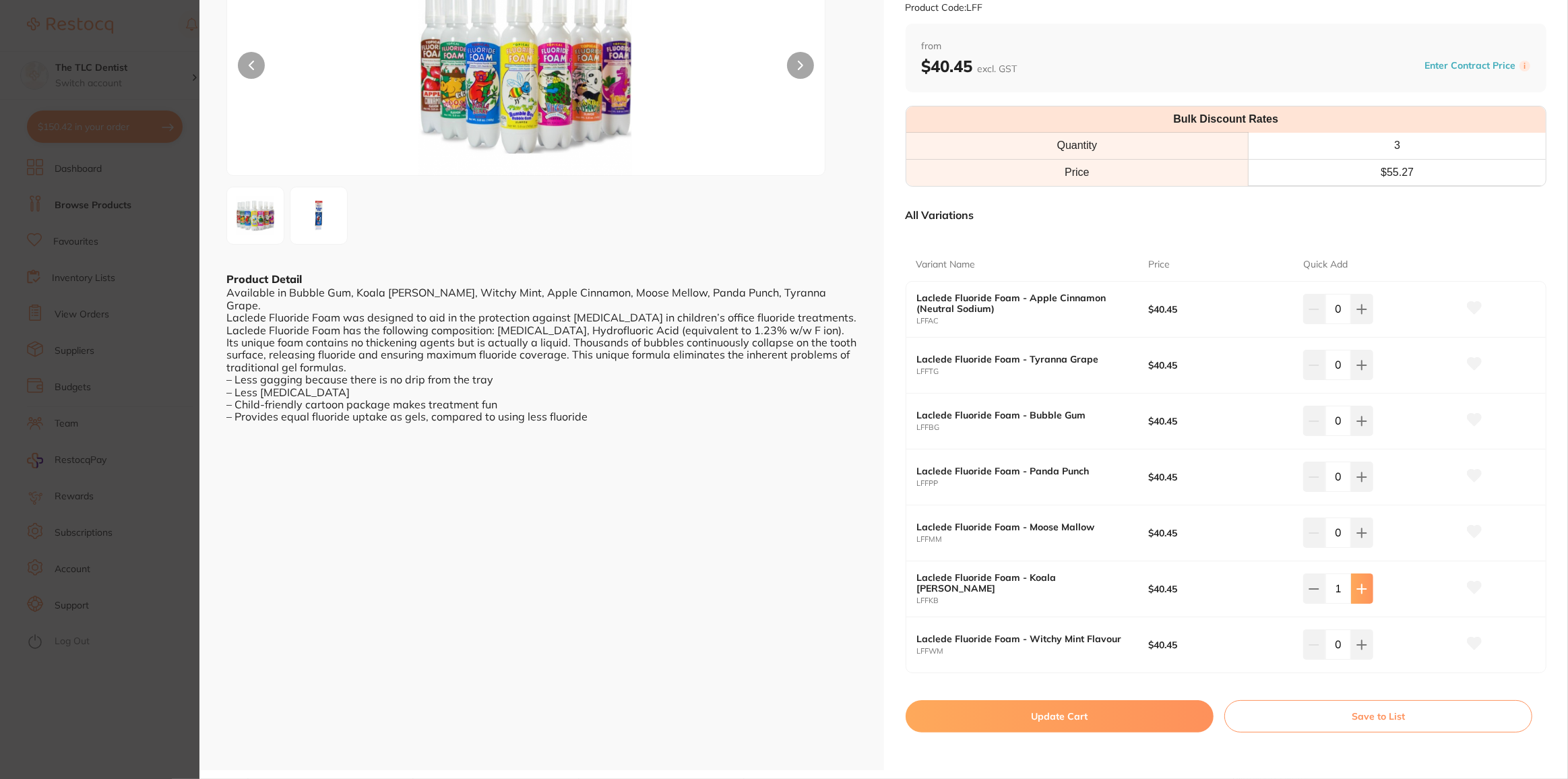
type input "1"
click at [1363, 315] on icon at bounding box center [1362, 309] width 11 height 11
type input "1"
drag, startPoint x: 1379, startPoint y: 441, endPoint x: 1379, endPoint y: 423, distance: 18.0
drag, startPoint x: 1379, startPoint y: 423, endPoint x: 1364, endPoint y: 330, distance: 94.2
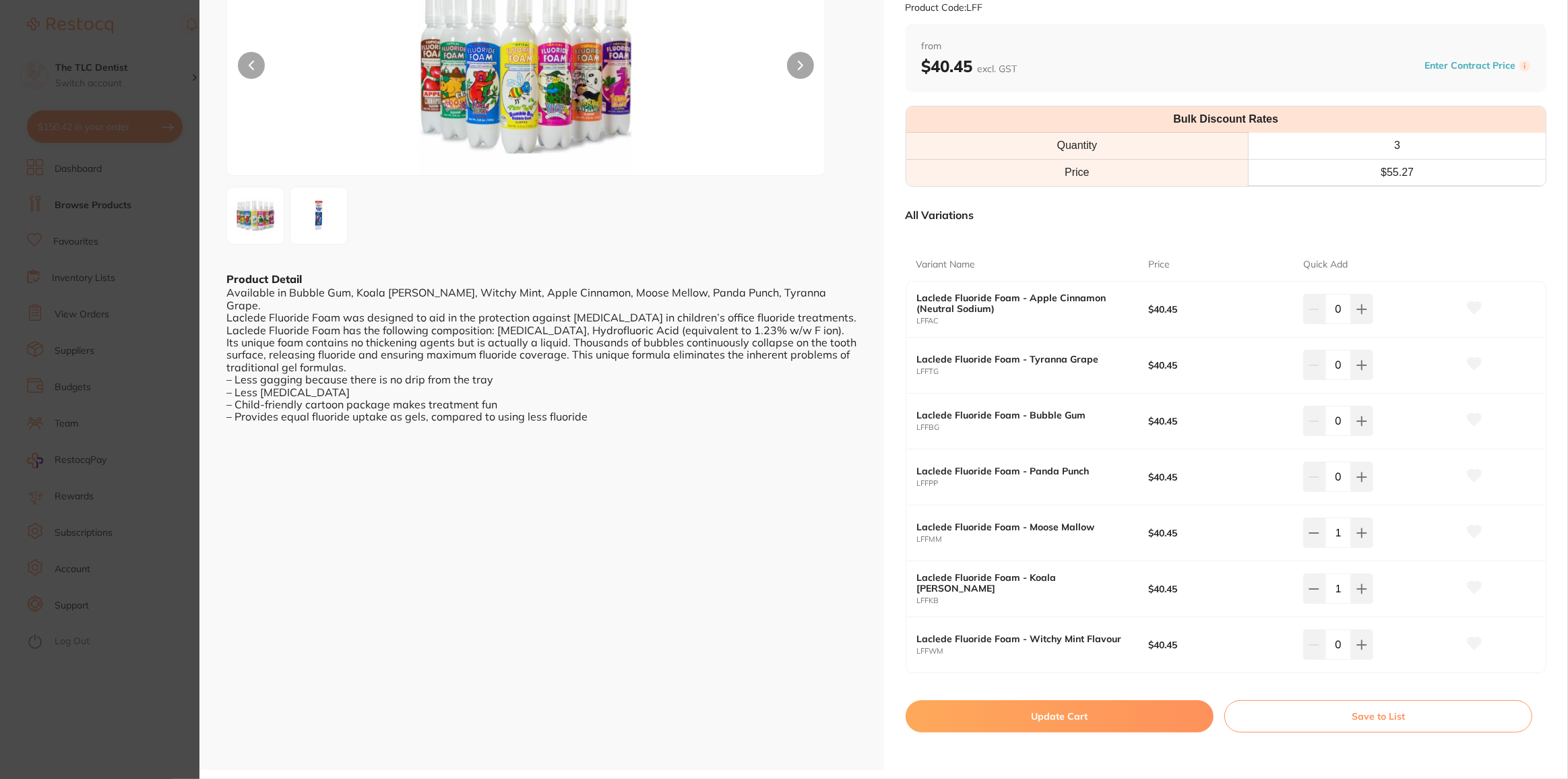
click at [1364, 330] on div "Laclede Fluoride Foam - Apple Cinnamon (Neutral Sodium) LFFAC $40.45 0" at bounding box center [1226, 310] width 640 height 56
click at [1360, 304] on icon at bounding box center [1362, 309] width 11 height 11
type input "1"
click at [1121, 714] on button "Update Cart" at bounding box center [1059, 716] width 308 height 32
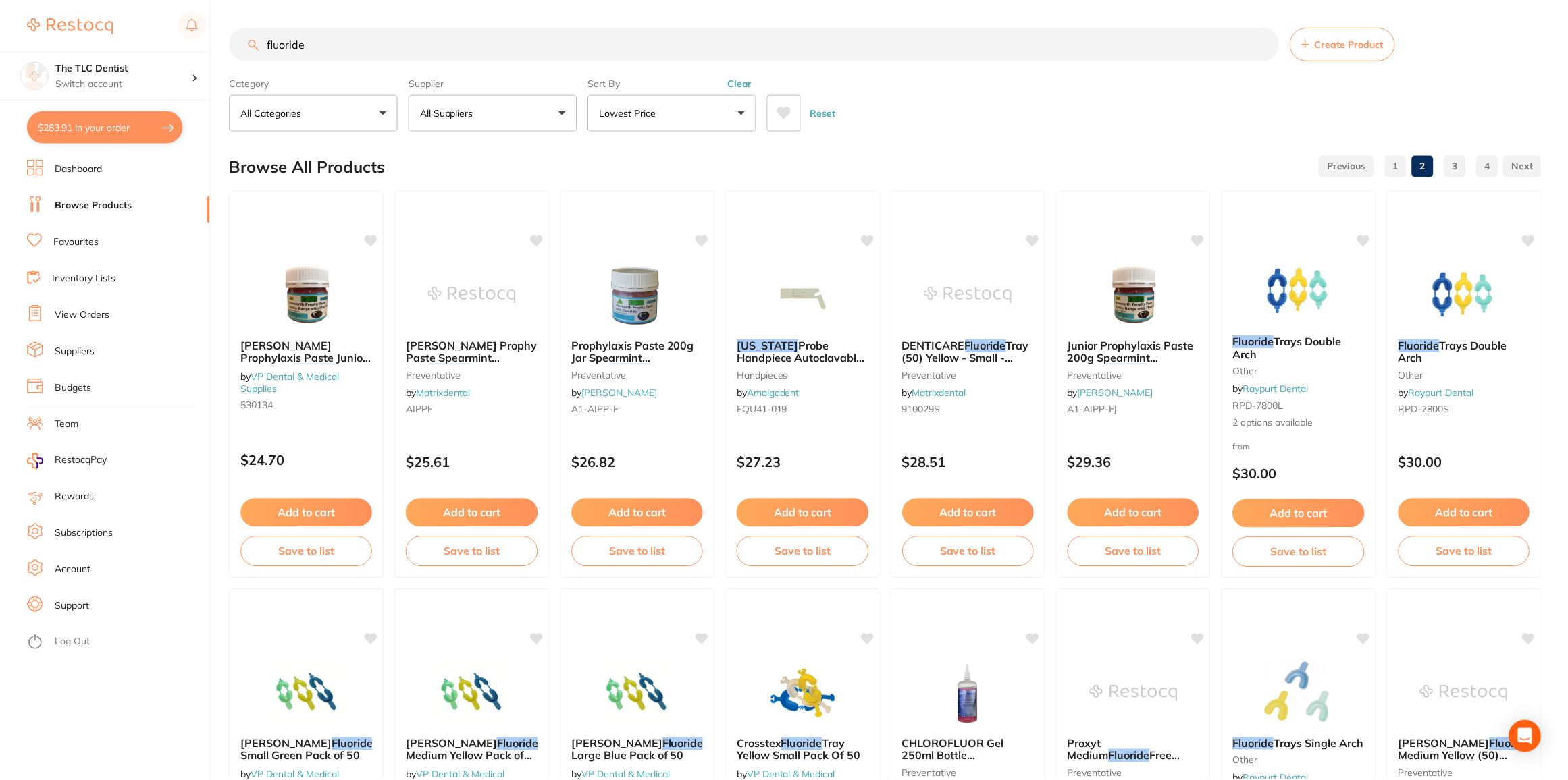
scroll to position [1289, 0]
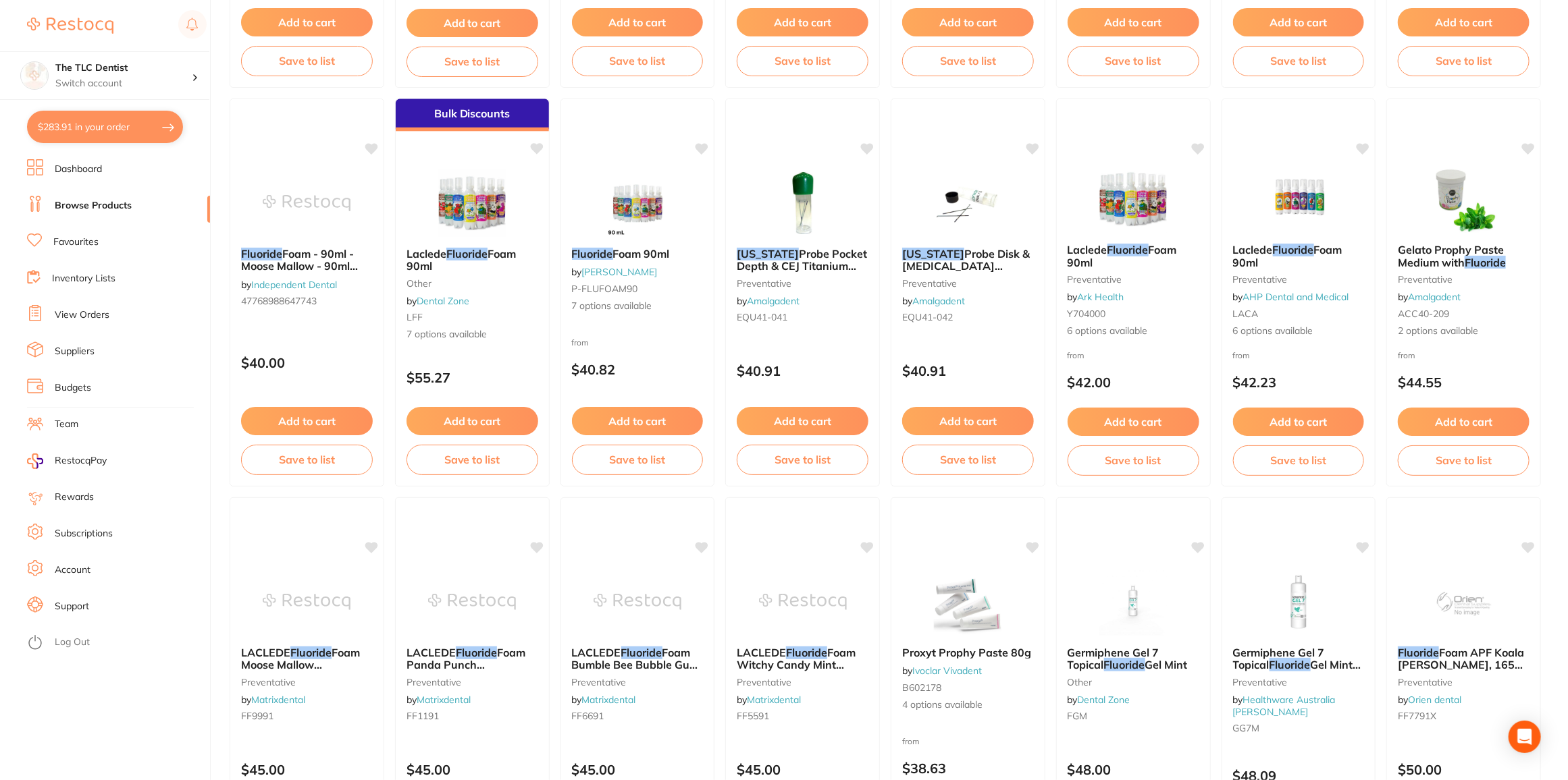
drag, startPoint x: 78, startPoint y: 120, endPoint x: 153, endPoint y: 136, distance: 76.7
click at [78, 121] on button "$283.91 in your order" at bounding box center [105, 127] width 156 height 32
checkbox input "true"
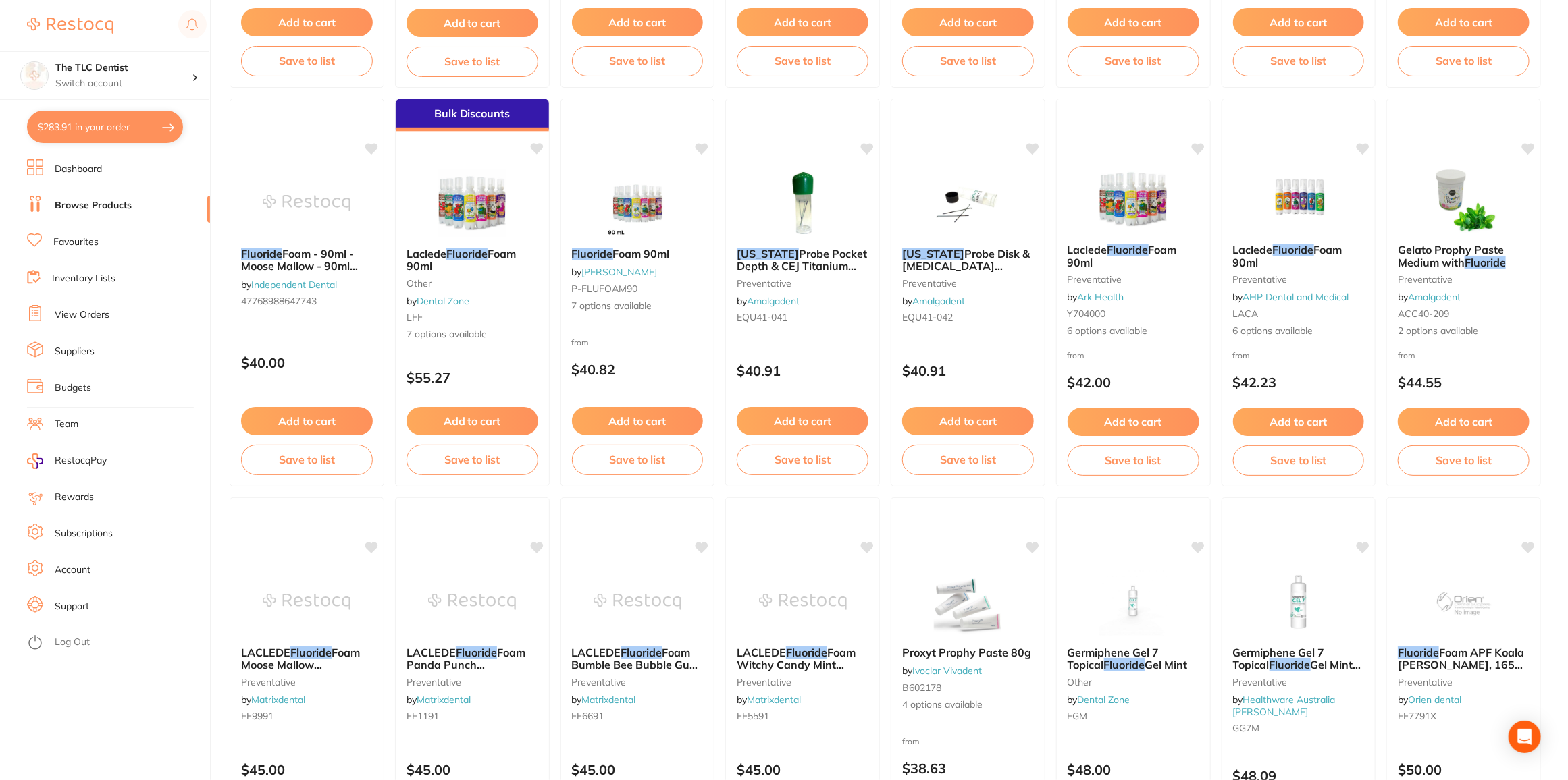
checkbox input "true"
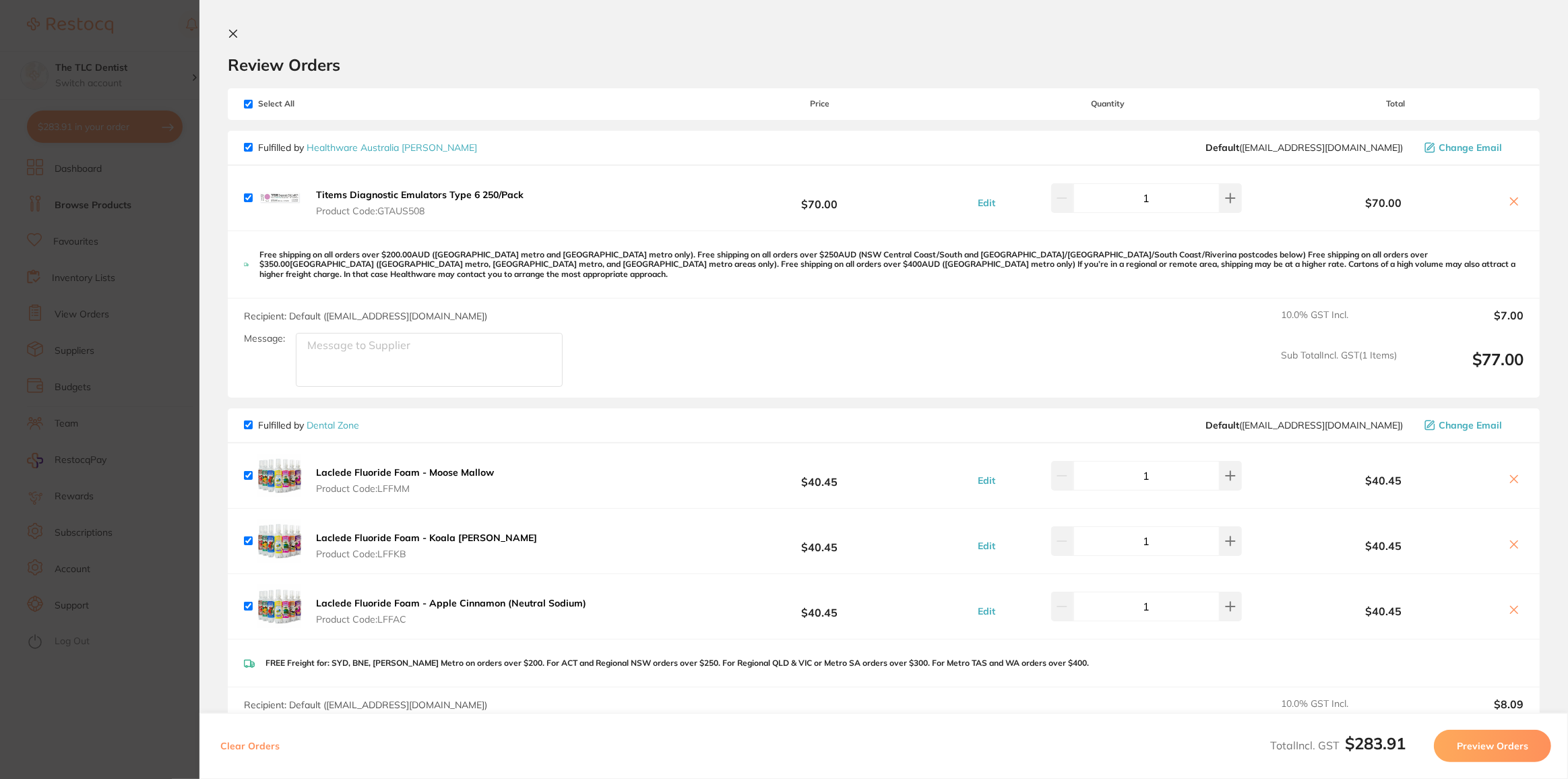
scroll to position [306, 0]
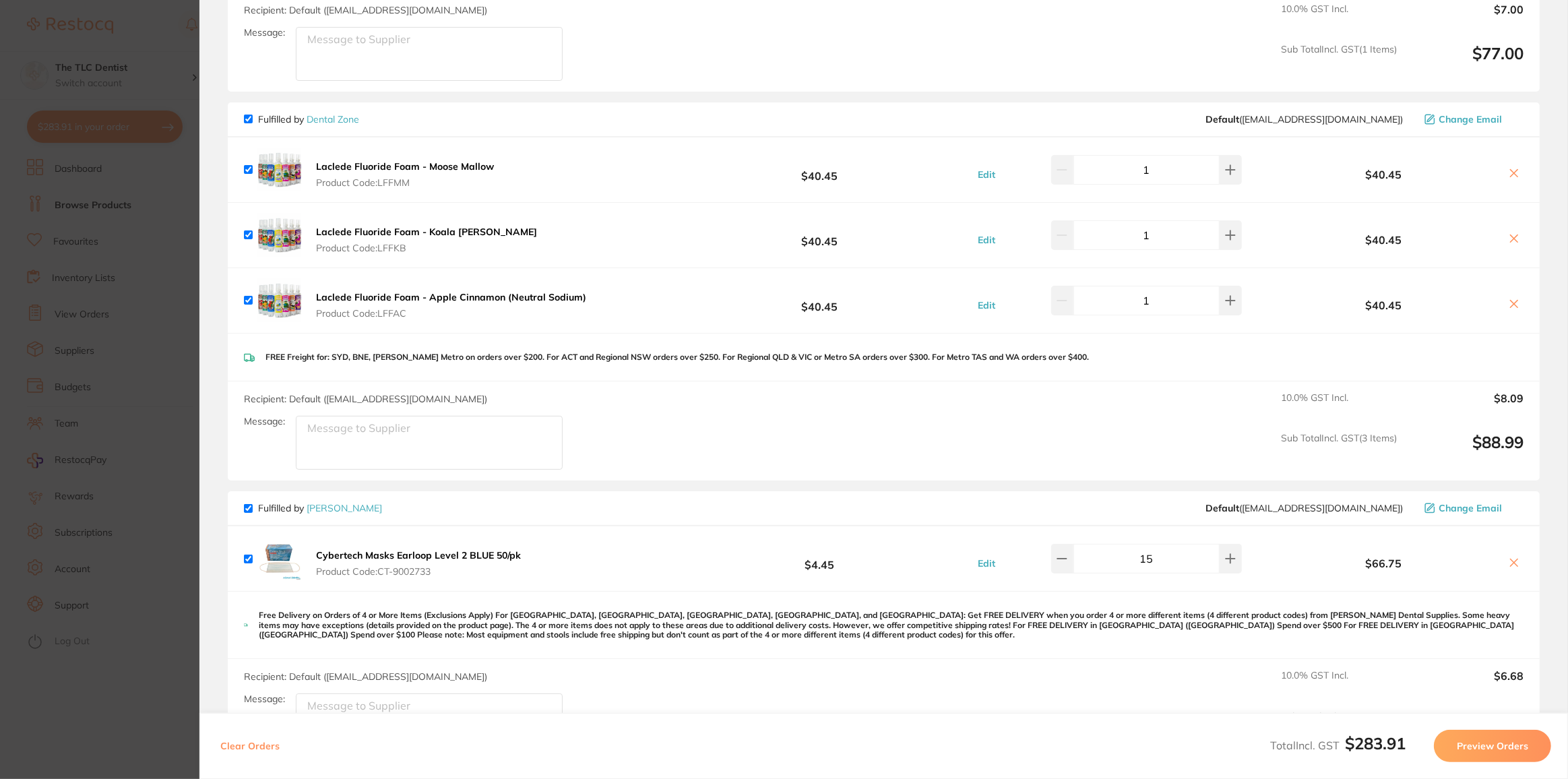
click at [1468, 747] on button "Preview Orders" at bounding box center [1492, 746] width 117 height 32
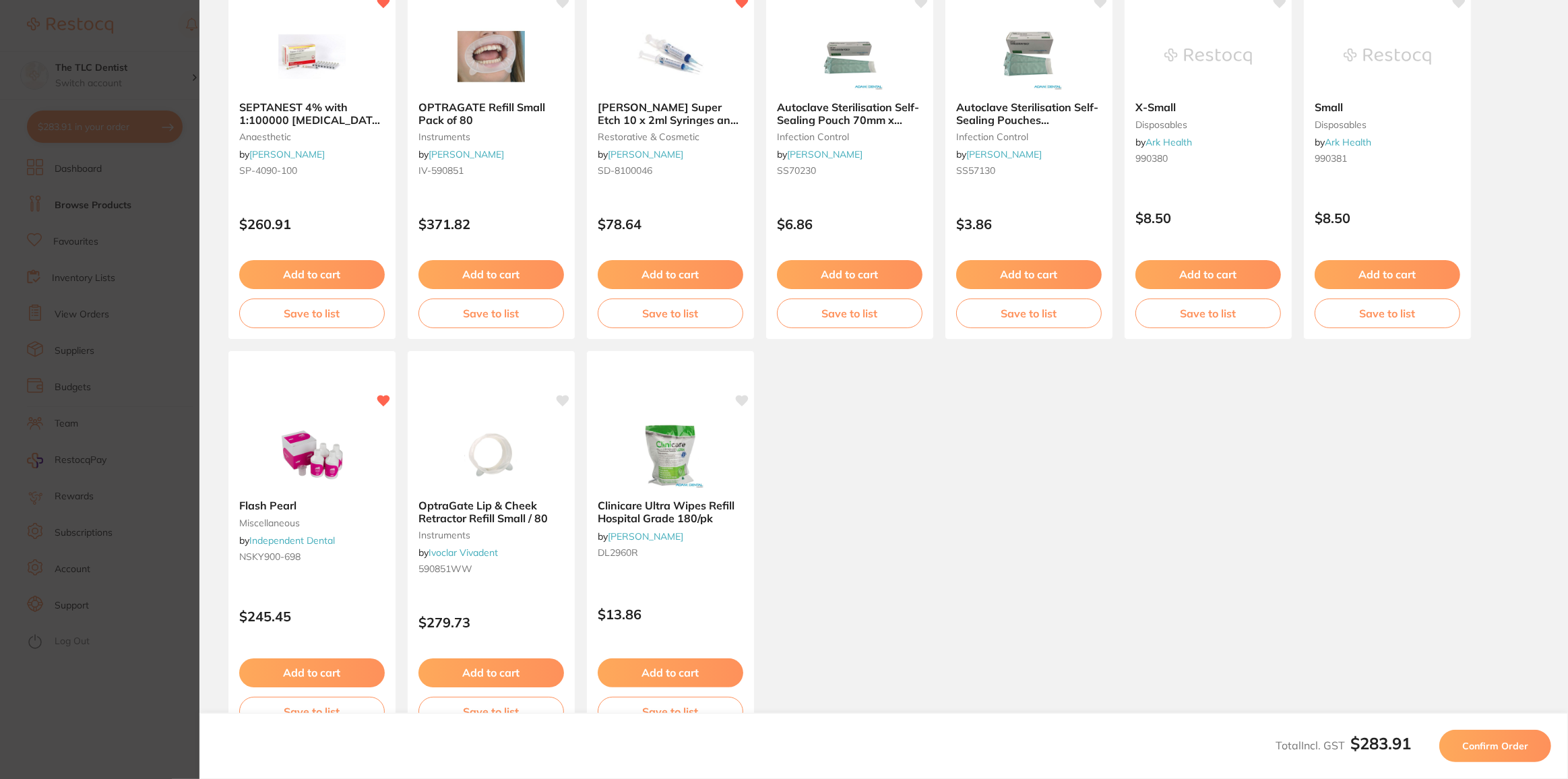
scroll to position [0, 0]
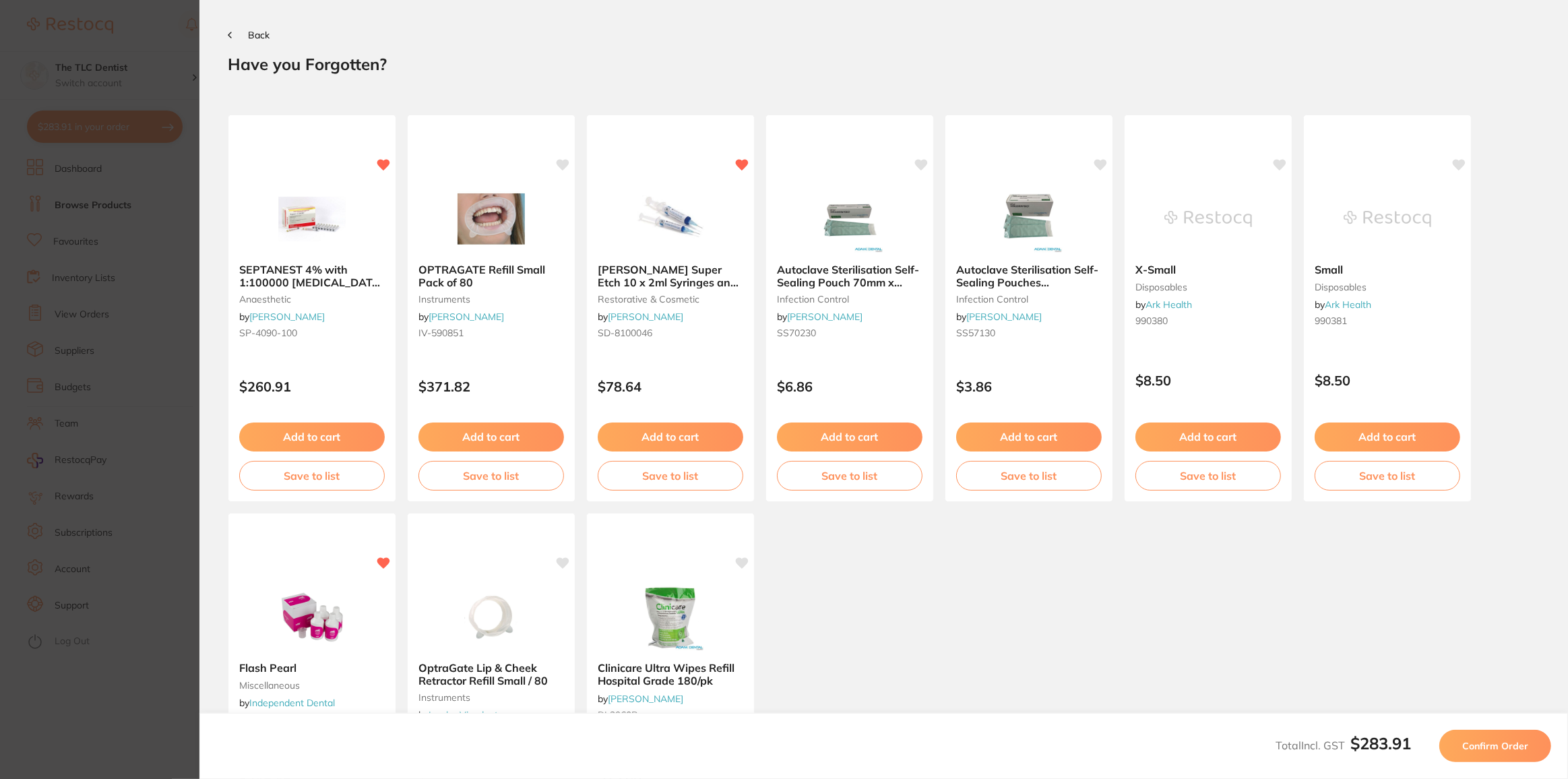
click at [1498, 748] on span "Confirm Order" at bounding box center [1495, 746] width 66 height 12
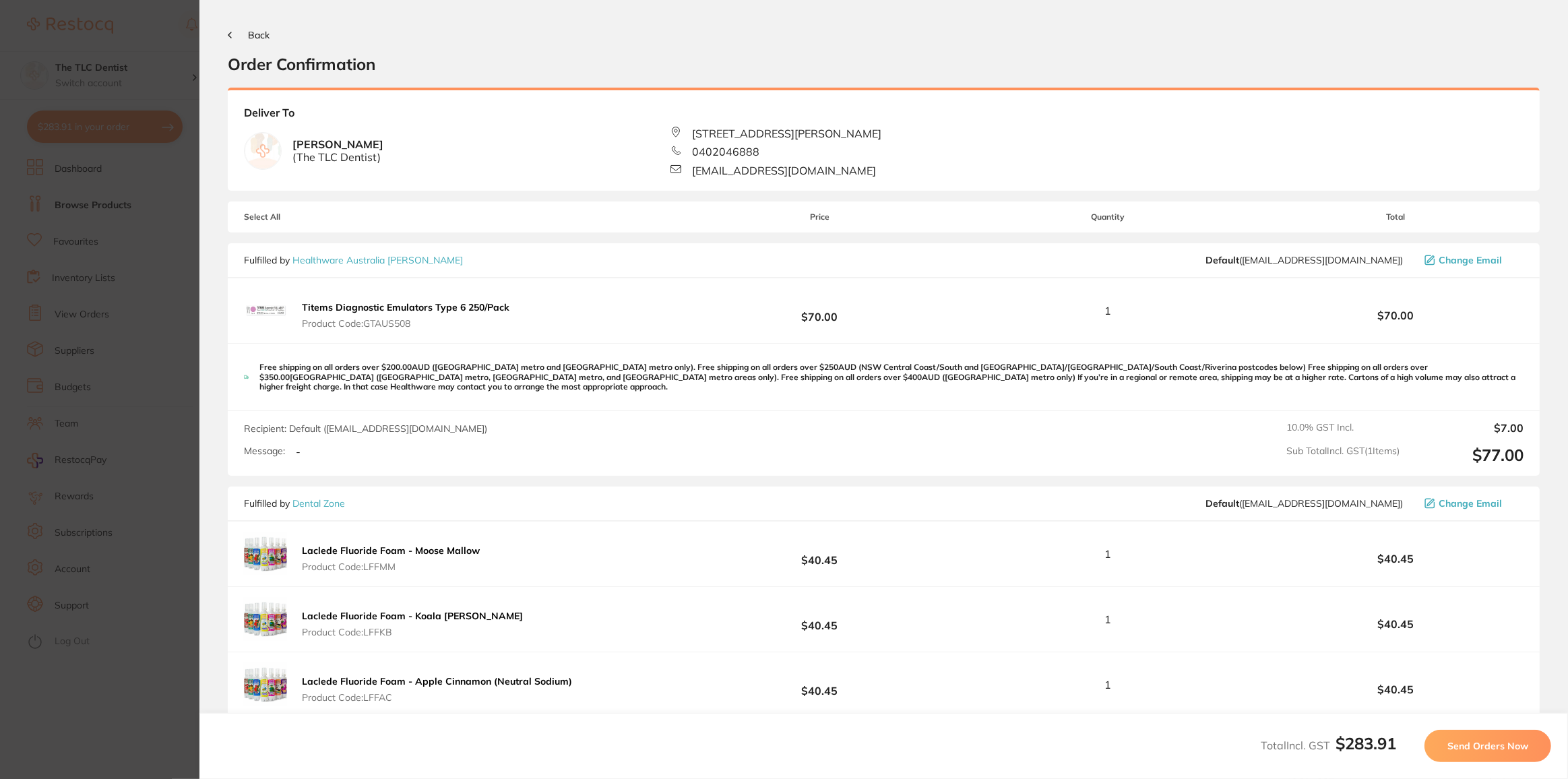
click at [1451, 749] on span "Send Orders Now" at bounding box center [1488, 746] width 81 height 12
